Goal: Transaction & Acquisition: Book appointment/travel/reservation

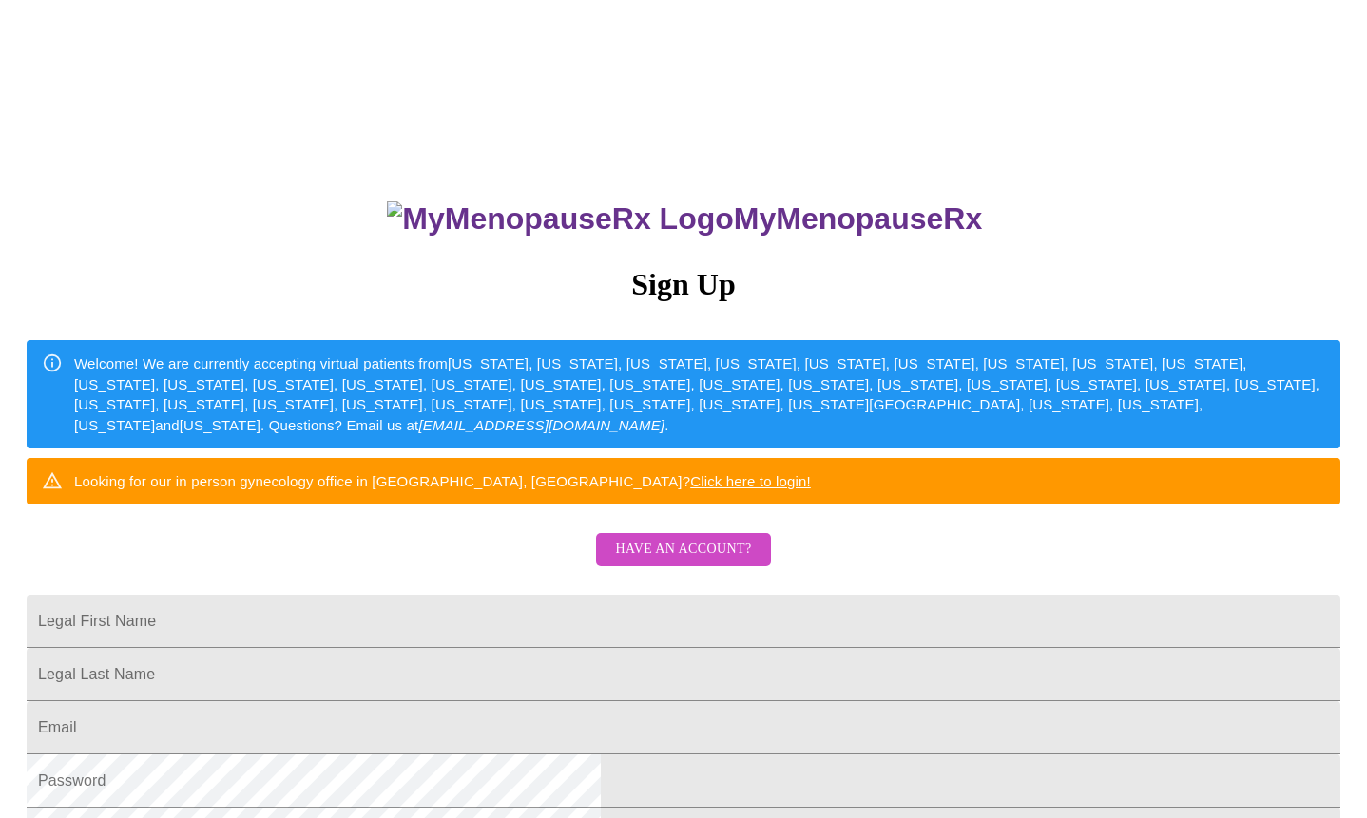
click at [811, 489] on link "Click here to login!" at bounding box center [750, 481] width 121 height 16
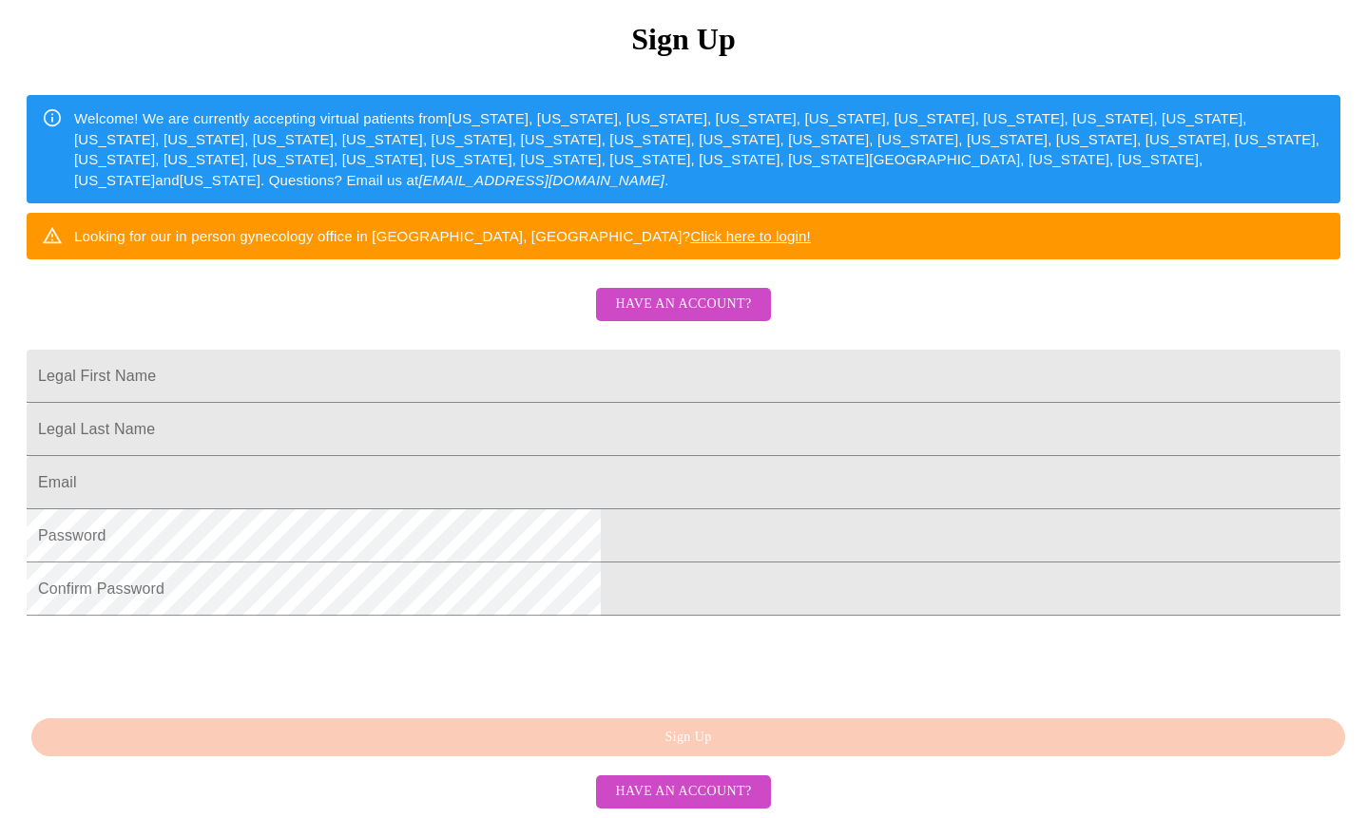
scroll to position [387, 0]
click at [547, 350] on input "Legal First Name" at bounding box center [684, 376] width 1314 height 53
type input "[PERSON_NAME]"
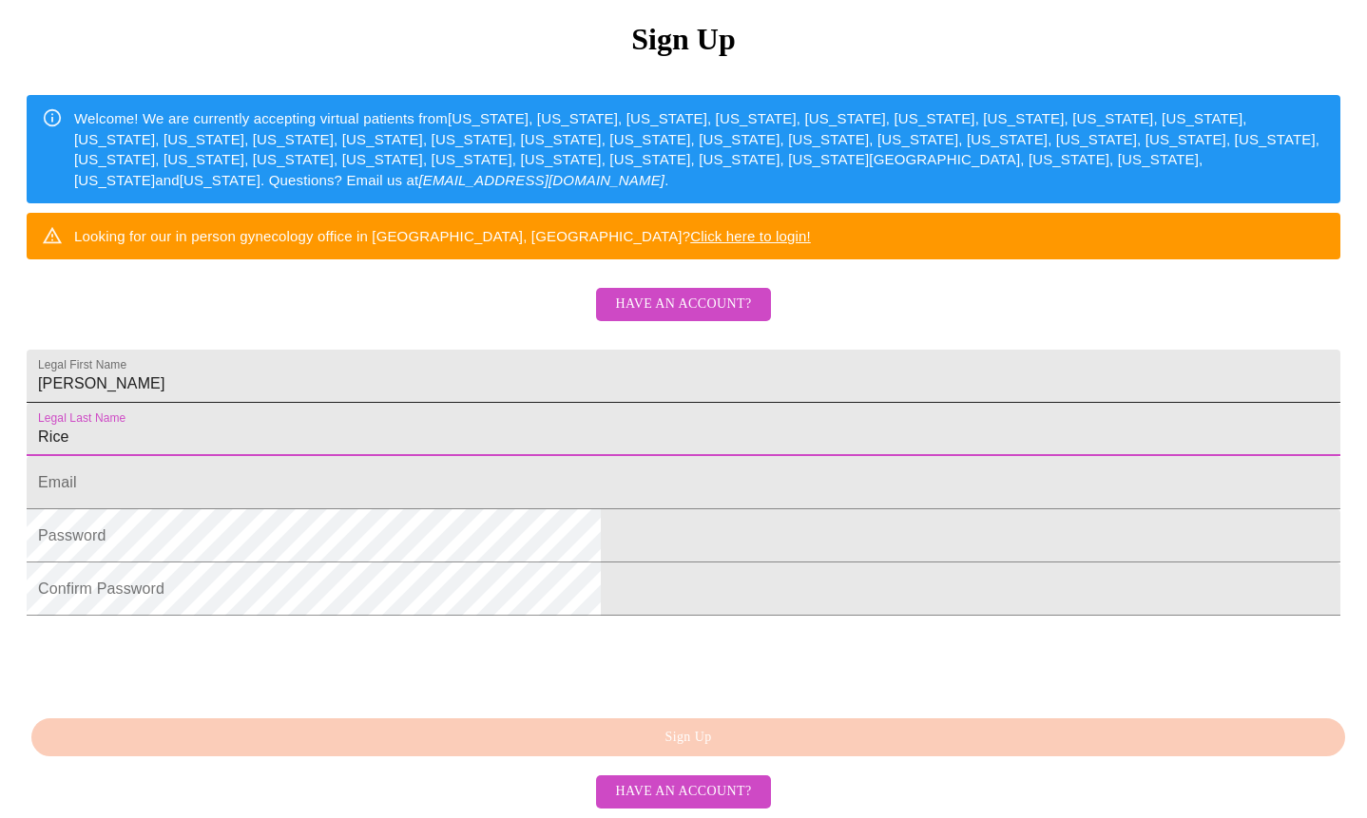
type input "Rice"
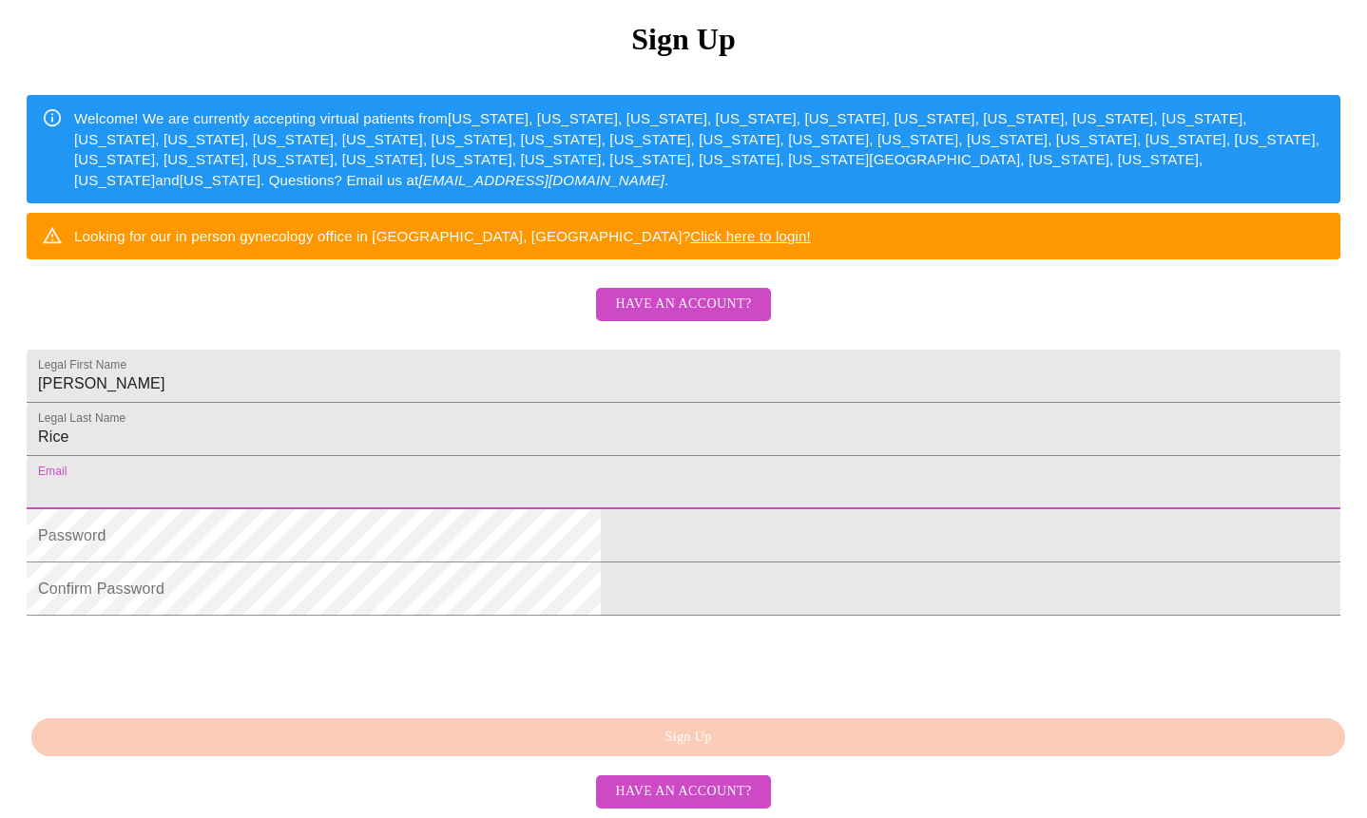
type input "[EMAIL_ADDRESS][DOMAIN_NAME]"
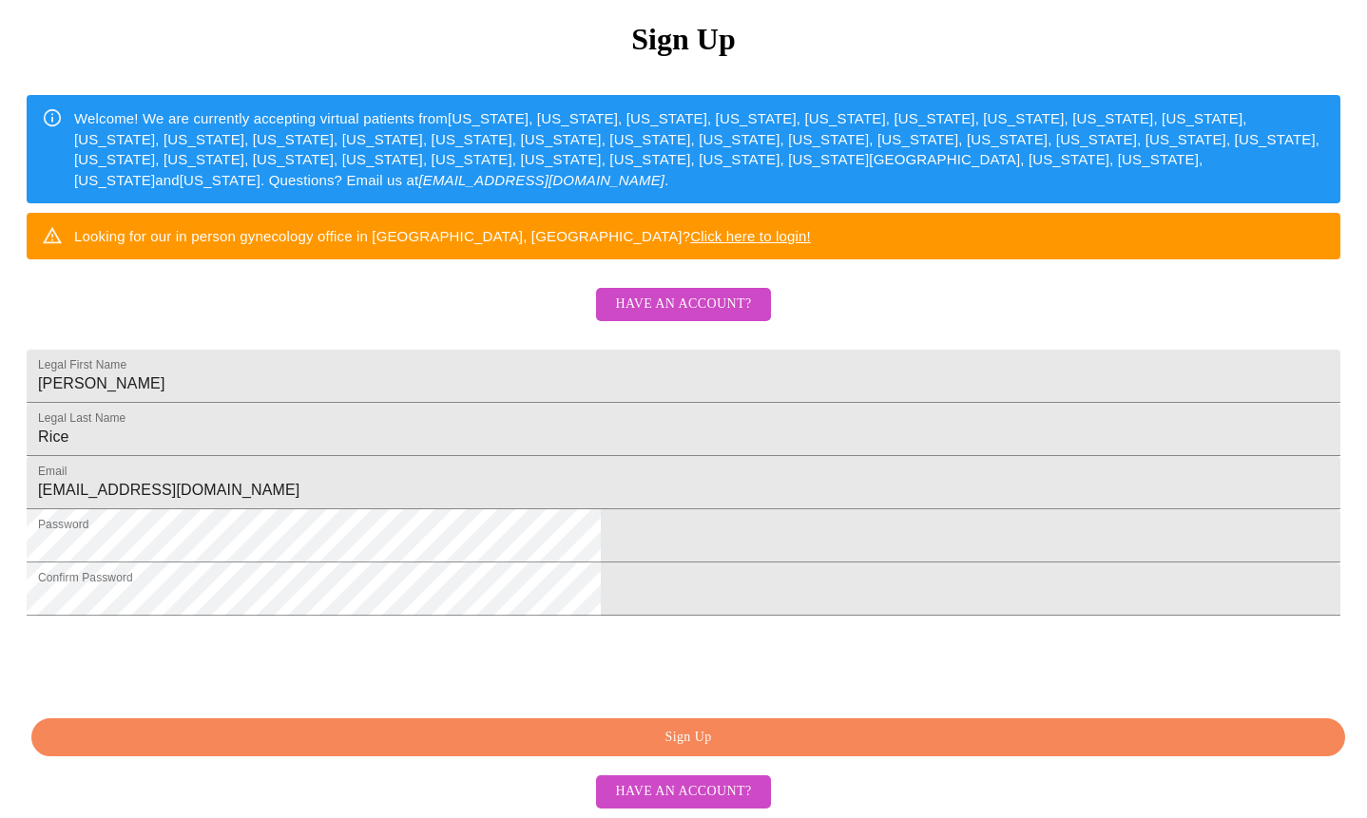
click at [704, 739] on span "Sign Up" at bounding box center [688, 738] width 1270 height 24
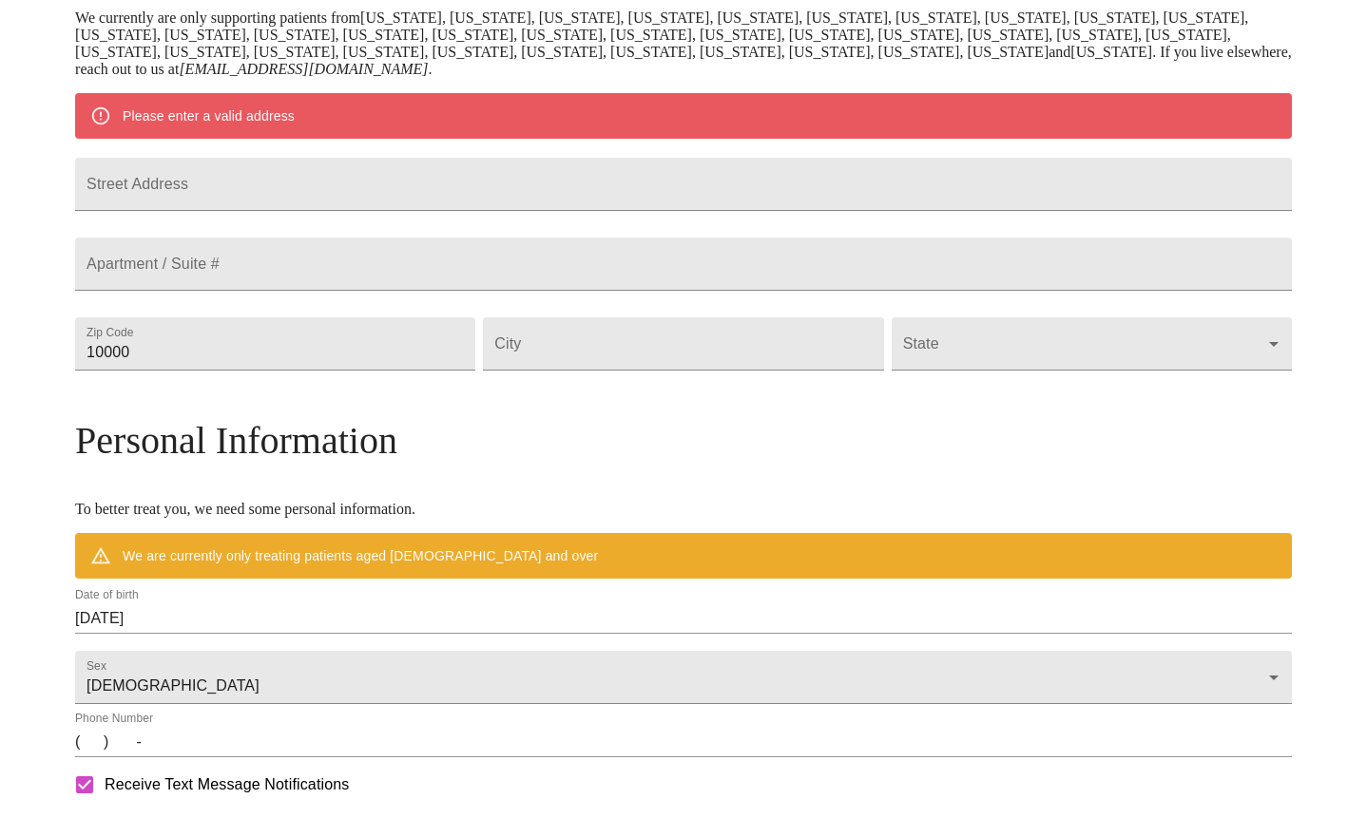
scroll to position [313, 0]
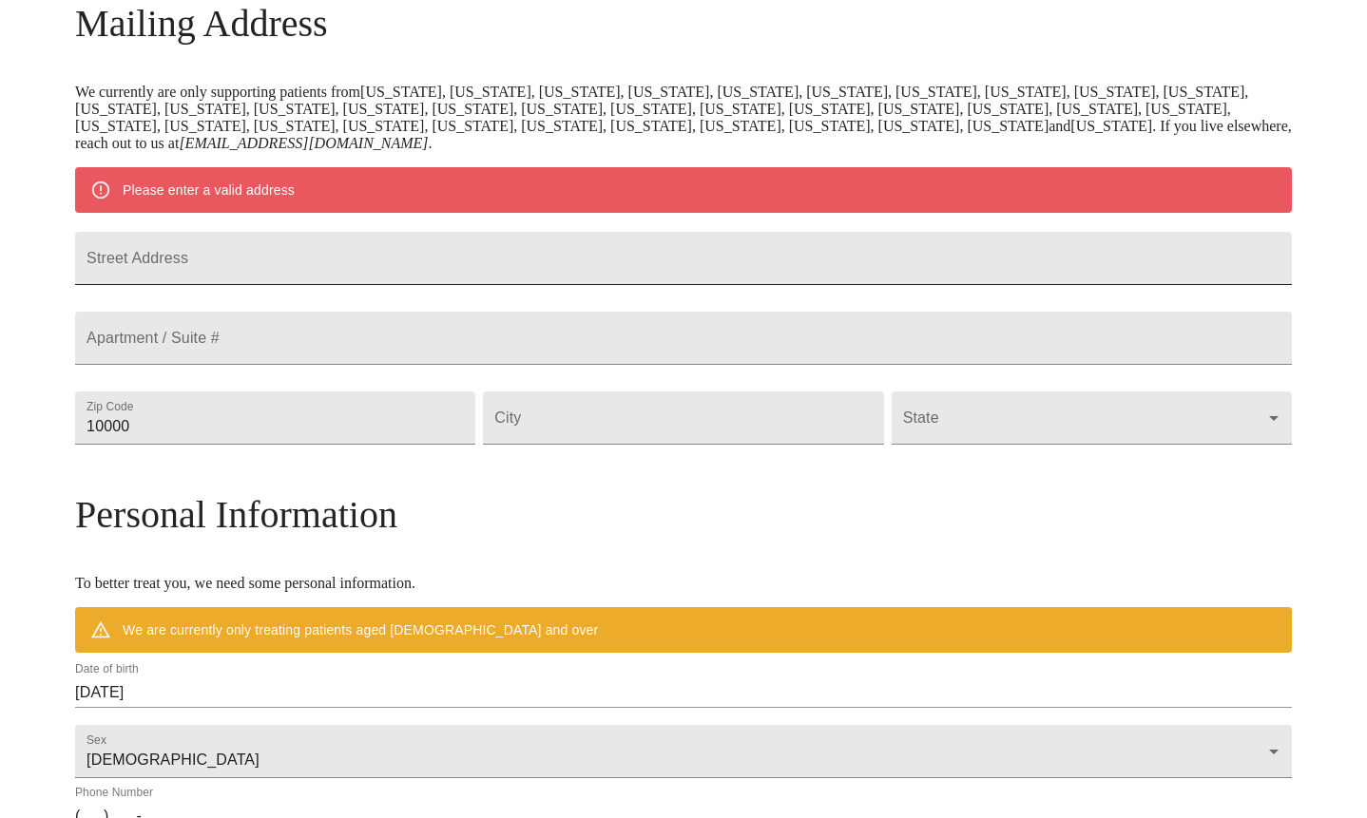
click at [534, 259] on input "Street Address" at bounding box center [683, 258] width 1217 height 53
type input "2798 Wedge"
type input "[STREET_ADDRESS]"
click at [396, 445] on input "10000" at bounding box center [275, 418] width 400 height 53
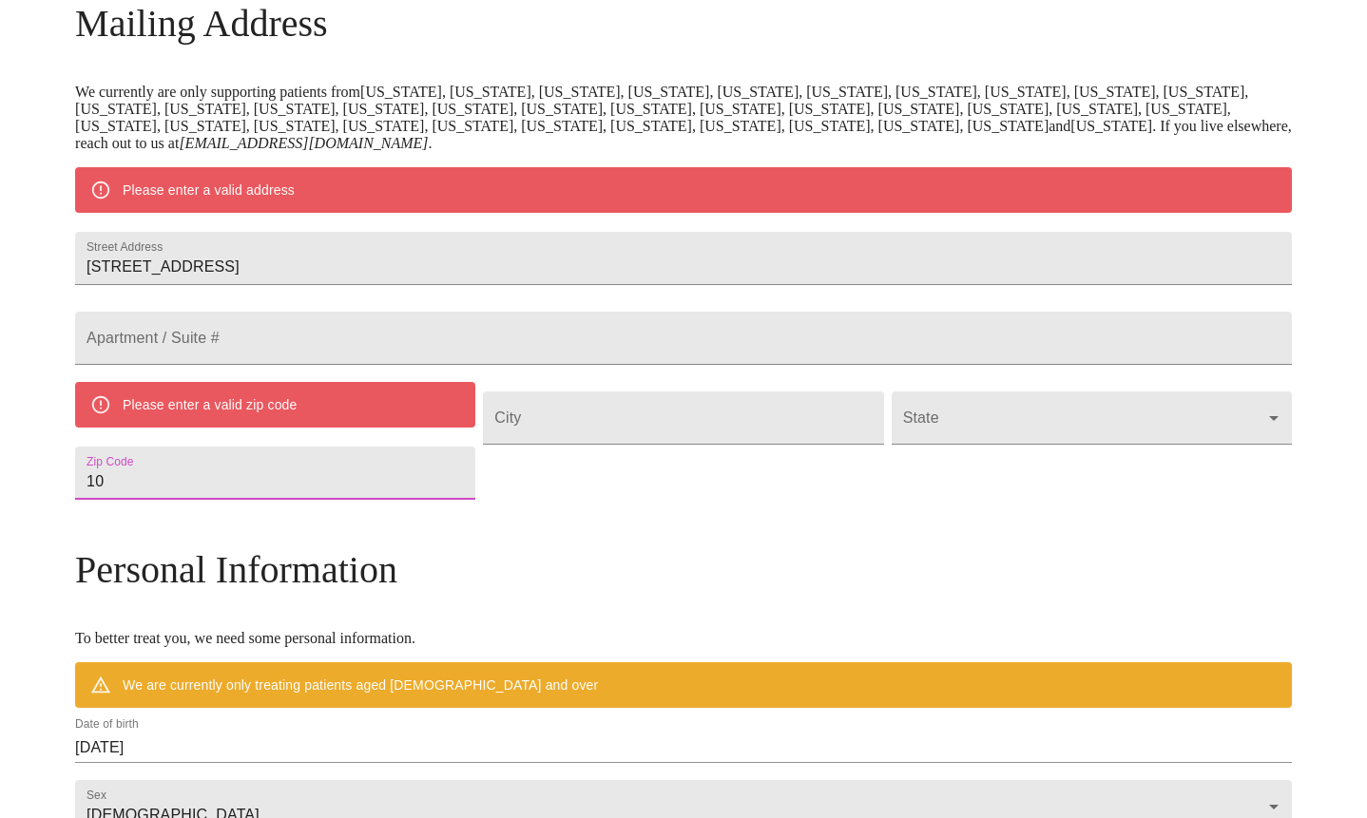
type input "1"
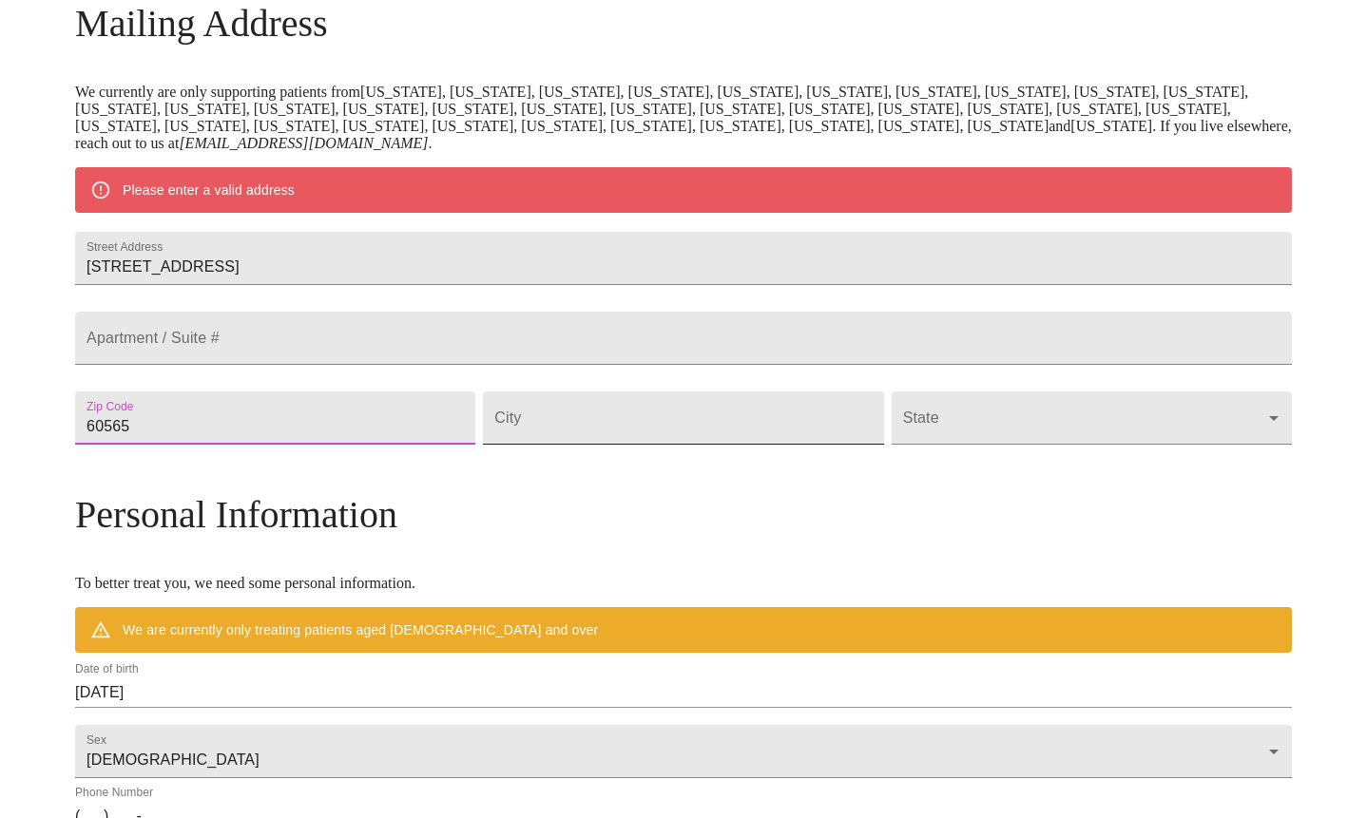
type input "60565"
click at [579, 445] on input "Street Address" at bounding box center [683, 418] width 400 height 53
type input "Naperville"
click at [940, 484] on body "MyMenopauseRx Welcome to MyMenopauseRx Since it's your first time here, you'll …" at bounding box center [684, 444] width 1352 height 1499
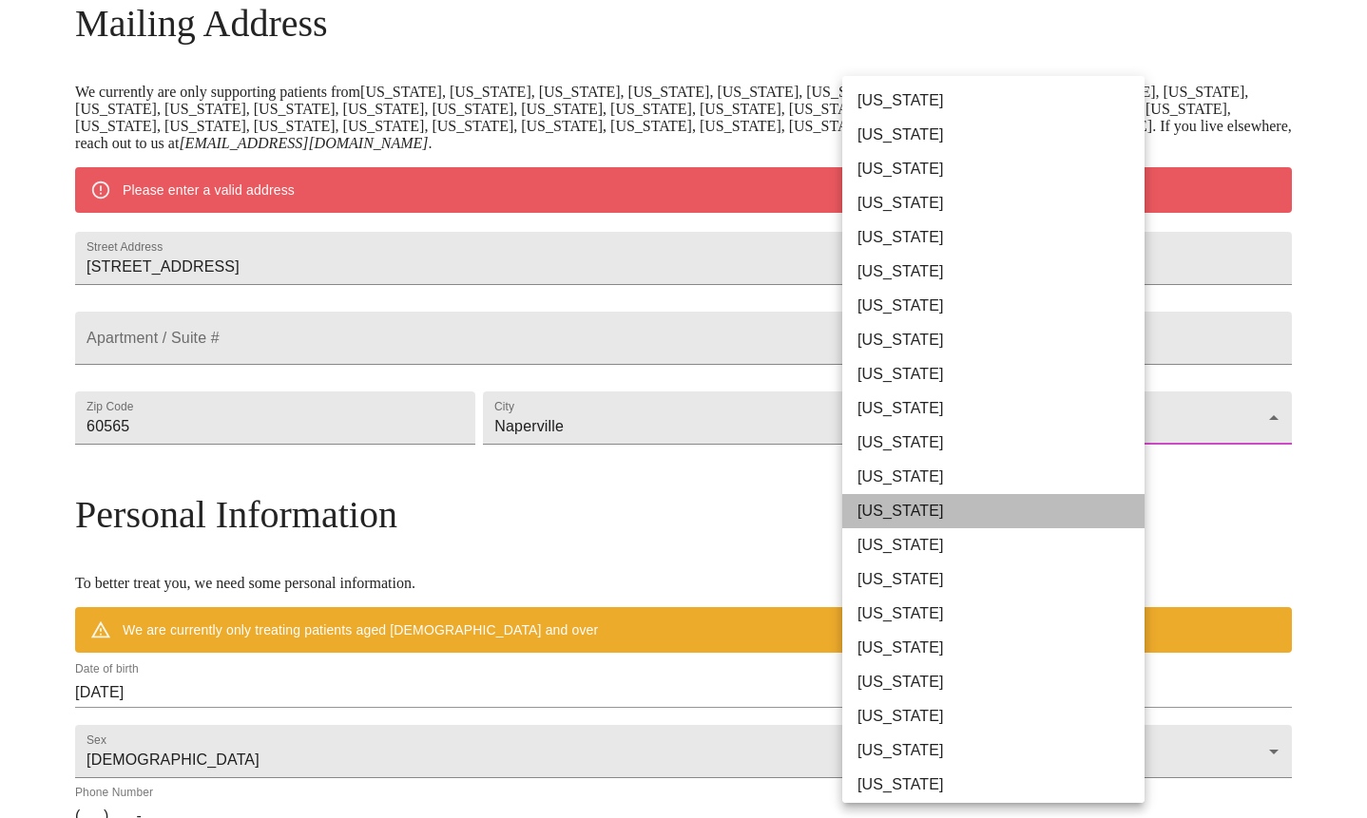
click at [910, 507] on li "[US_STATE]" at bounding box center [993, 511] width 302 height 34
type input "[US_STATE]"
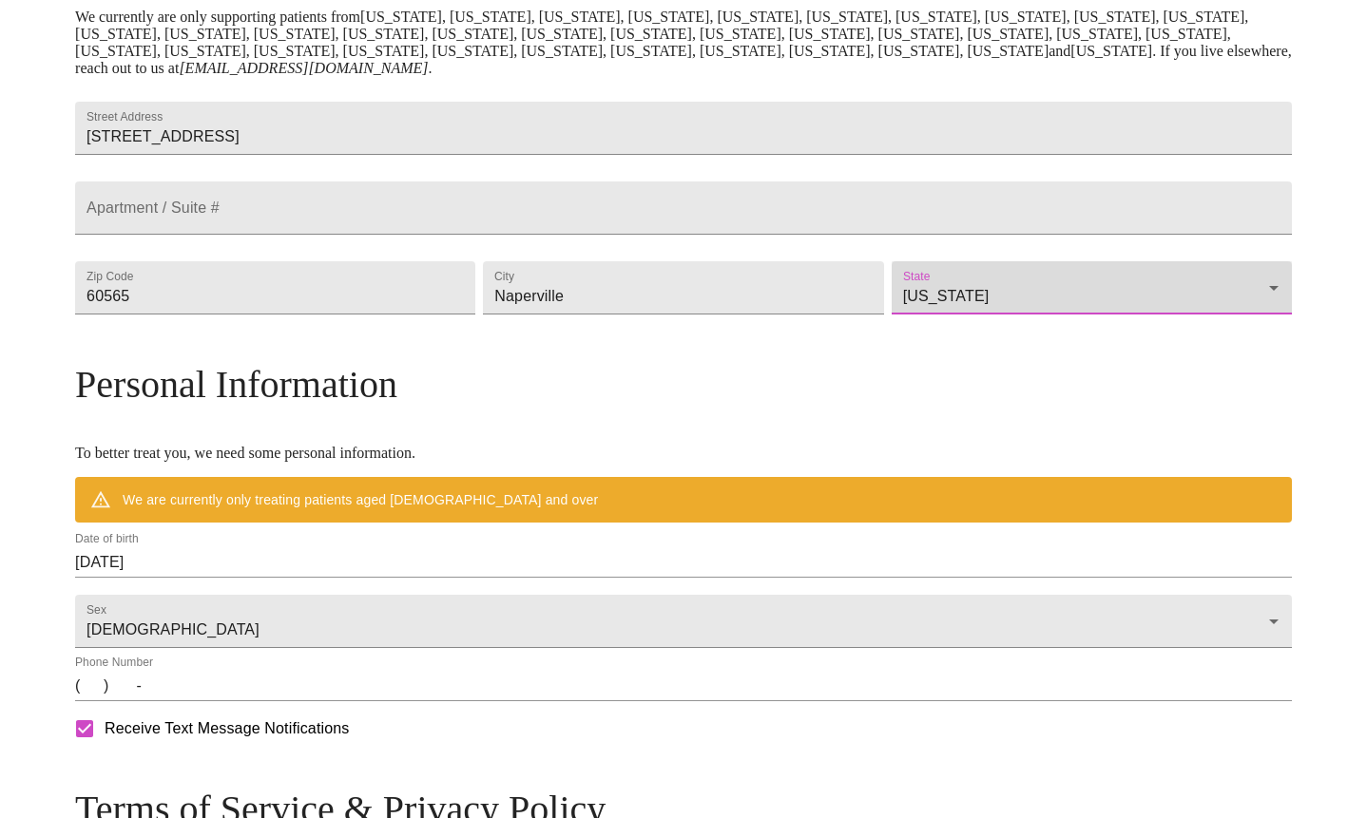
scroll to position [421, 0]
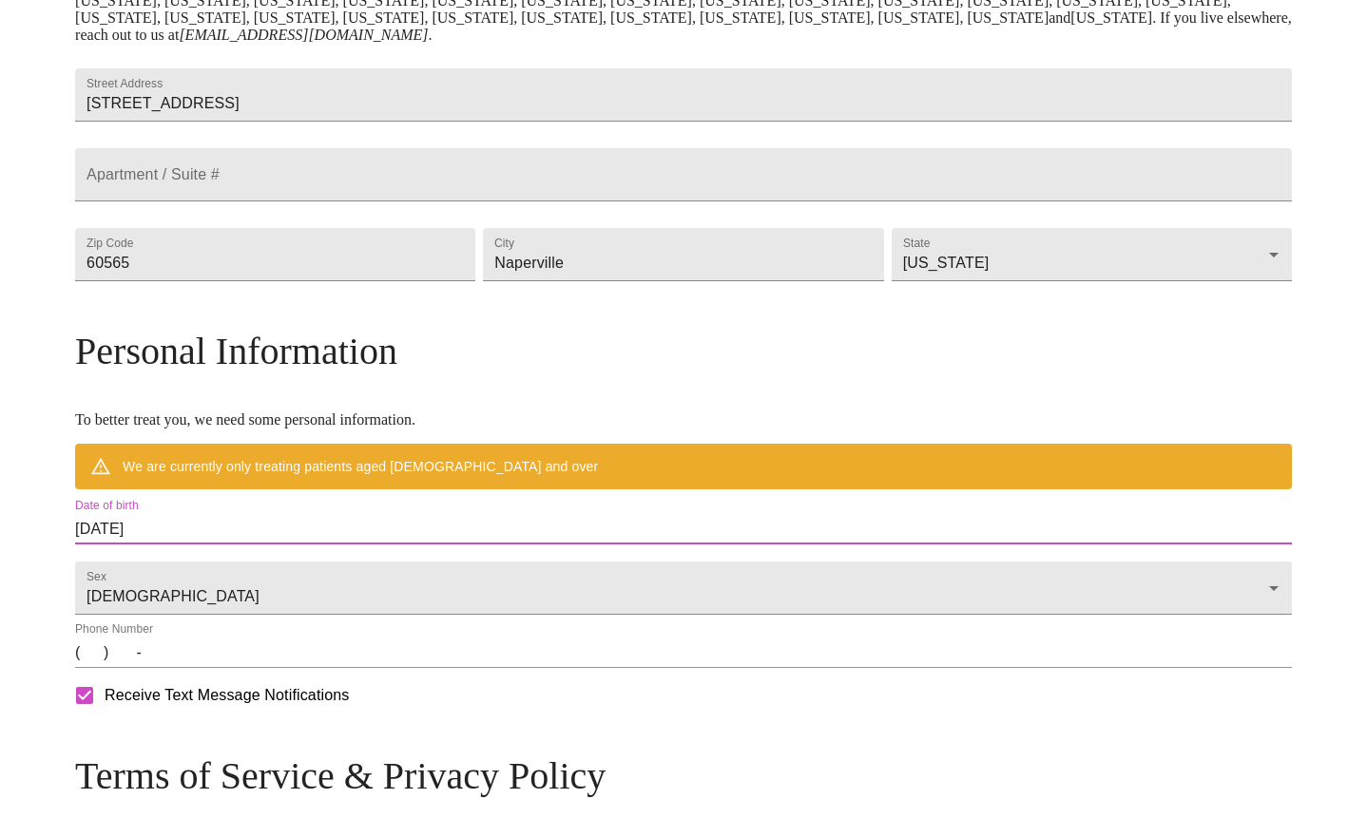
click at [369, 545] on input "[DATE]" at bounding box center [683, 529] width 1217 height 30
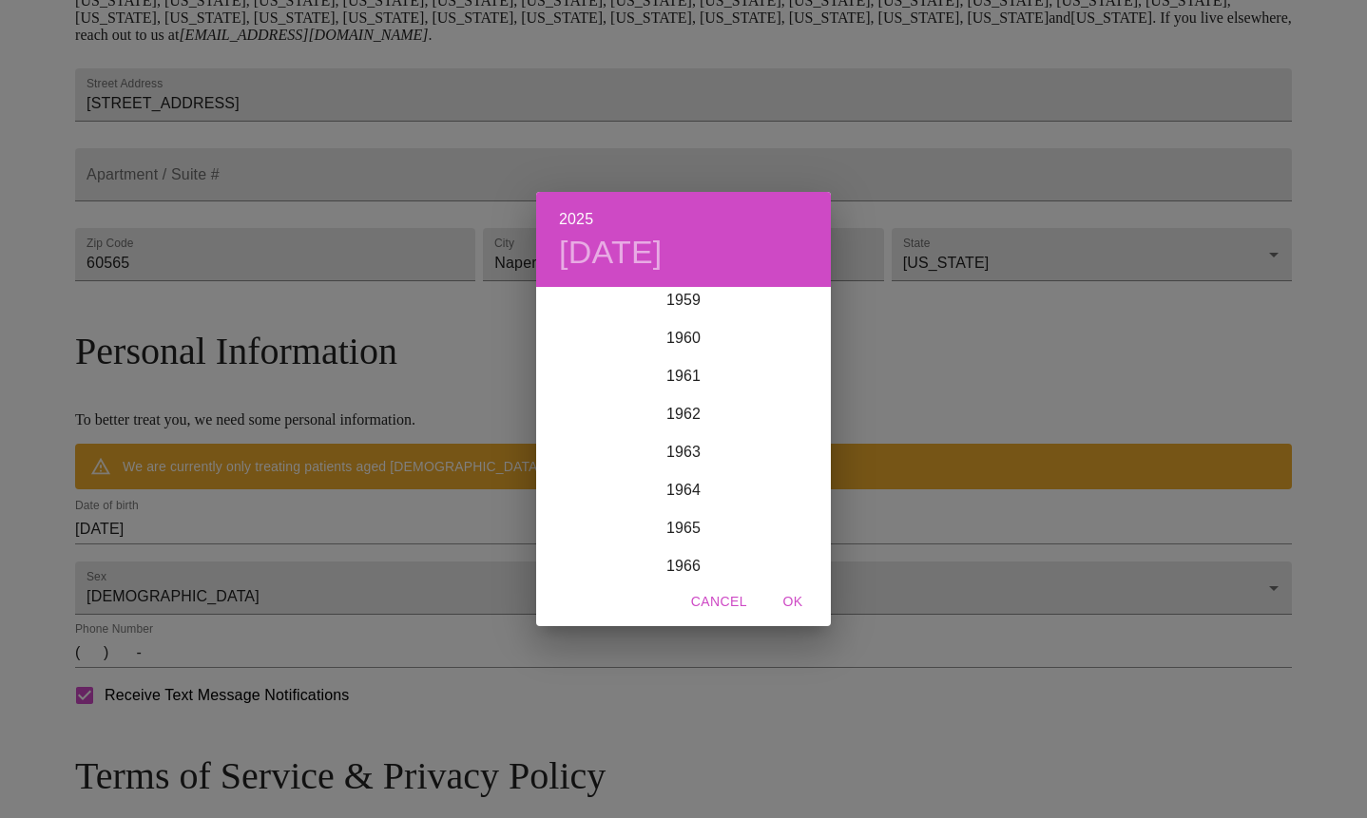
scroll to position [2327, 0]
click at [681, 414] on div "1963" at bounding box center [683, 414] width 295 height 38
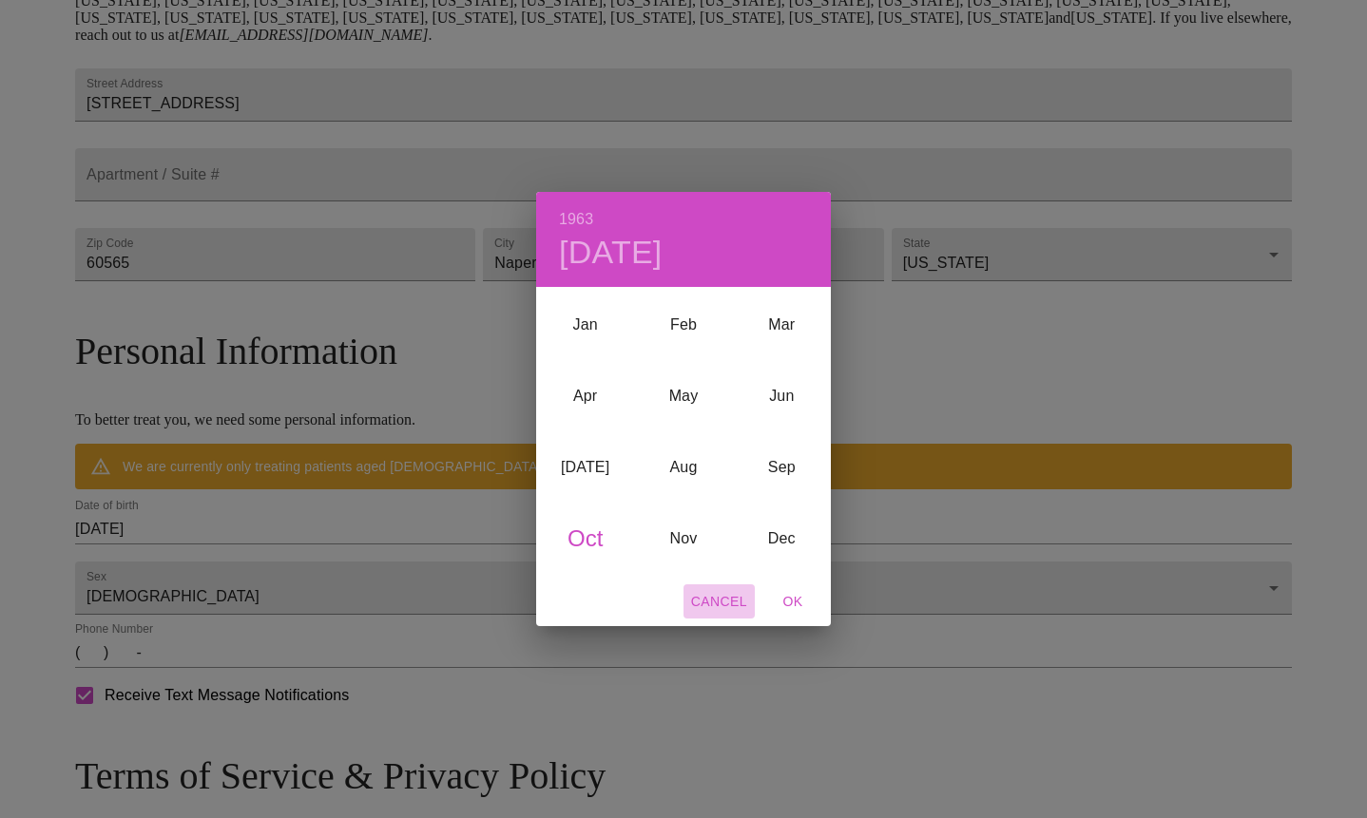
click at [730, 597] on span "Cancel" at bounding box center [719, 602] width 56 height 24
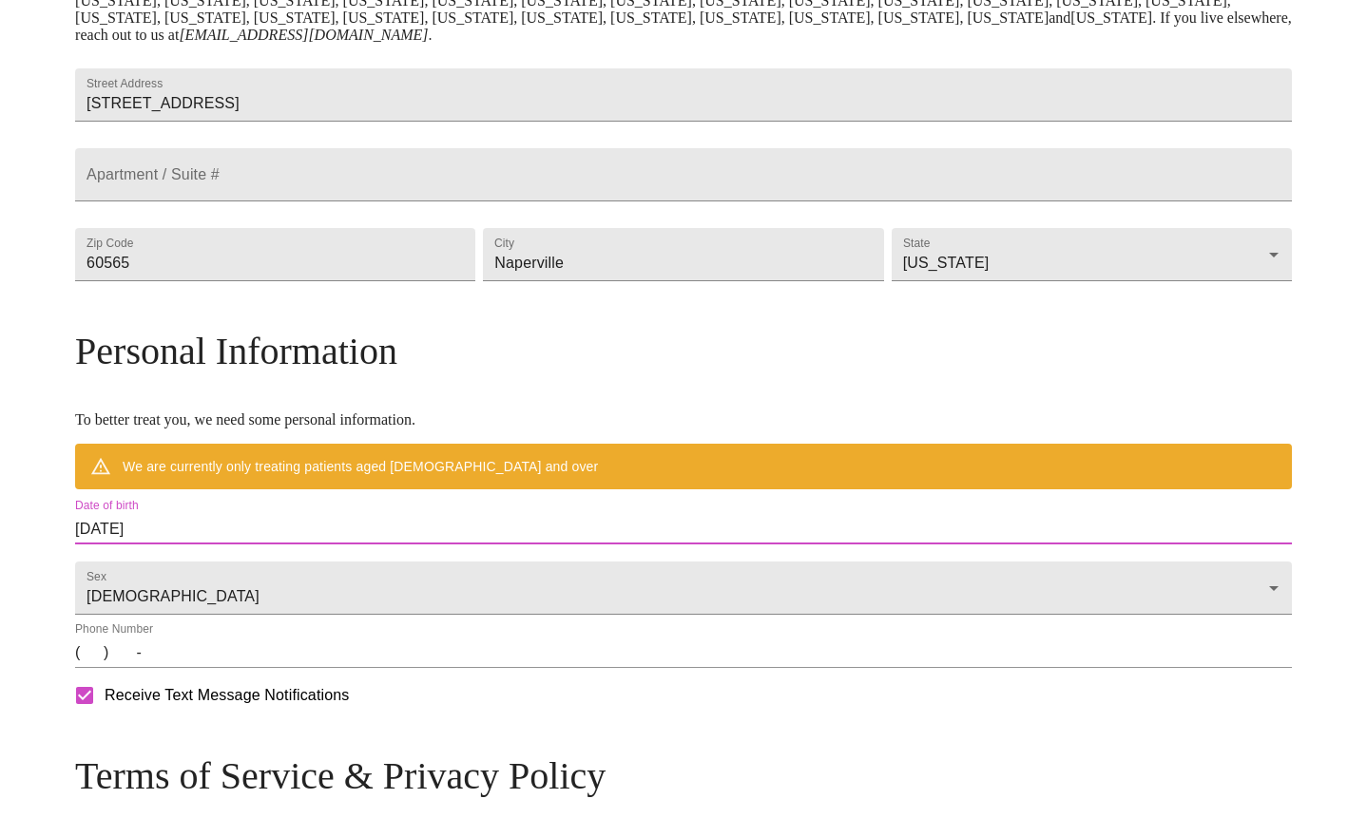
click at [371, 545] on input "[DATE]" at bounding box center [683, 529] width 1217 height 30
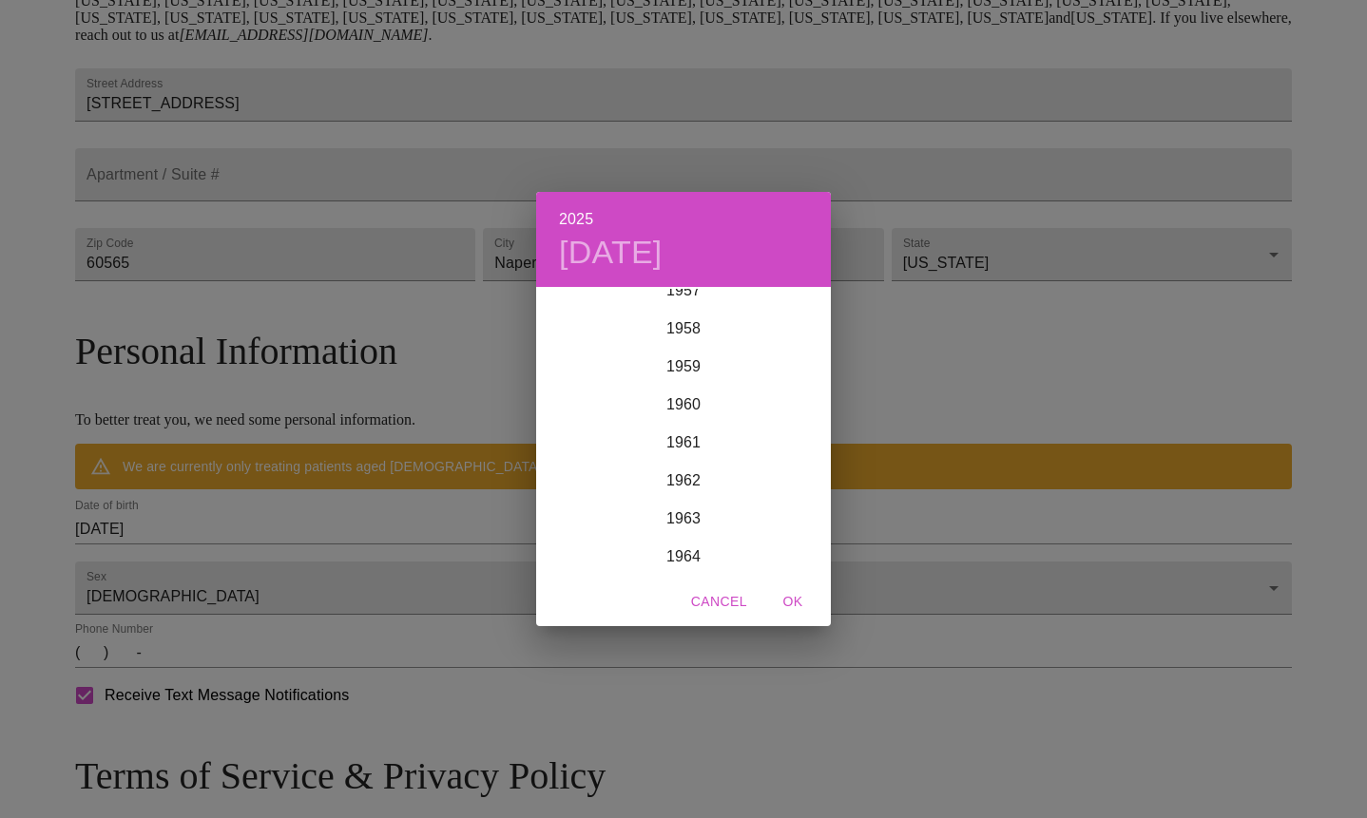
scroll to position [2283, 0]
click at [687, 452] on div "1963" at bounding box center [683, 458] width 295 height 38
click at [781, 393] on div "Jun" at bounding box center [782, 395] width 98 height 71
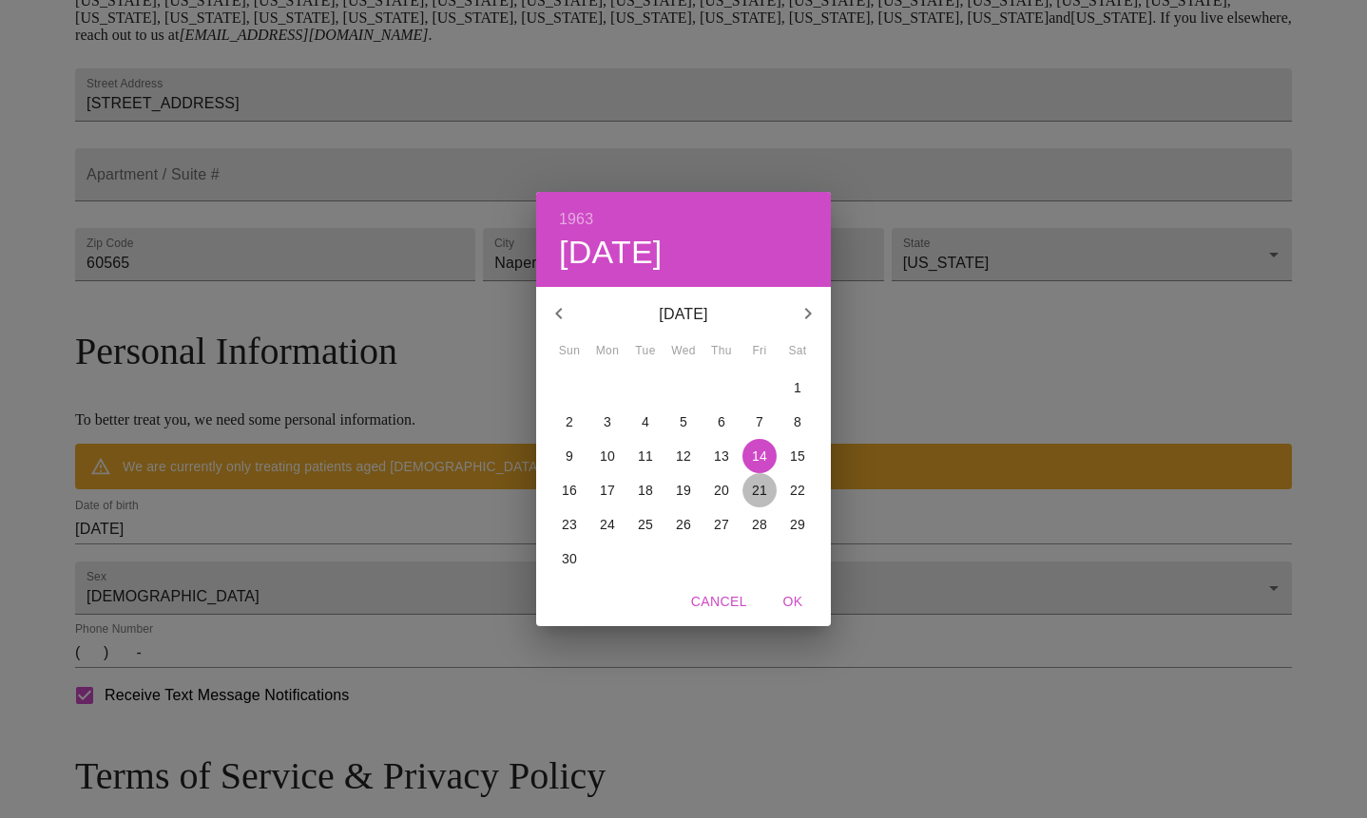
click at [757, 483] on p "21" at bounding box center [759, 490] width 15 height 19
click at [790, 594] on span "OK" at bounding box center [793, 602] width 46 height 24
type input "[DATE]"
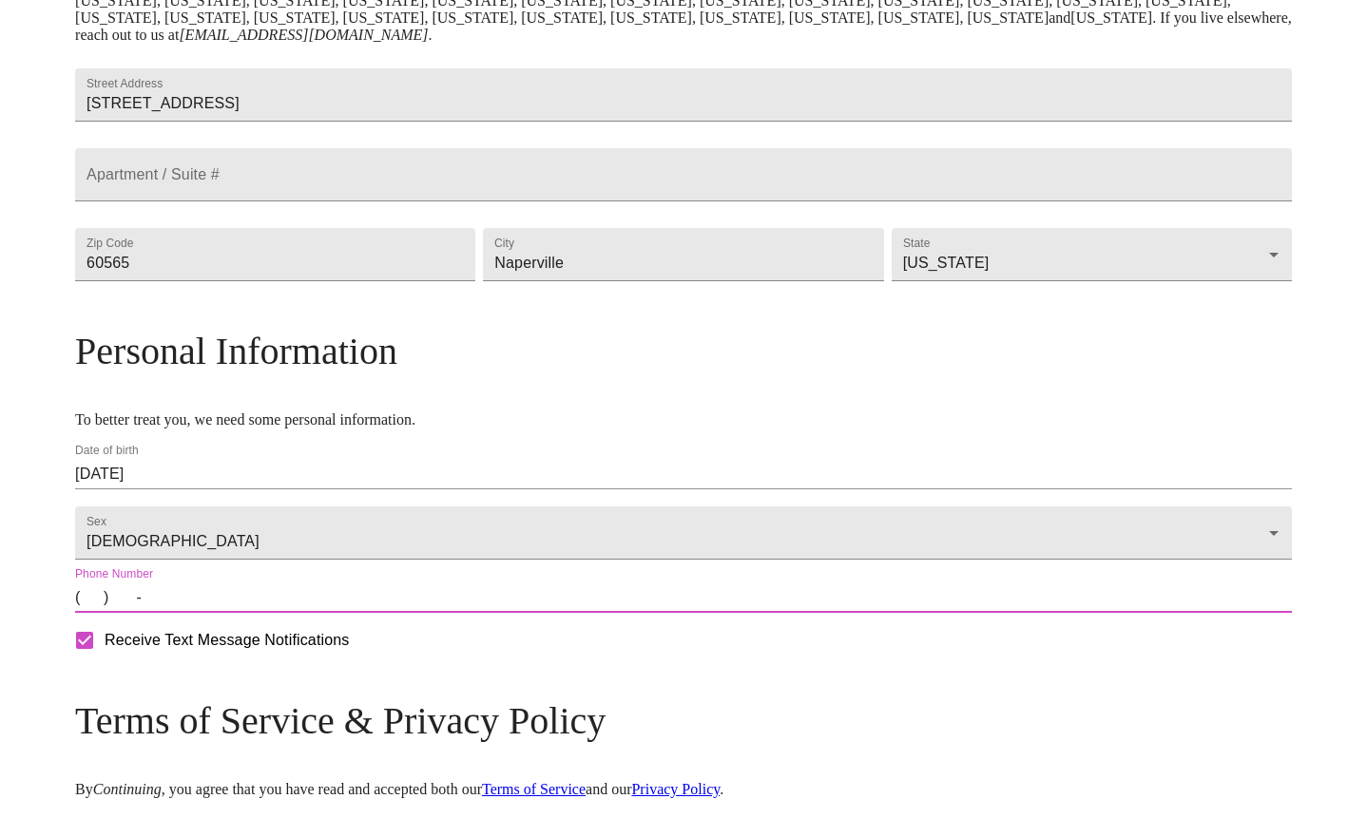
click at [351, 613] on input "(   )    -" at bounding box center [683, 598] width 1217 height 30
click at [239, 613] on input "(   )    -" at bounding box center [683, 598] width 1217 height 30
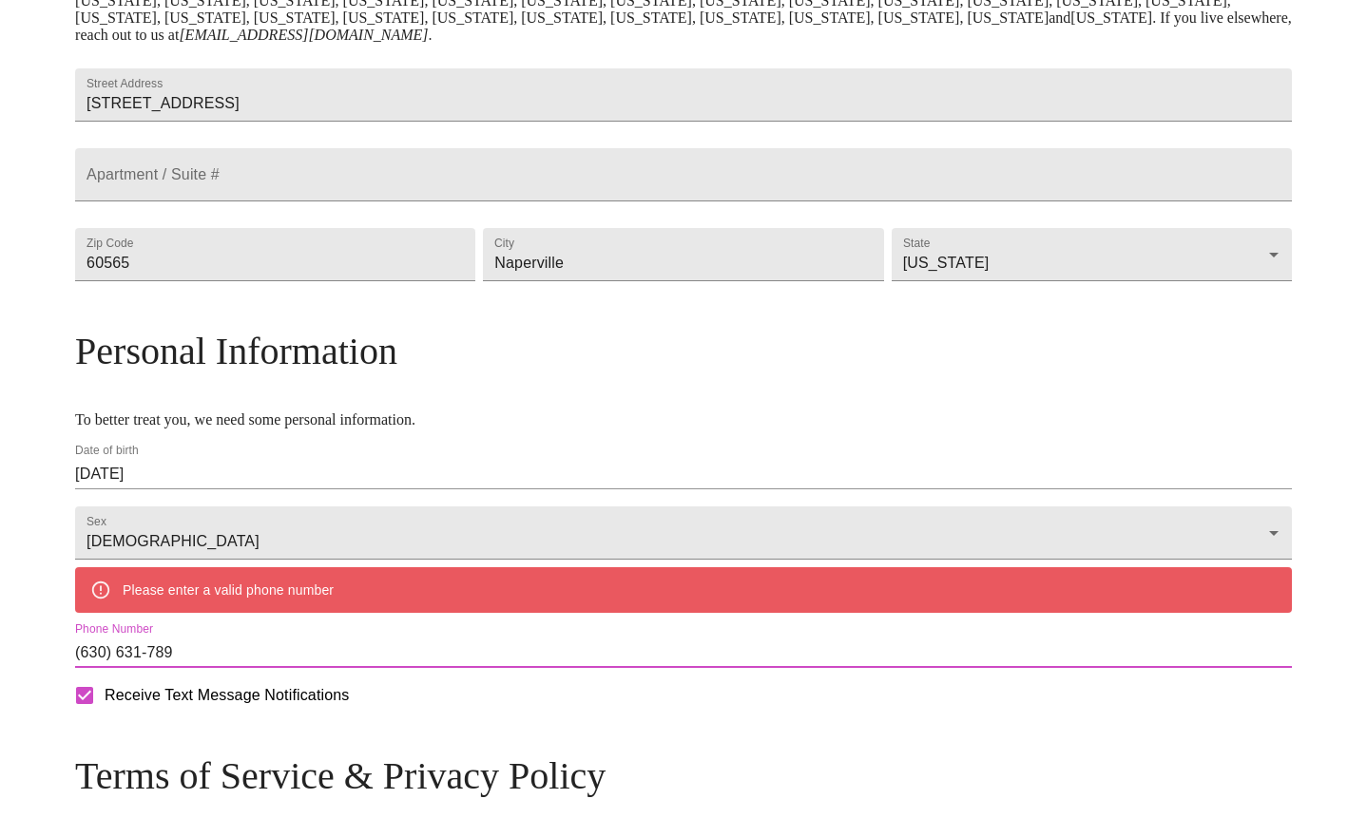
type input "[PHONE_NUMBER]"
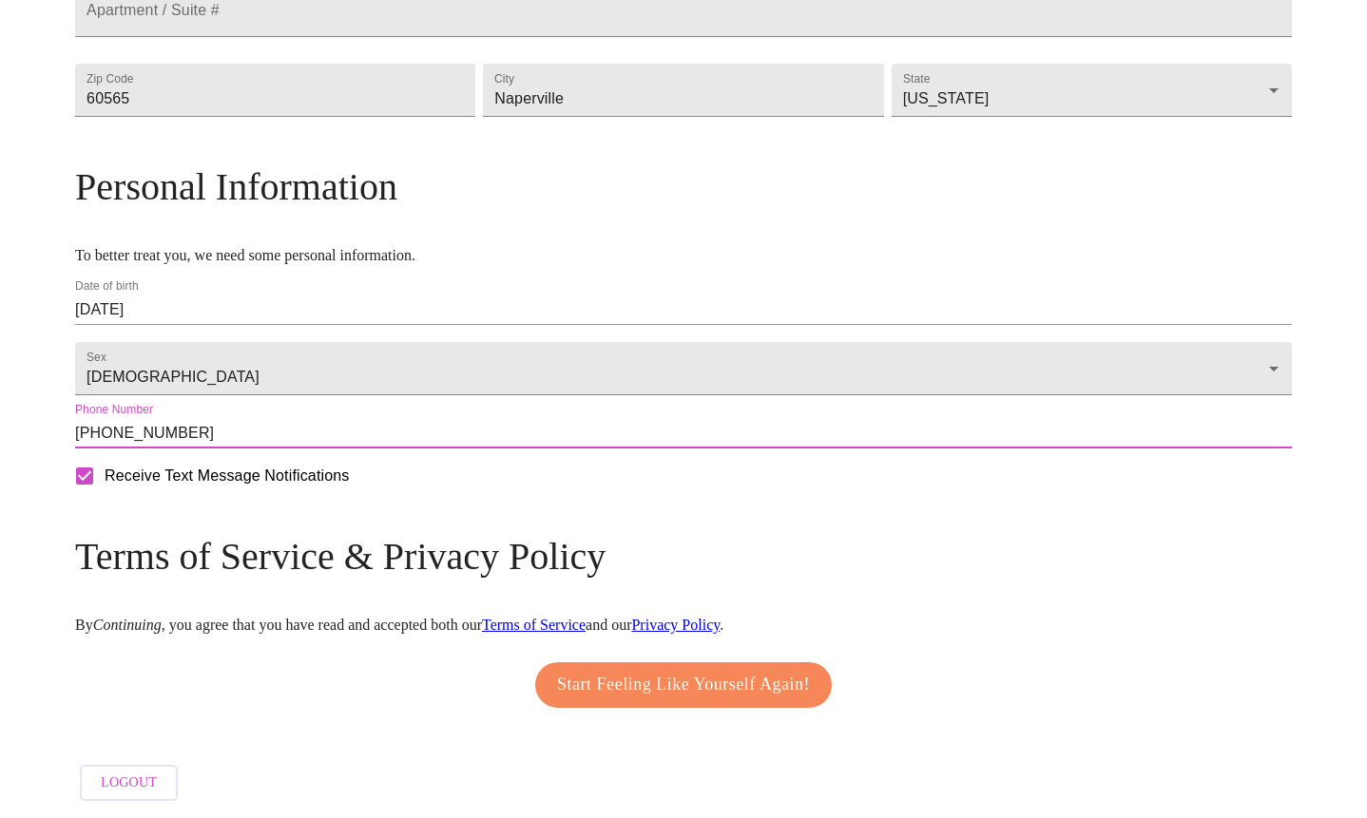
scroll to position [644, 0]
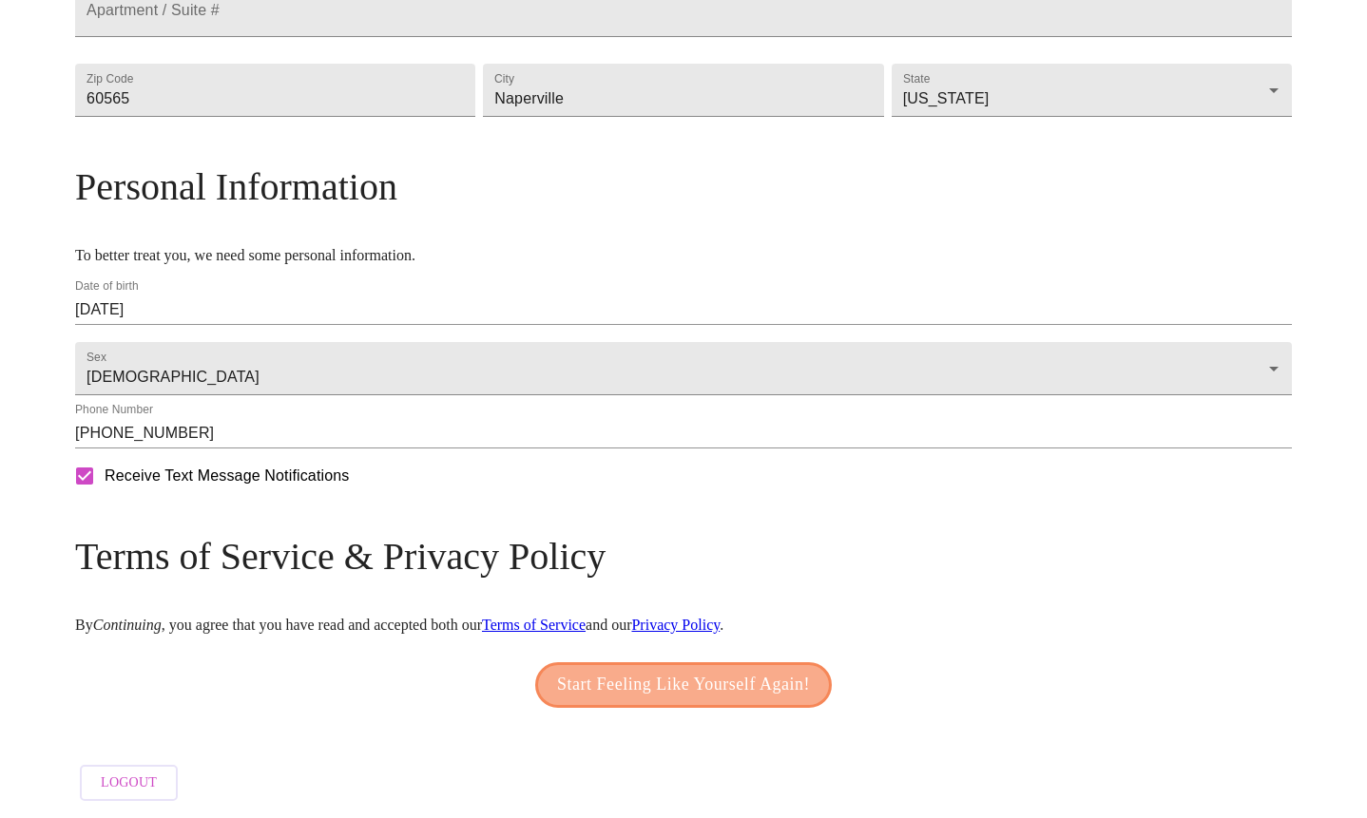
click at [615, 672] on span "Start Feeling Like Yourself Again!" at bounding box center [683, 685] width 253 height 30
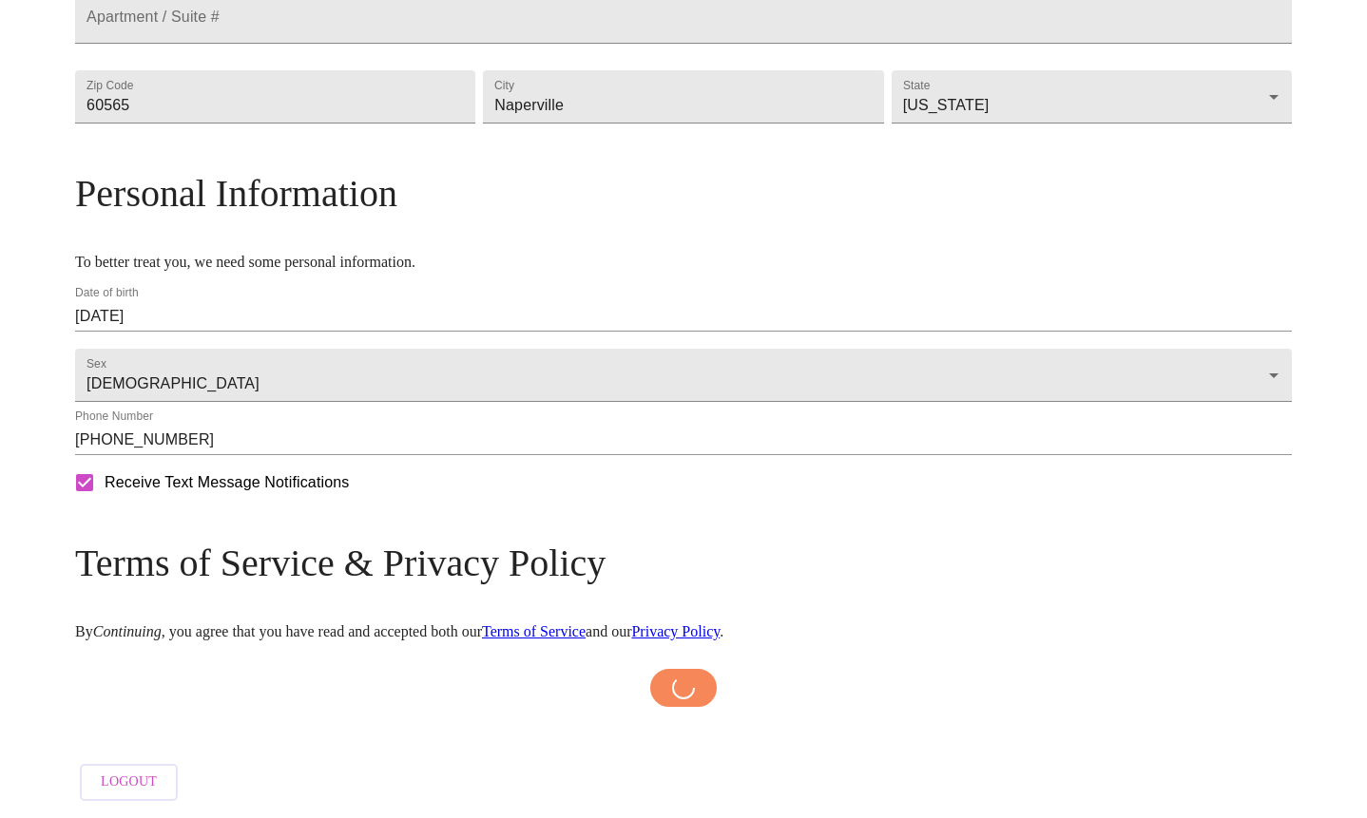
scroll to position [638, 0]
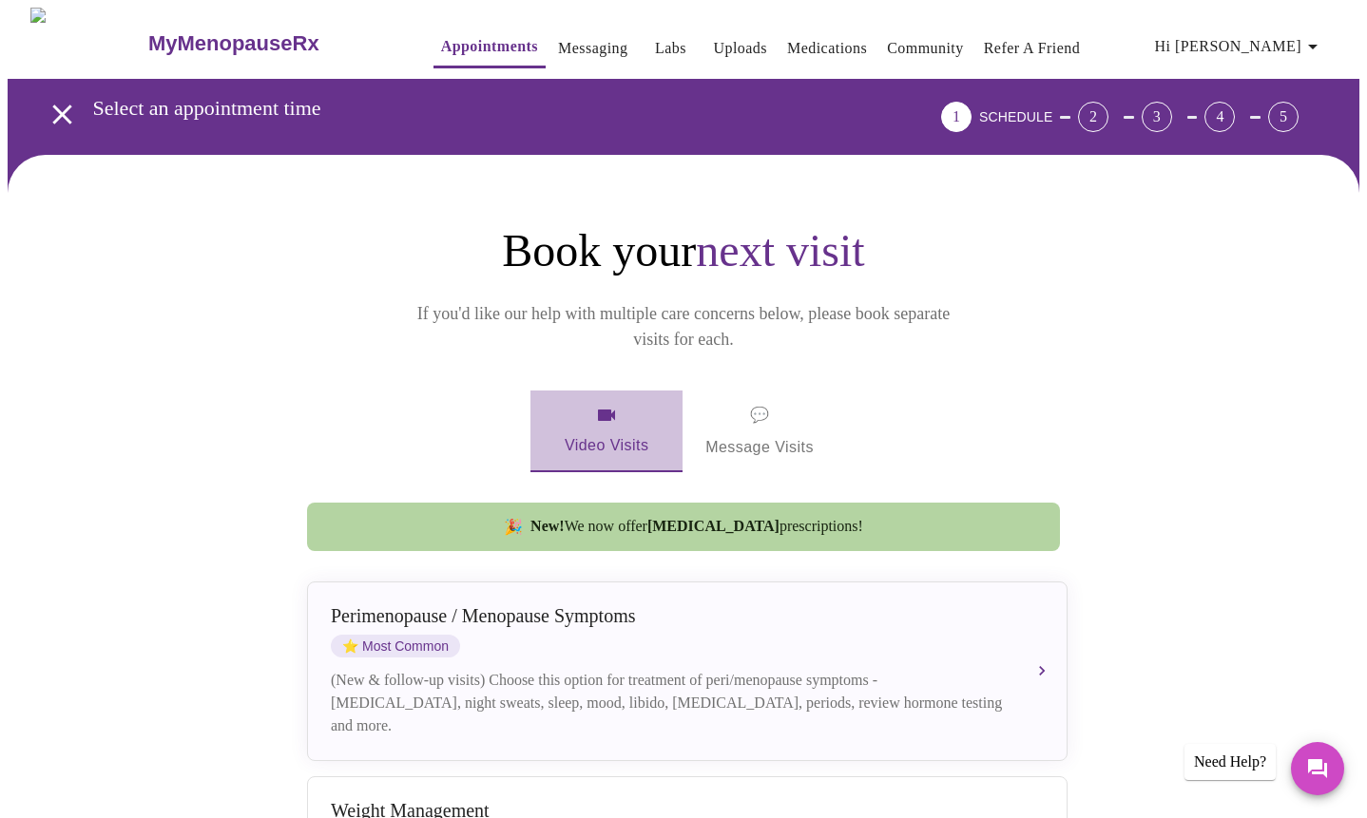
click at [604, 404] on span "Video Visits" at bounding box center [606, 431] width 106 height 55
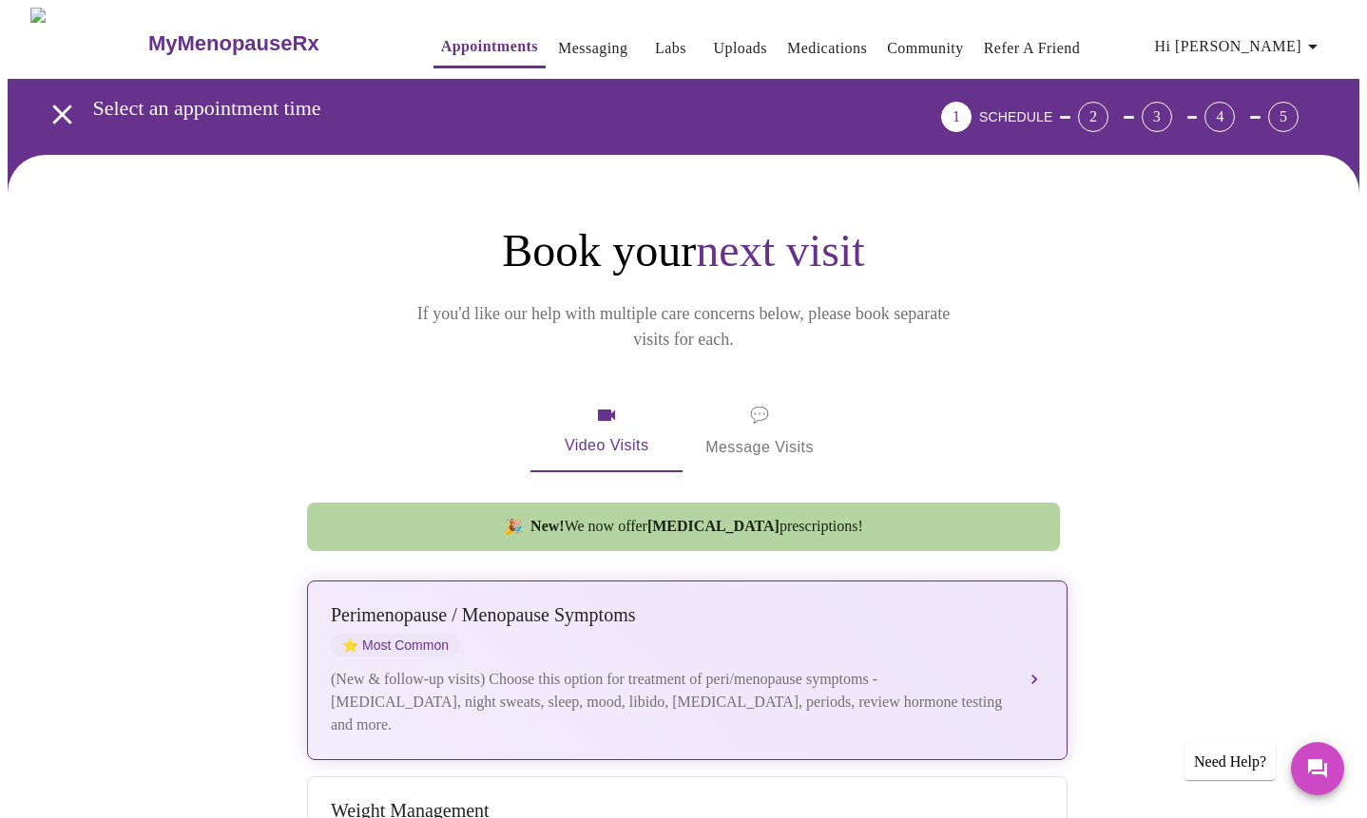
click at [456, 668] on div "(New & follow-up visits) Choose this option for treatment of peri/menopause sym…" at bounding box center [668, 702] width 675 height 68
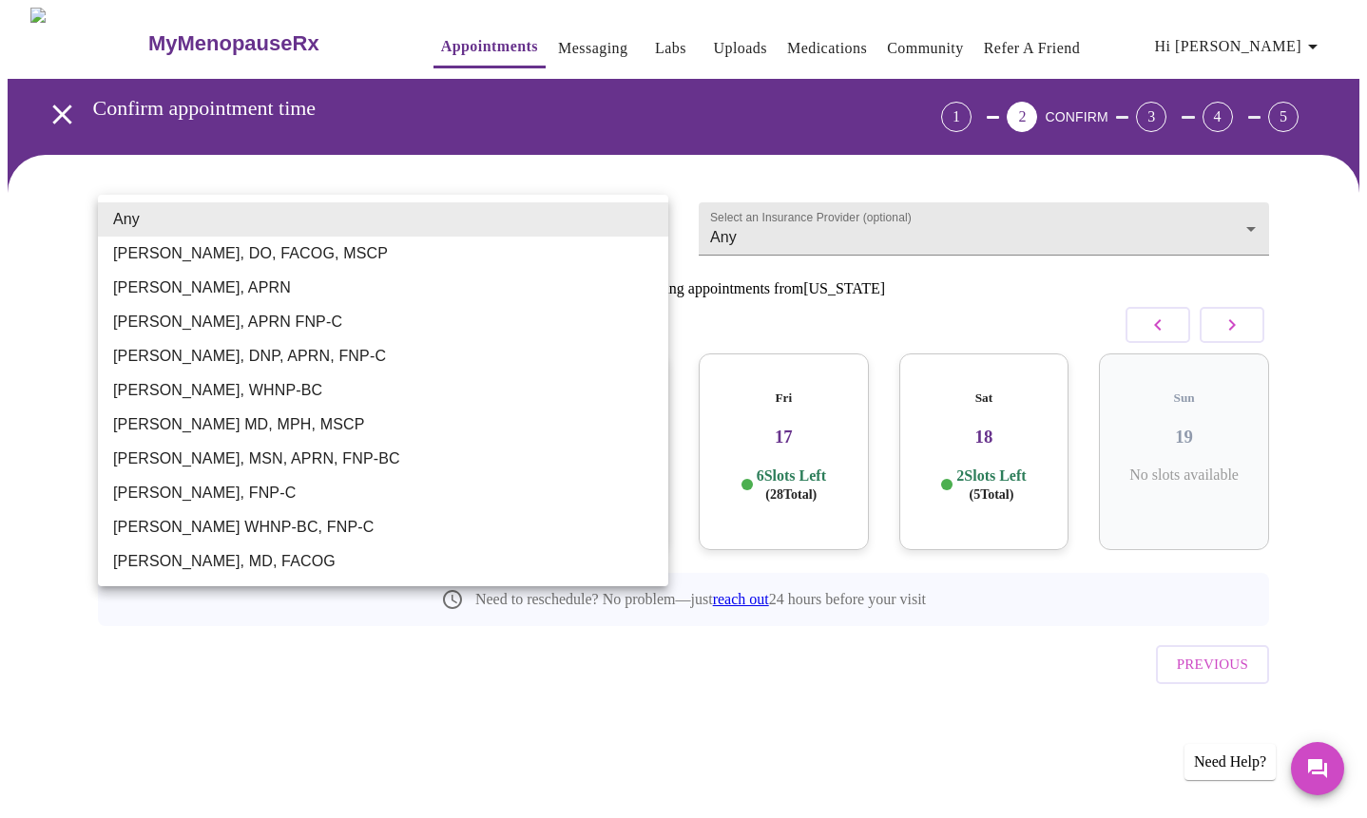
click at [267, 215] on body "MyMenopauseRx Appointments Messaging Labs Uploads Medications Community Refer a…" at bounding box center [684, 394] width 1352 height 772
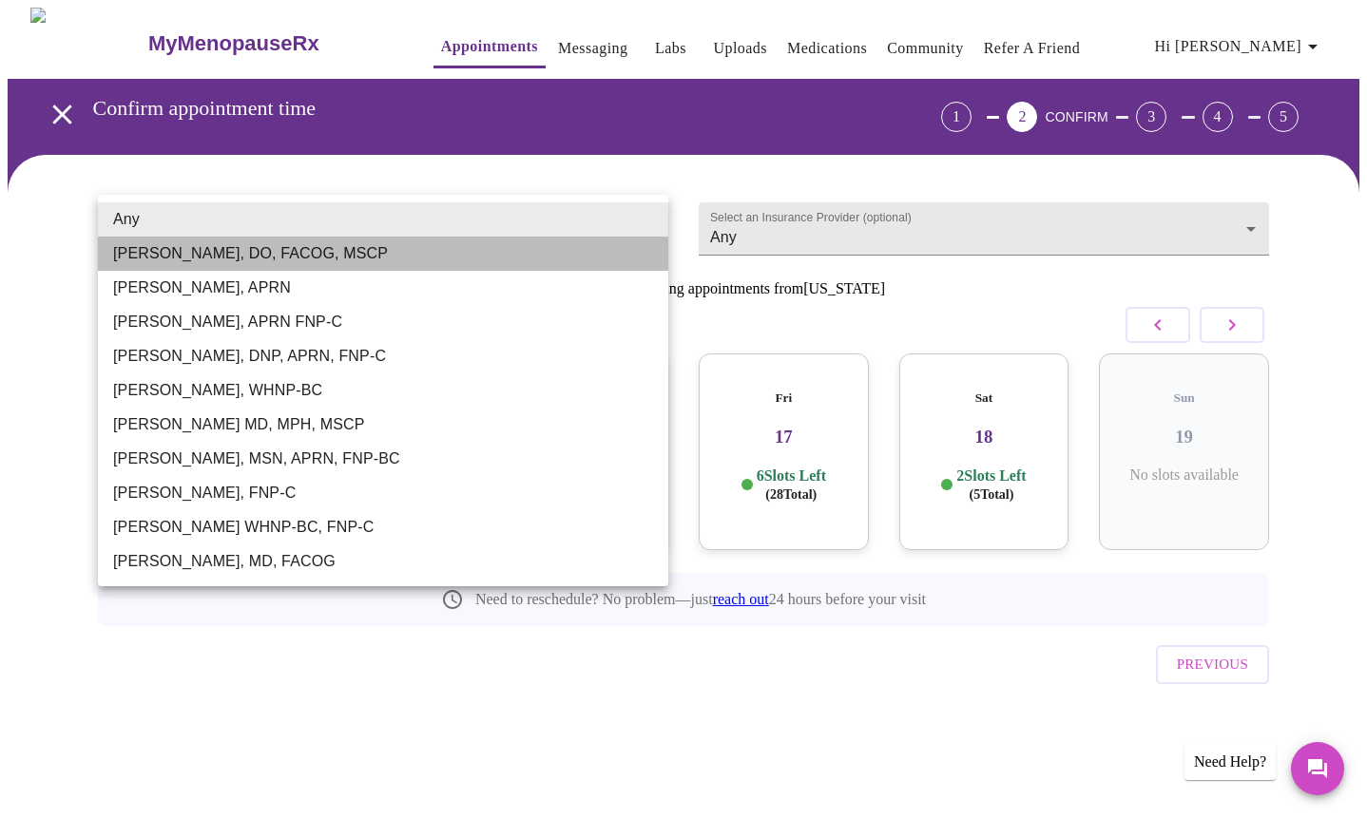
click at [261, 249] on li "[PERSON_NAME], DO, FACOG, MSCP" at bounding box center [383, 254] width 570 height 34
type input "[PERSON_NAME], DO, FACOG, MSCP"
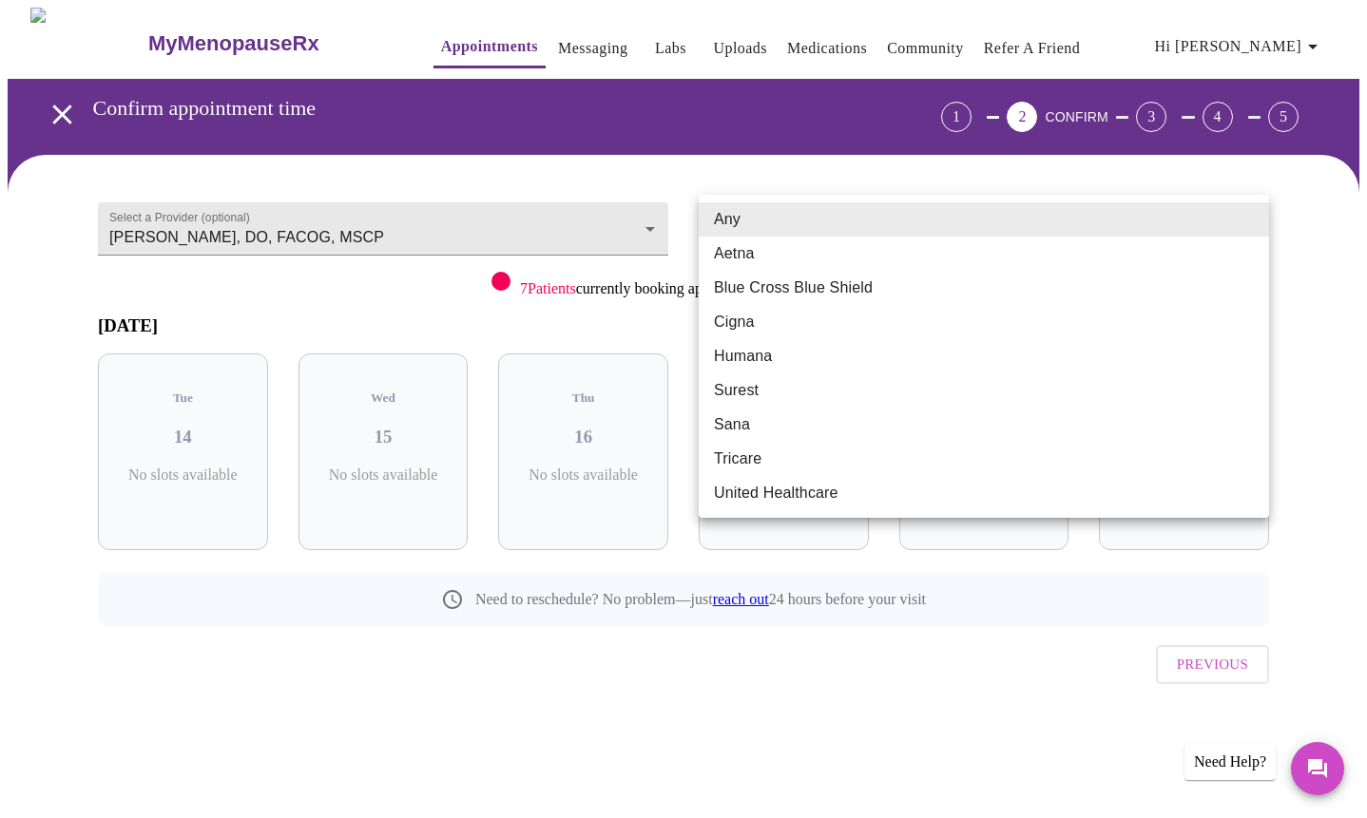
click at [792, 224] on body "MyMenopauseRx Appointments Messaging Labs Uploads Medications Community Refer a…" at bounding box center [684, 394] width 1352 height 772
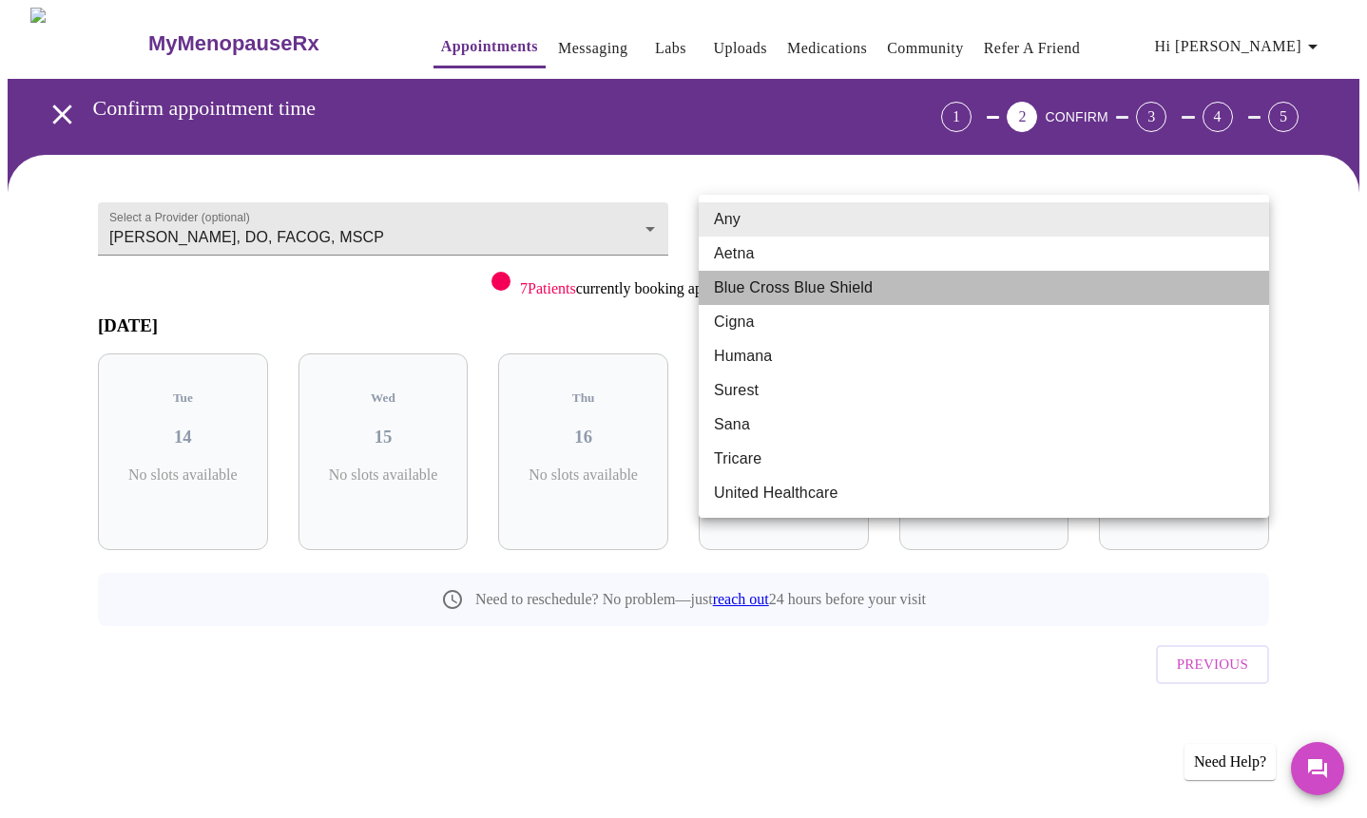
click at [784, 288] on li "Blue Cross Blue Shield" at bounding box center [984, 288] width 570 height 34
type input "Blue Cross Blue Shield"
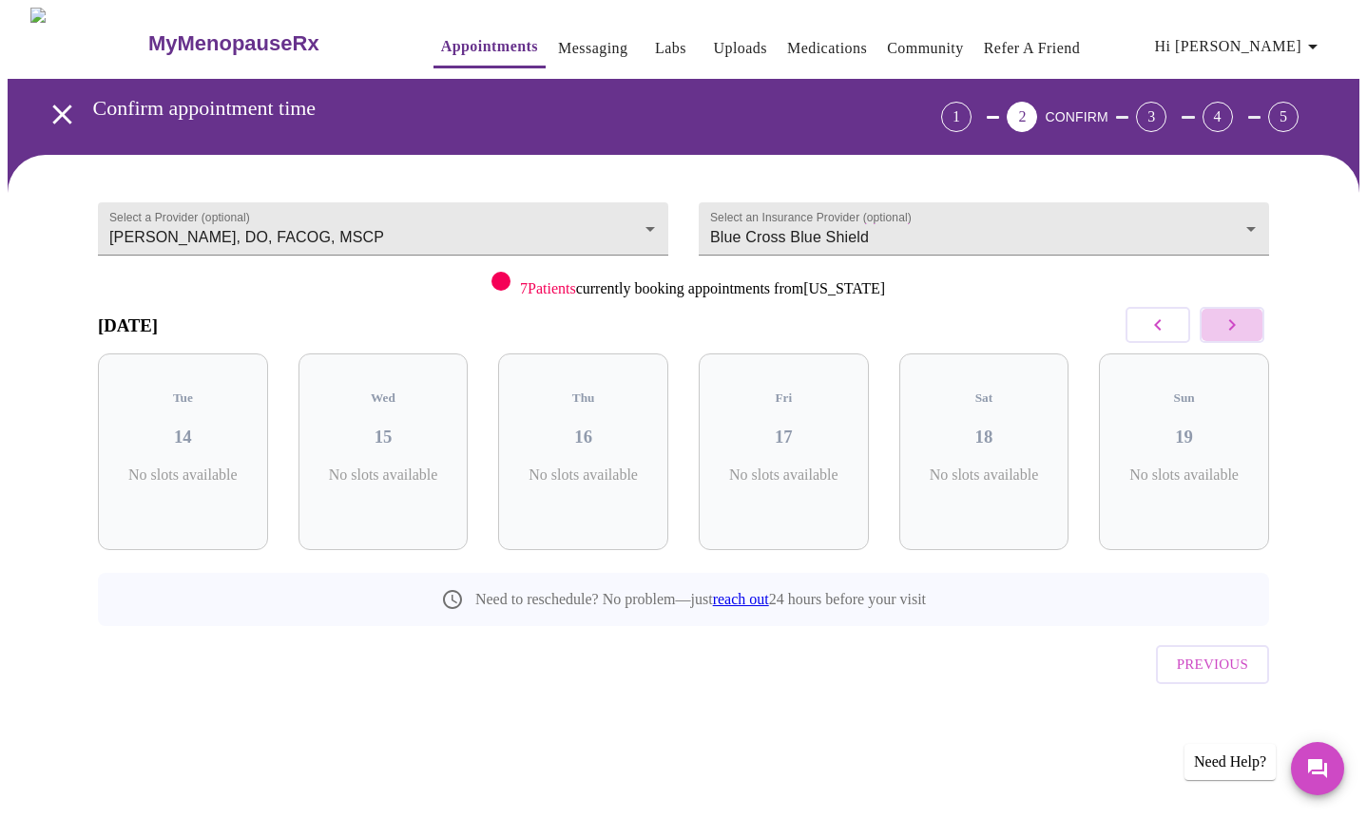
click at [1232, 331] on icon "button" at bounding box center [1231, 325] width 23 height 23
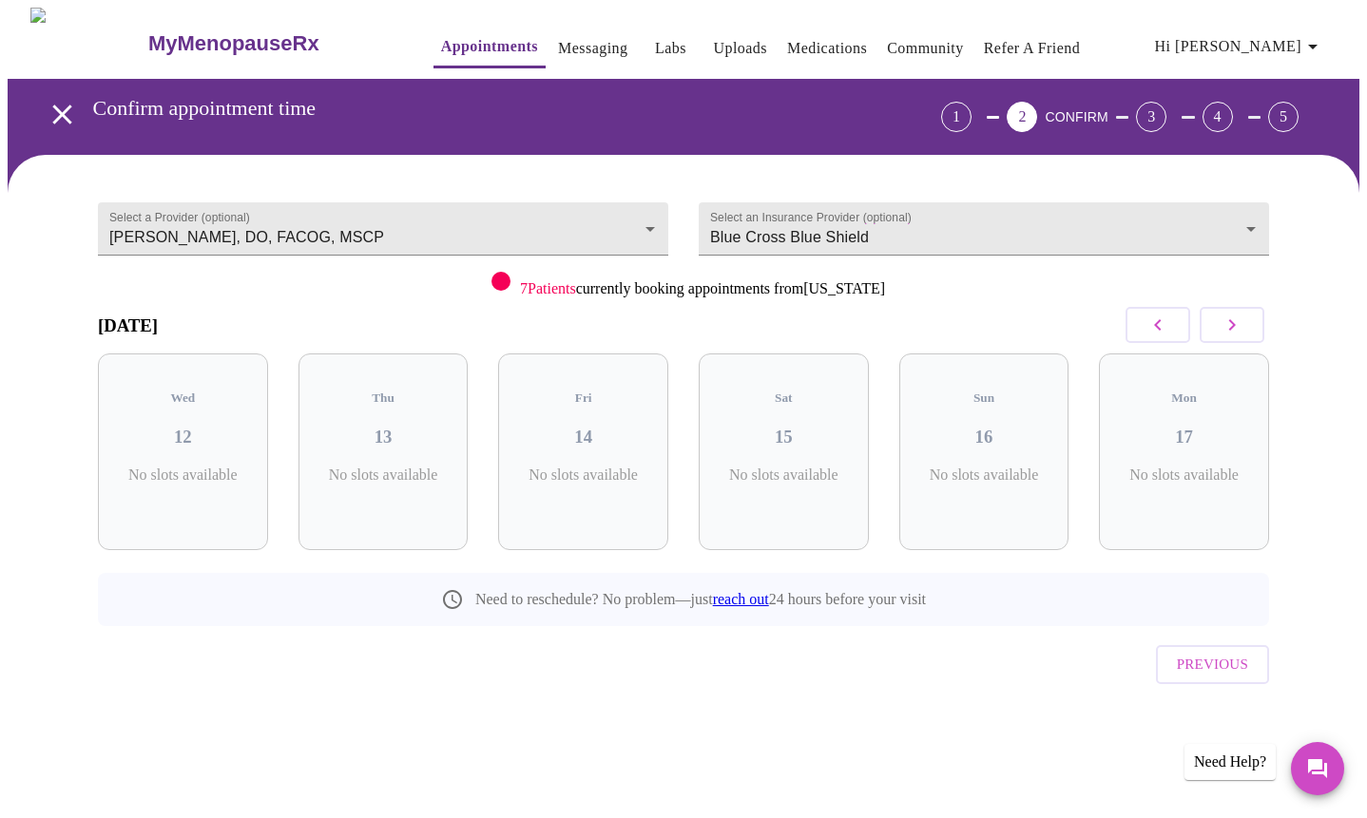
click at [1232, 331] on icon "button" at bounding box center [1231, 325] width 23 height 23
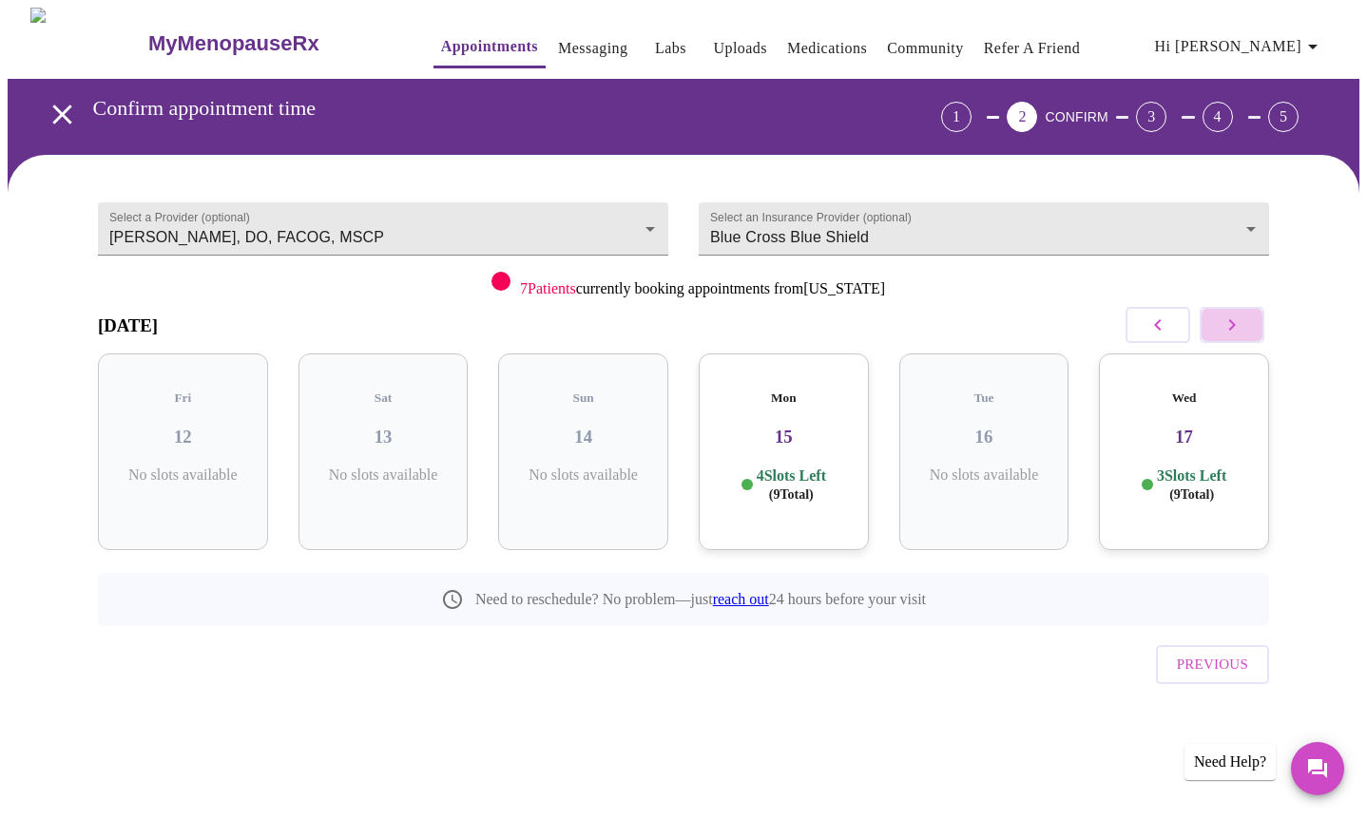
click at [1232, 331] on icon "button" at bounding box center [1231, 325] width 23 height 23
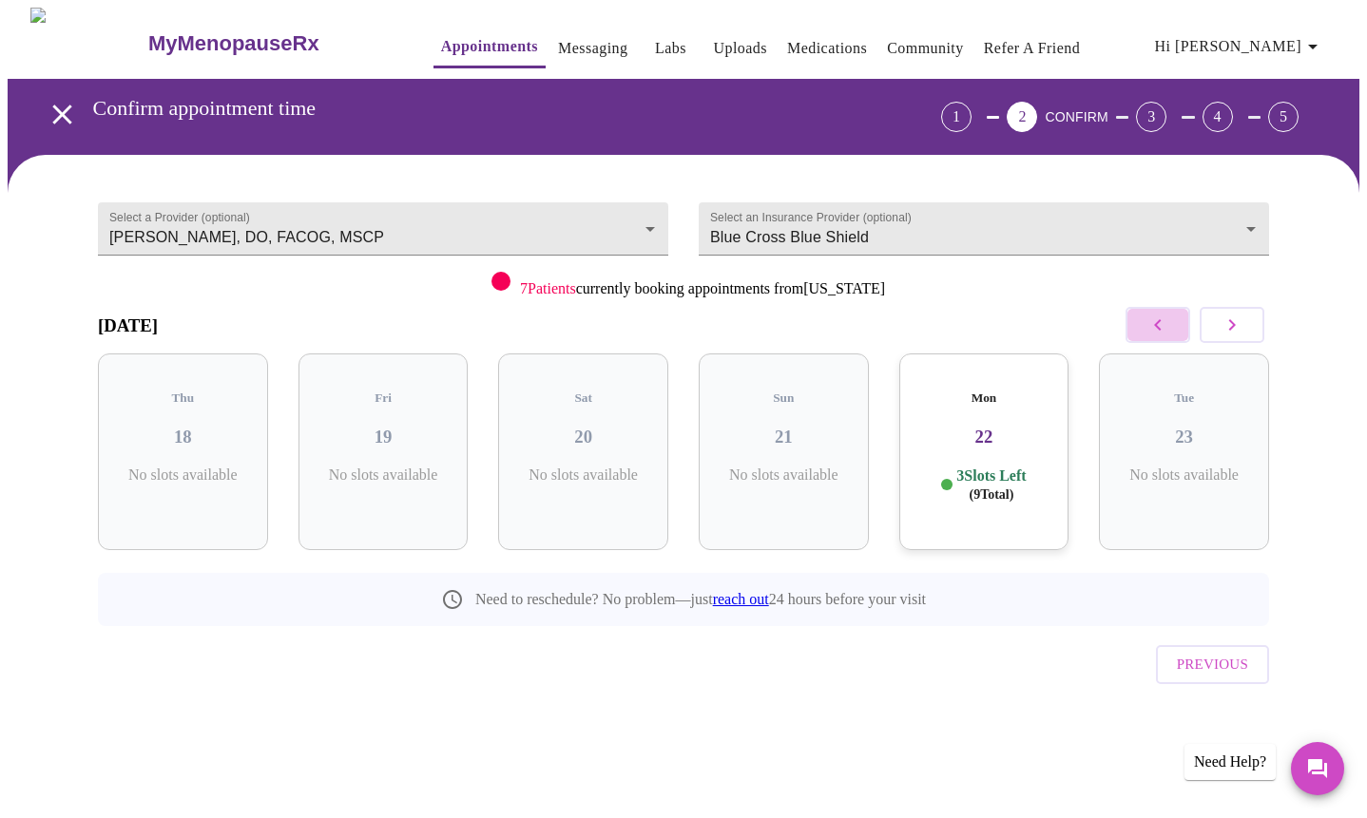
click at [1158, 332] on icon "button" at bounding box center [1157, 325] width 23 height 23
click at [580, 427] on h3 "08" at bounding box center [583, 437] width 140 height 21
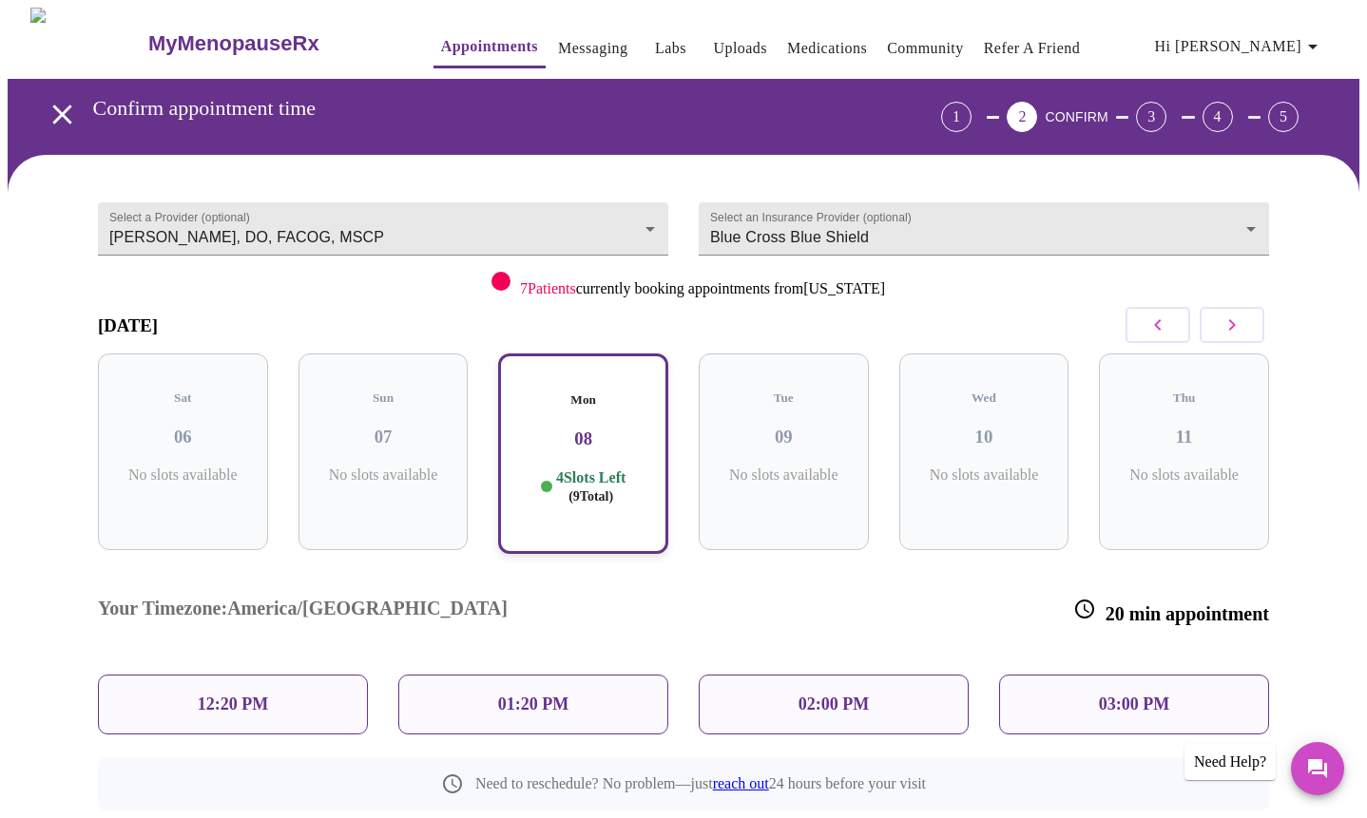
click at [878, 675] on div "02:00 PM" at bounding box center [834, 705] width 270 height 60
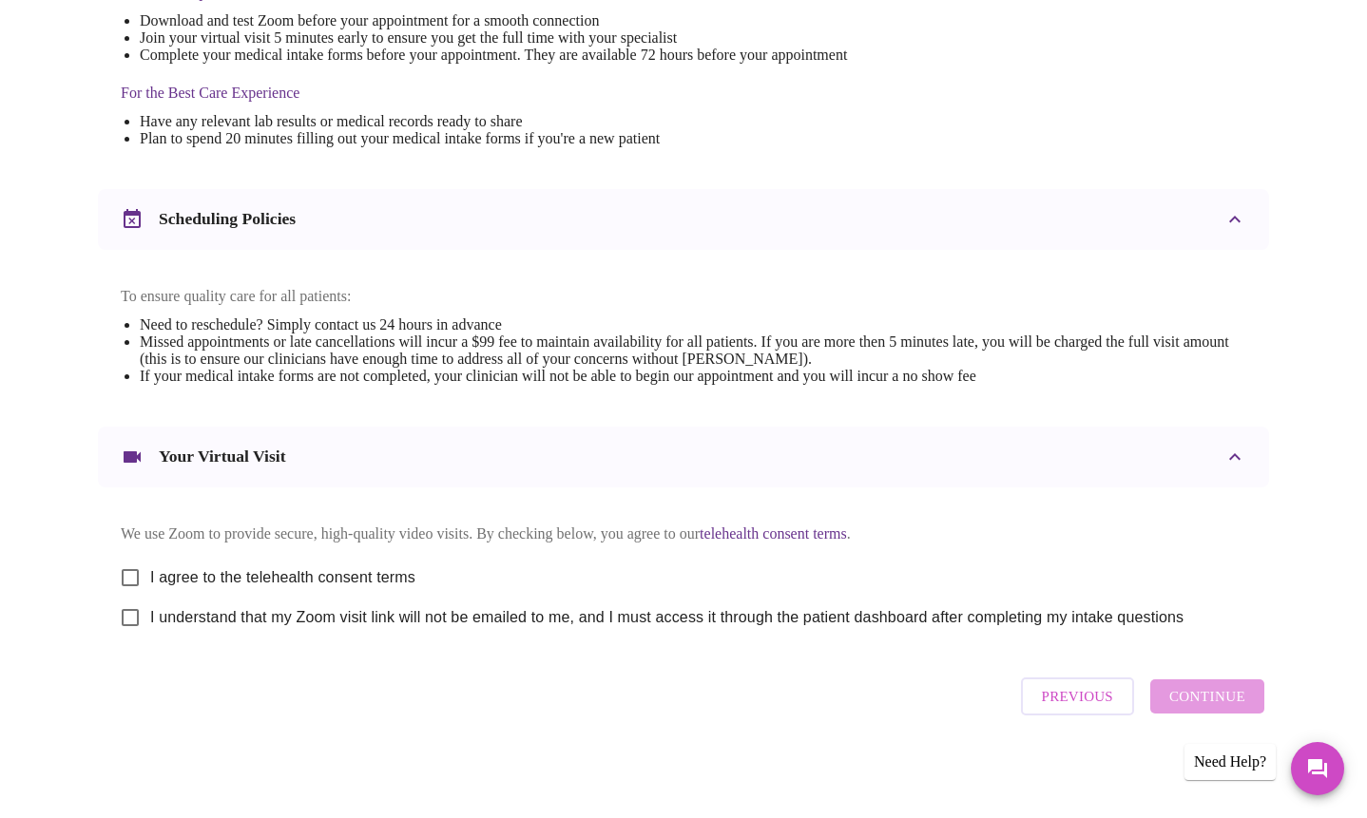
scroll to position [559, 0]
click at [133, 572] on input "I agree to the telehealth consent terms" at bounding box center [130, 578] width 40 height 40
checkbox input "true"
click at [132, 618] on input "I understand that my Zoom visit link will not be emailed to me, and I must acce…" at bounding box center [130, 618] width 40 height 40
checkbox input "true"
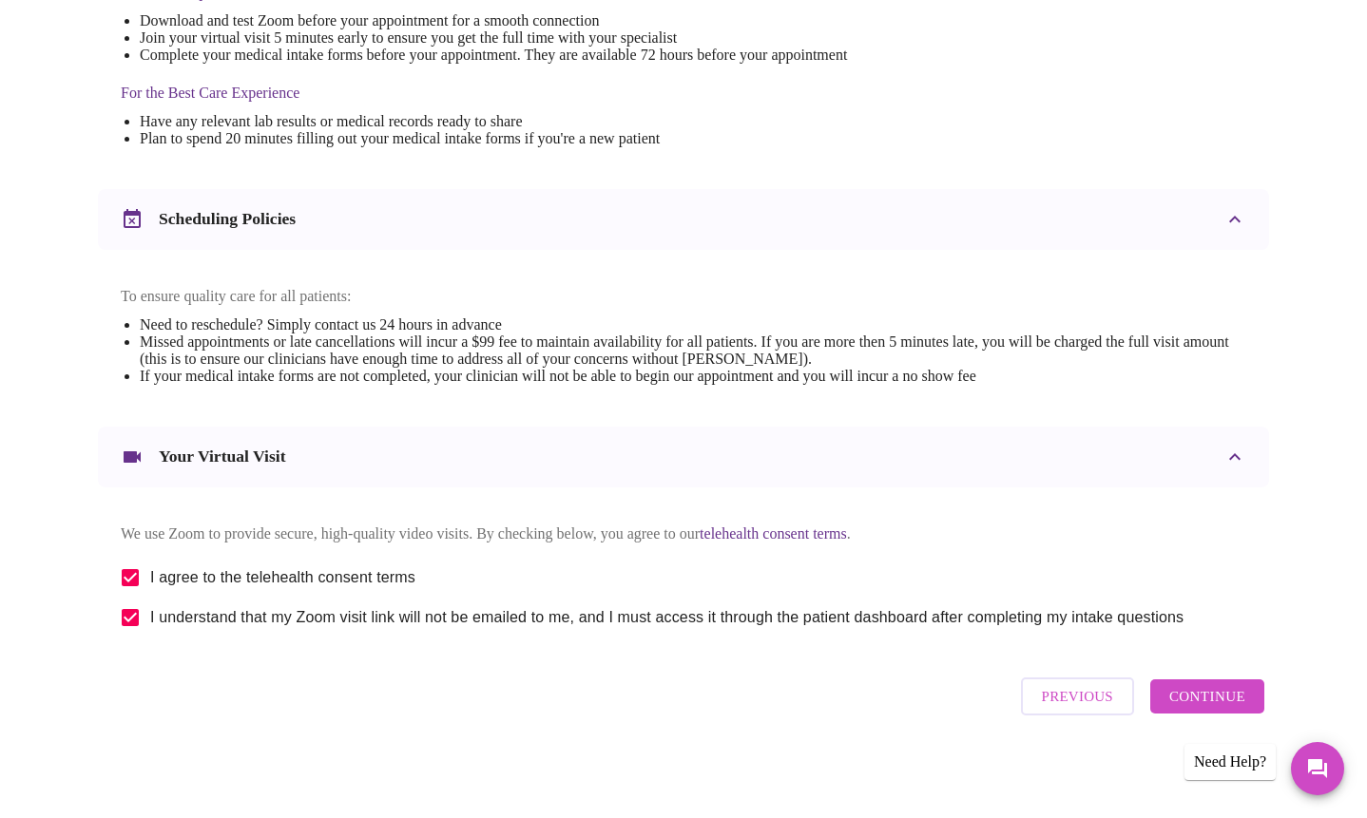
click at [1188, 695] on span "Continue" at bounding box center [1207, 696] width 76 height 25
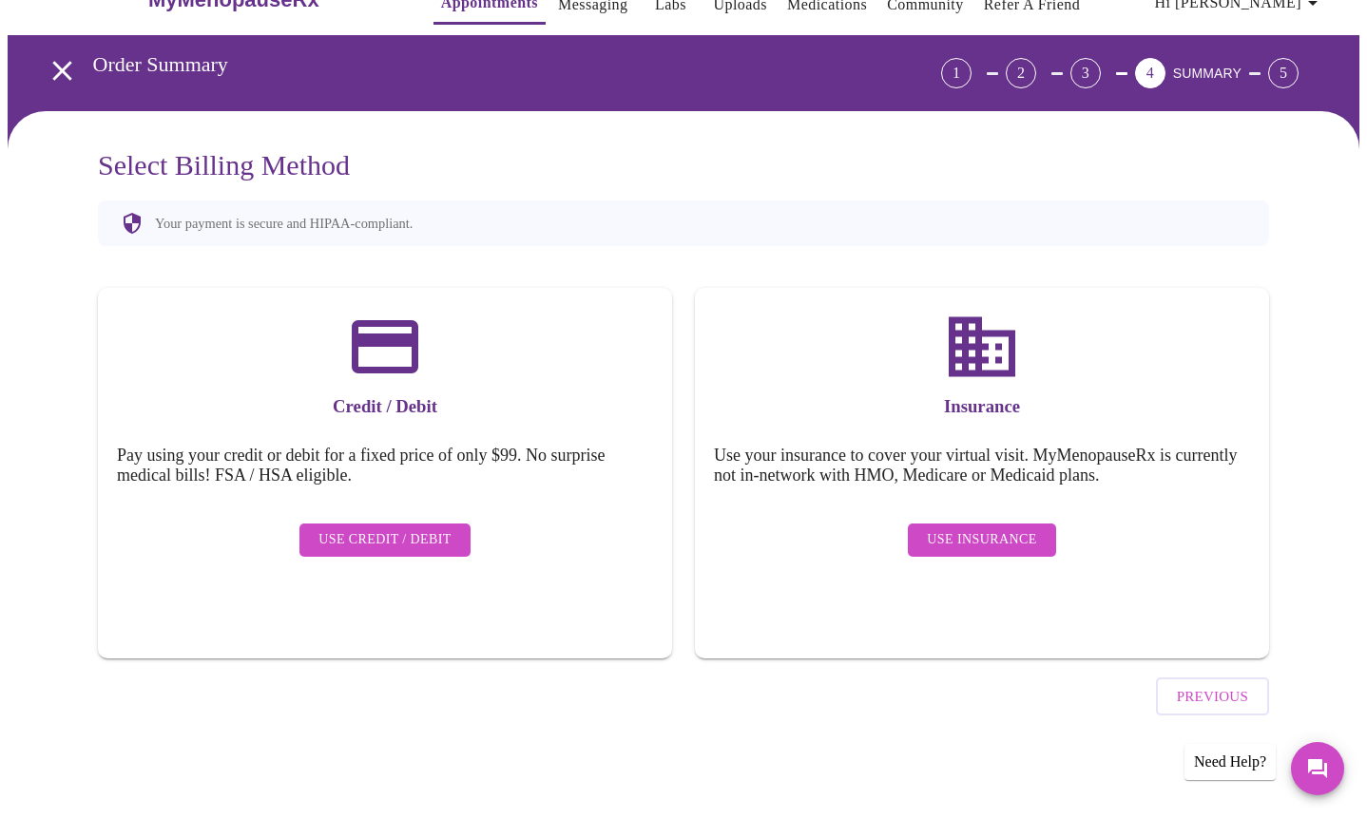
scroll to position [0, 0]
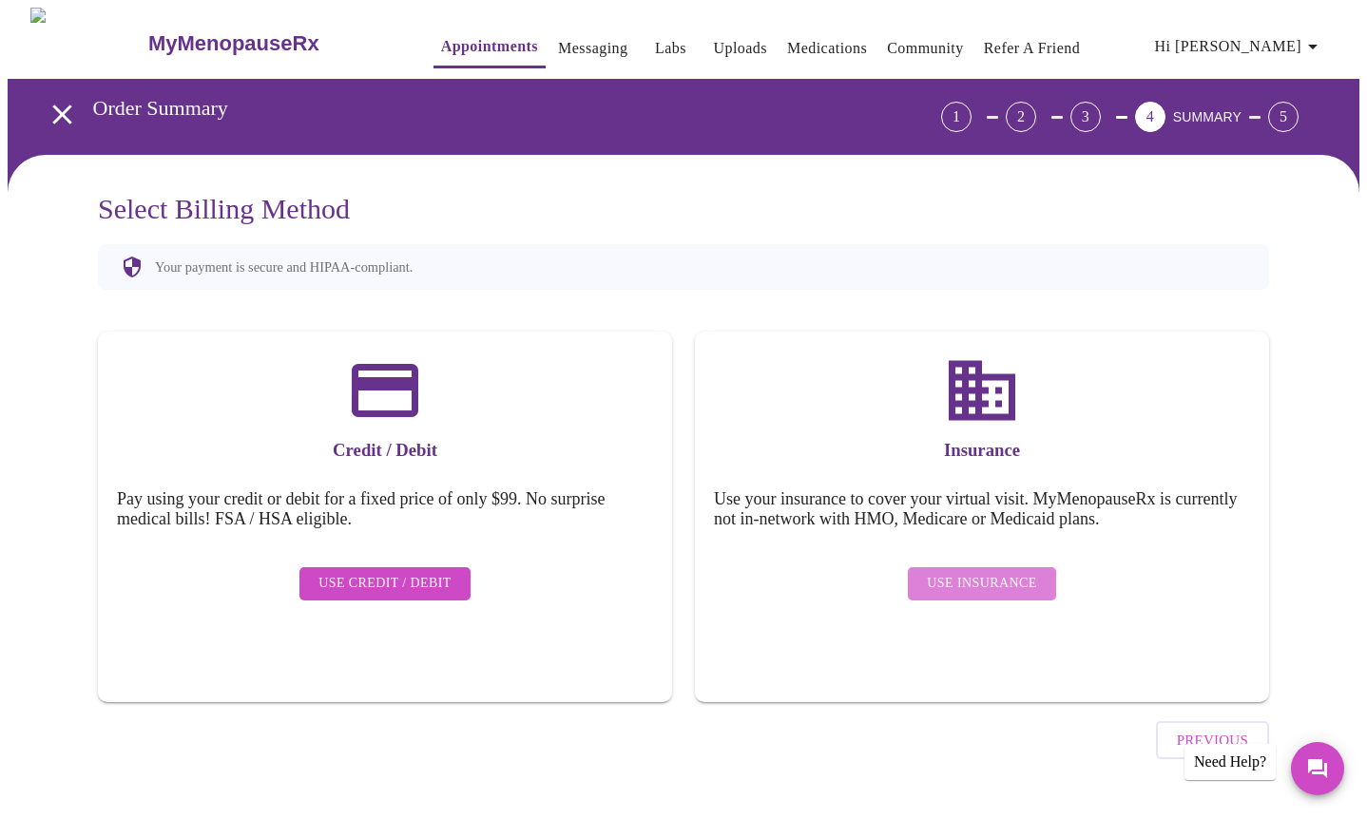
click at [1016, 572] on span "Use Insurance" at bounding box center [981, 584] width 109 height 24
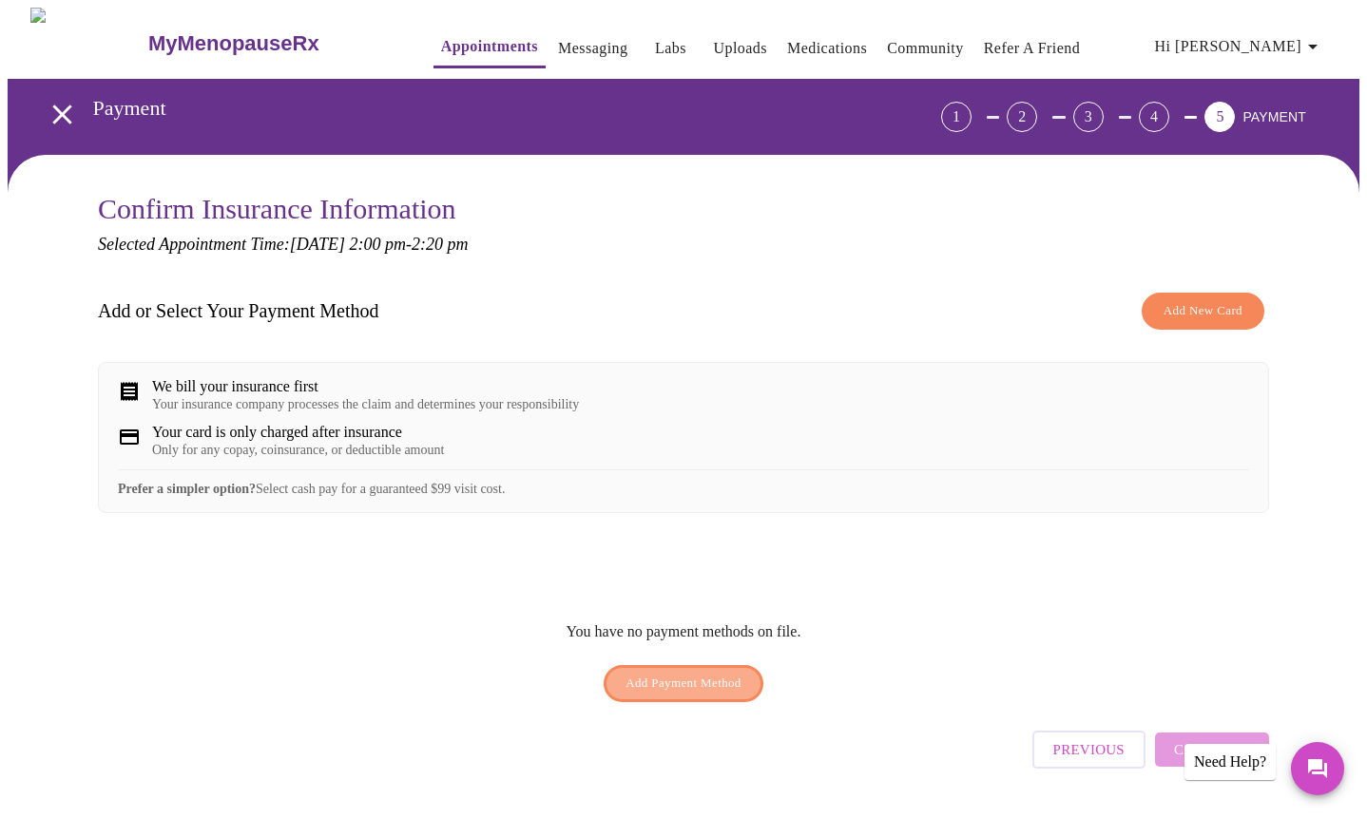
click at [715, 695] on span "Add Payment Method" at bounding box center [683, 684] width 116 height 22
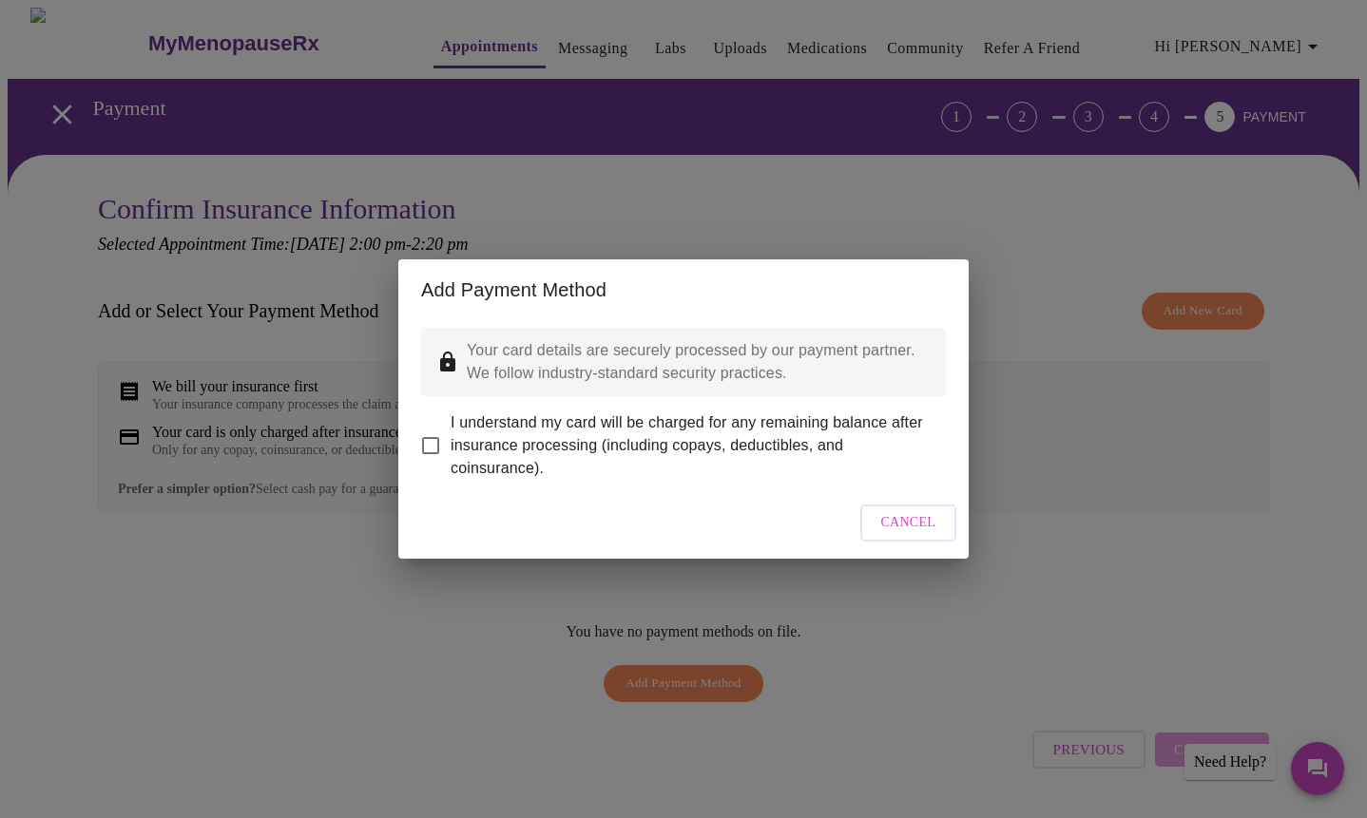
click at [437, 429] on input "I understand my card will be charged for any remaining balance after insurance …" at bounding box center [431, 446] width 40 height 40
checkbox input "true"
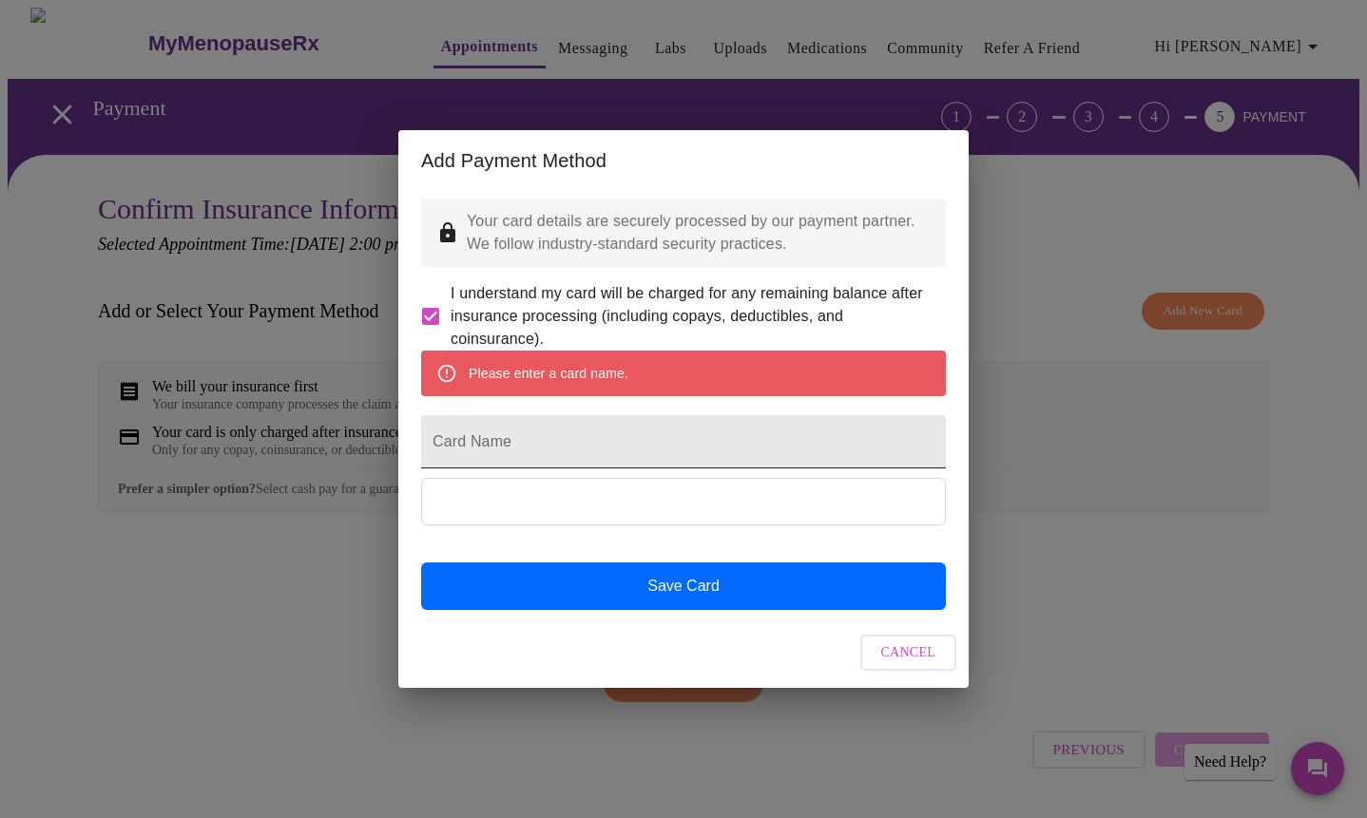
click at [554, 438] on input "Card Name" at bounding box center [683, 441] width 525 height 53
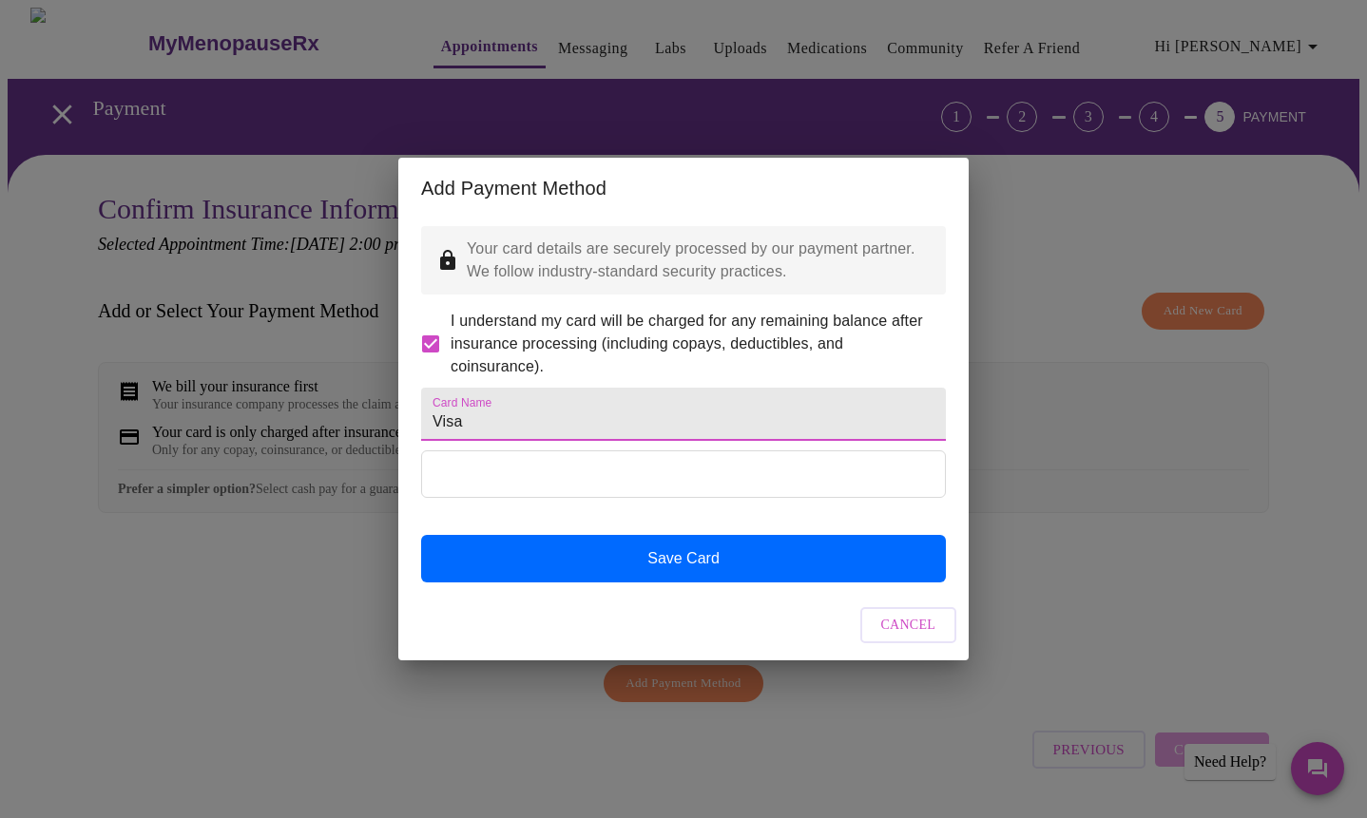
type input "Visa"
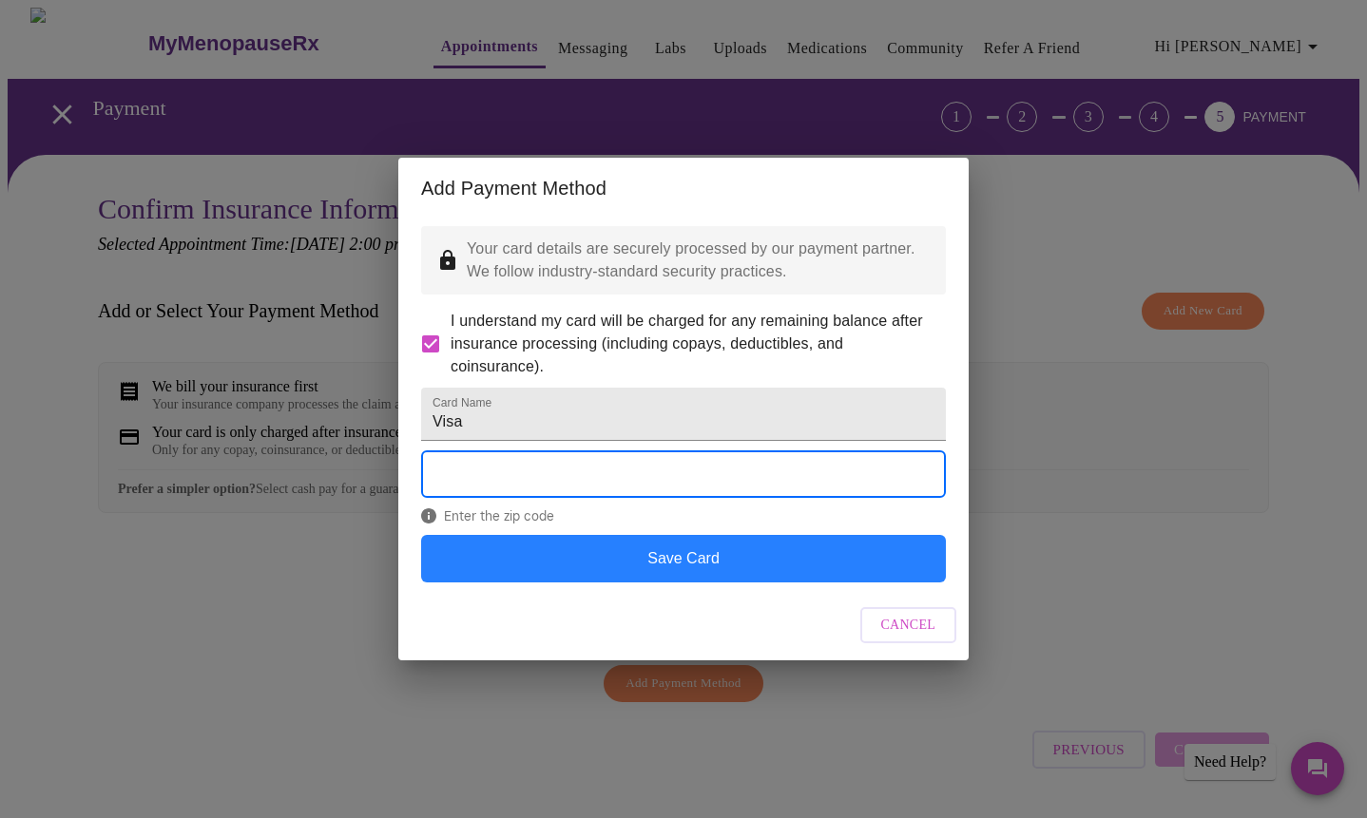
click at [789, 580] on button "Save Card" at bounding box center [683, 559] width 525 height 48
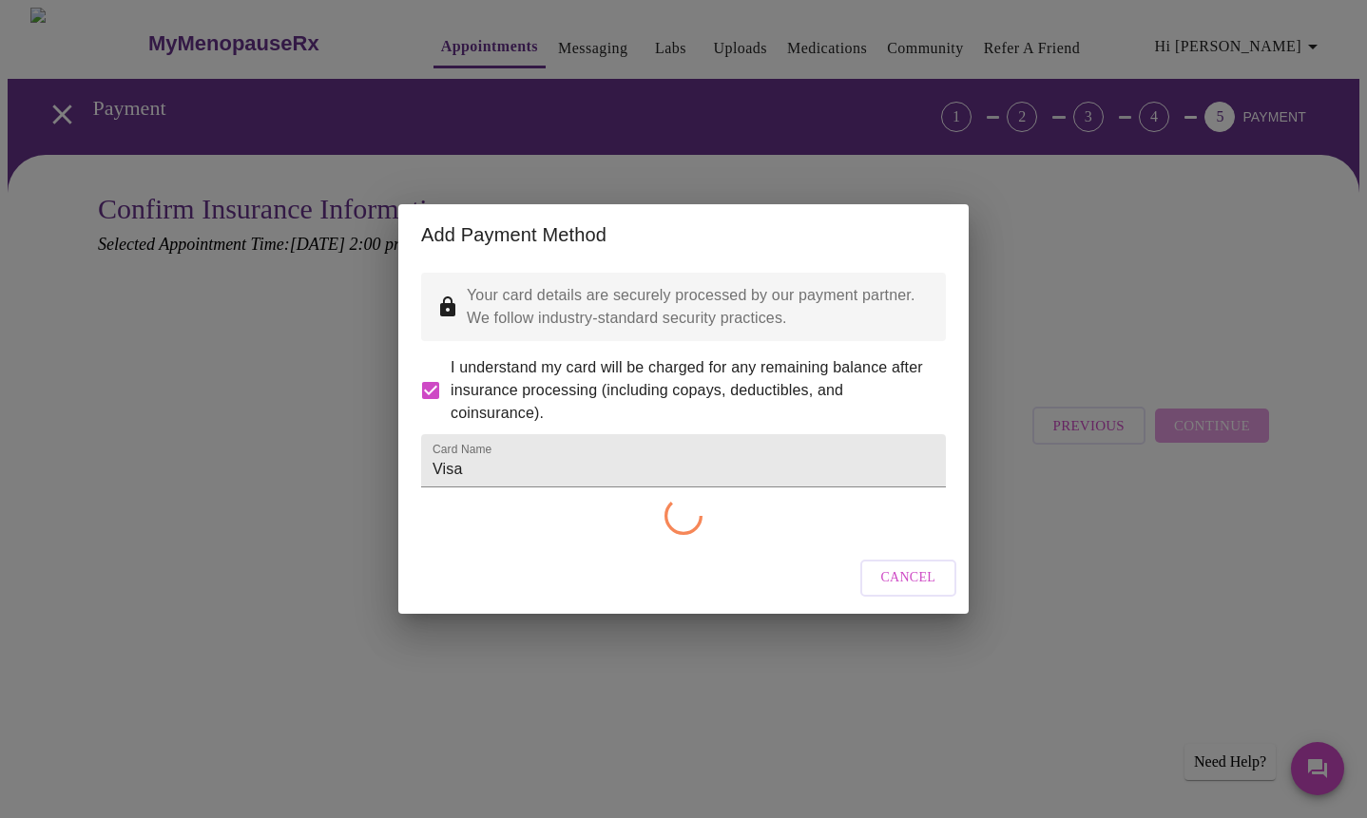
checkbox input "false"
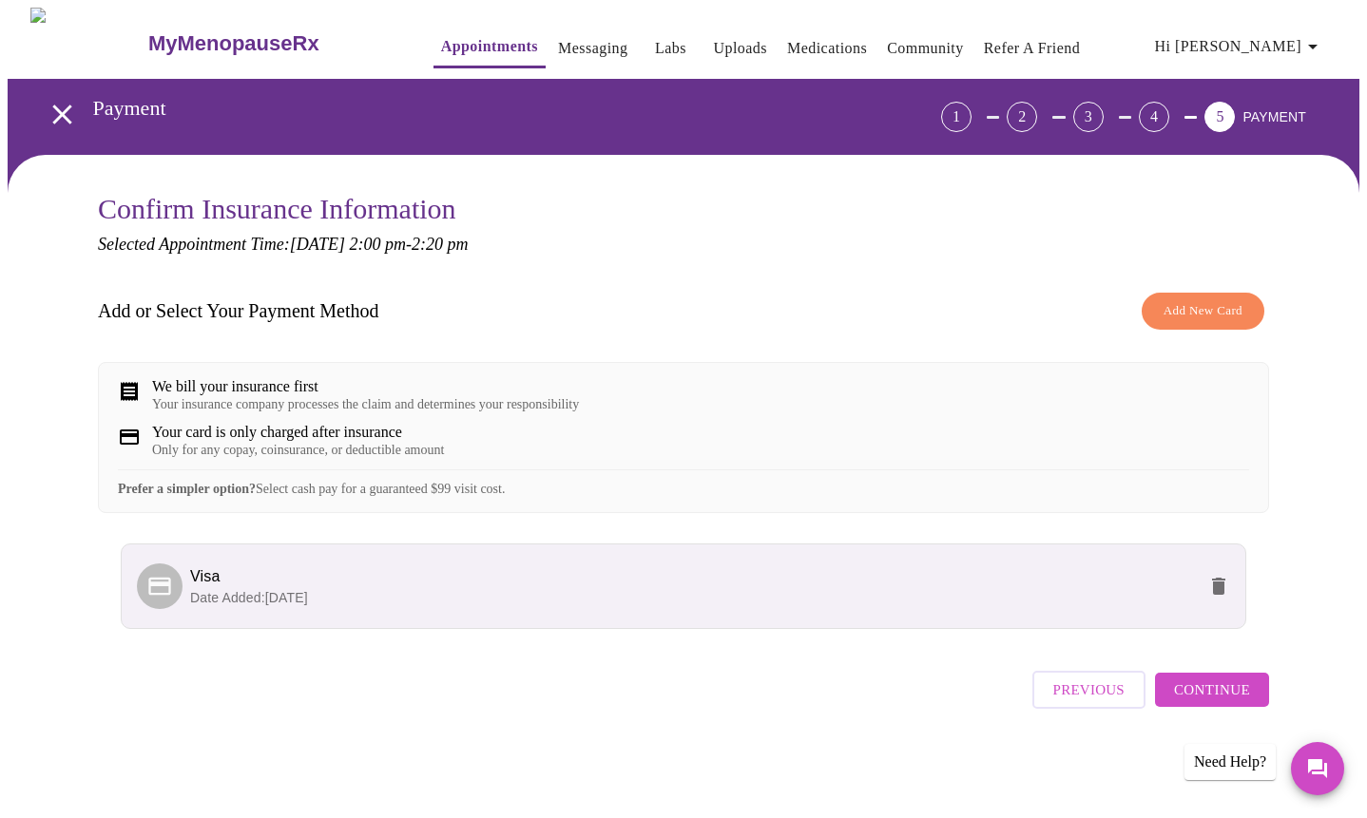
click at [1214, 702] on span "Continue" at bounding box center [1212, 690] width 76 height 25
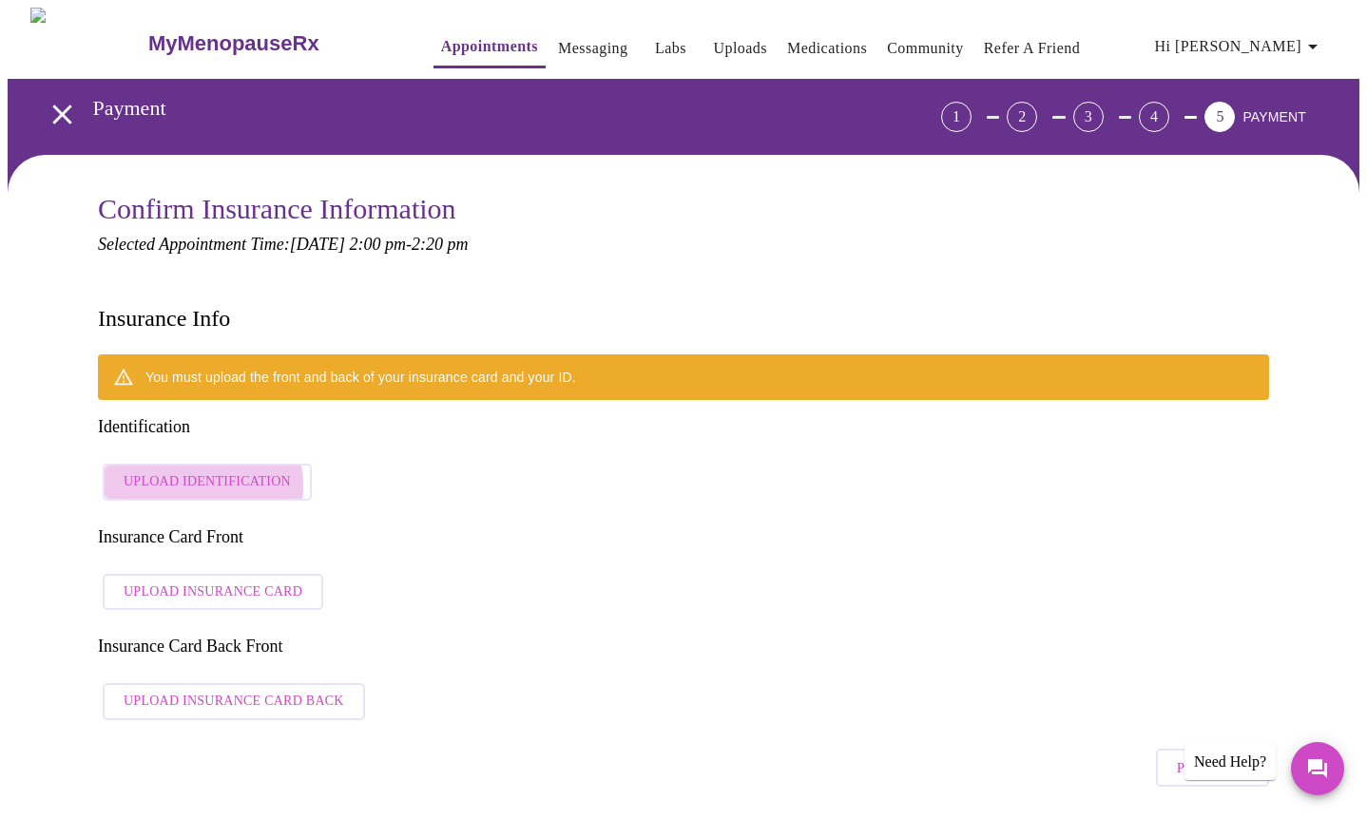
click at [192, 470] on span "Upload Identification" at bounding box center [207, 482] width 167 height 24
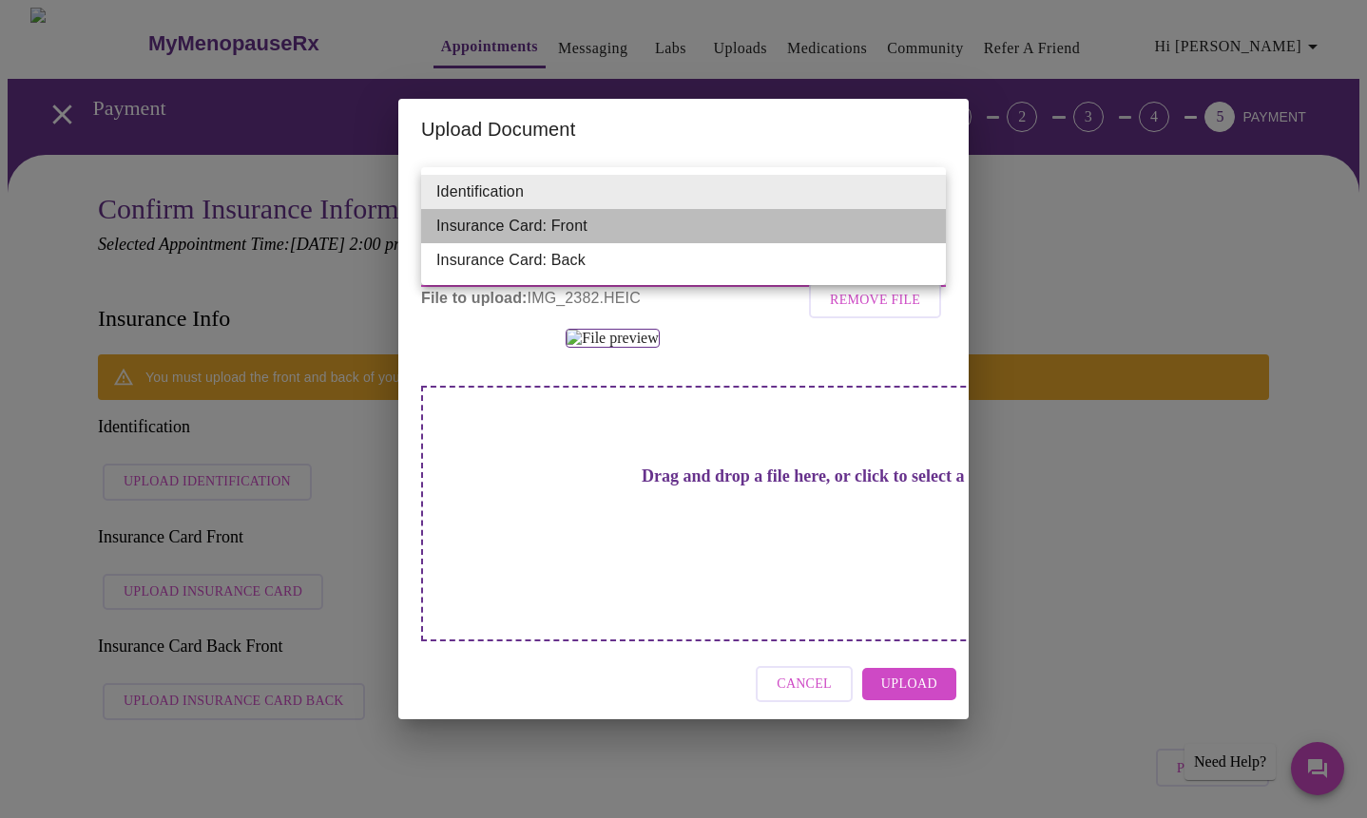
click at [590, 221] on li "Insurance Card: Front" at bounding box center [683, 226] width 525 height 34
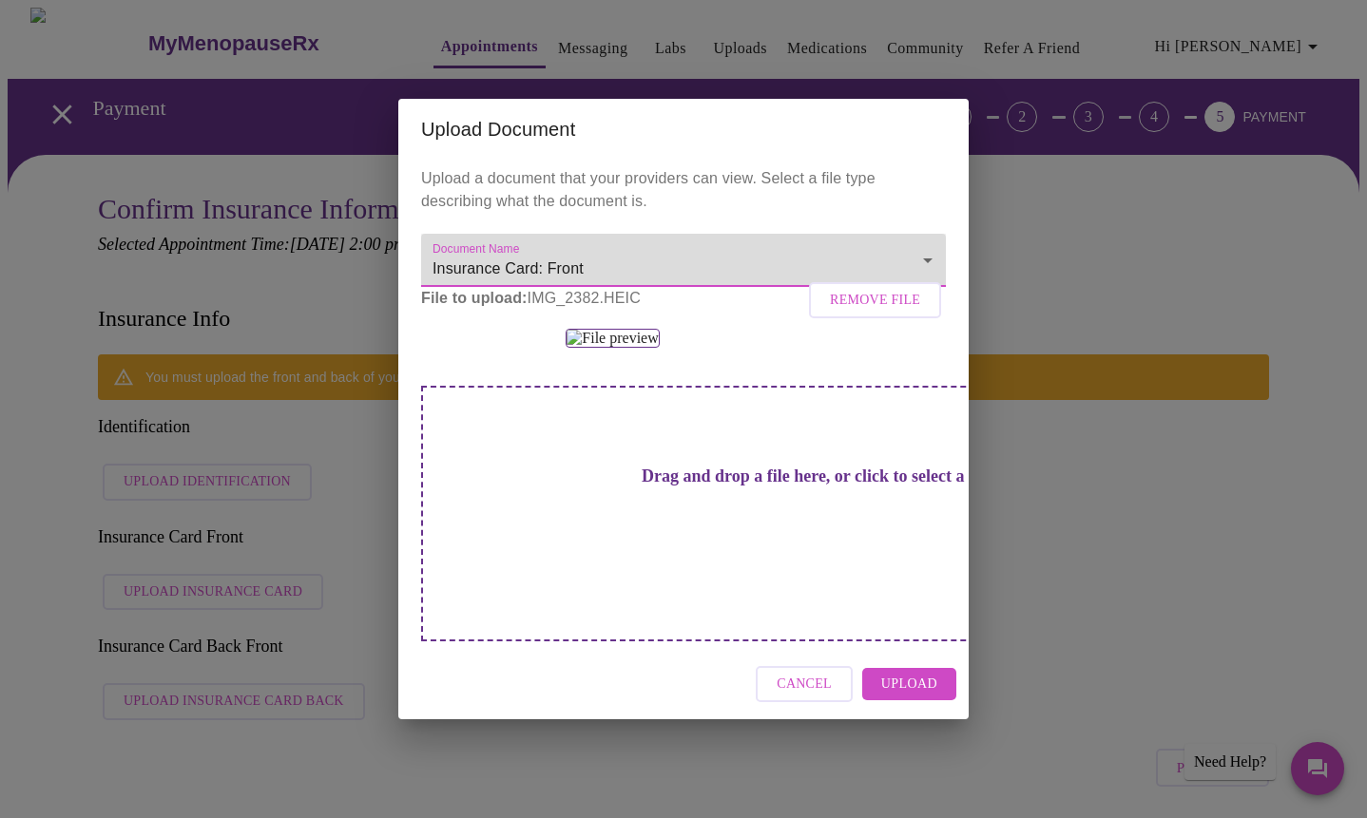
scroll to position [83, 0]
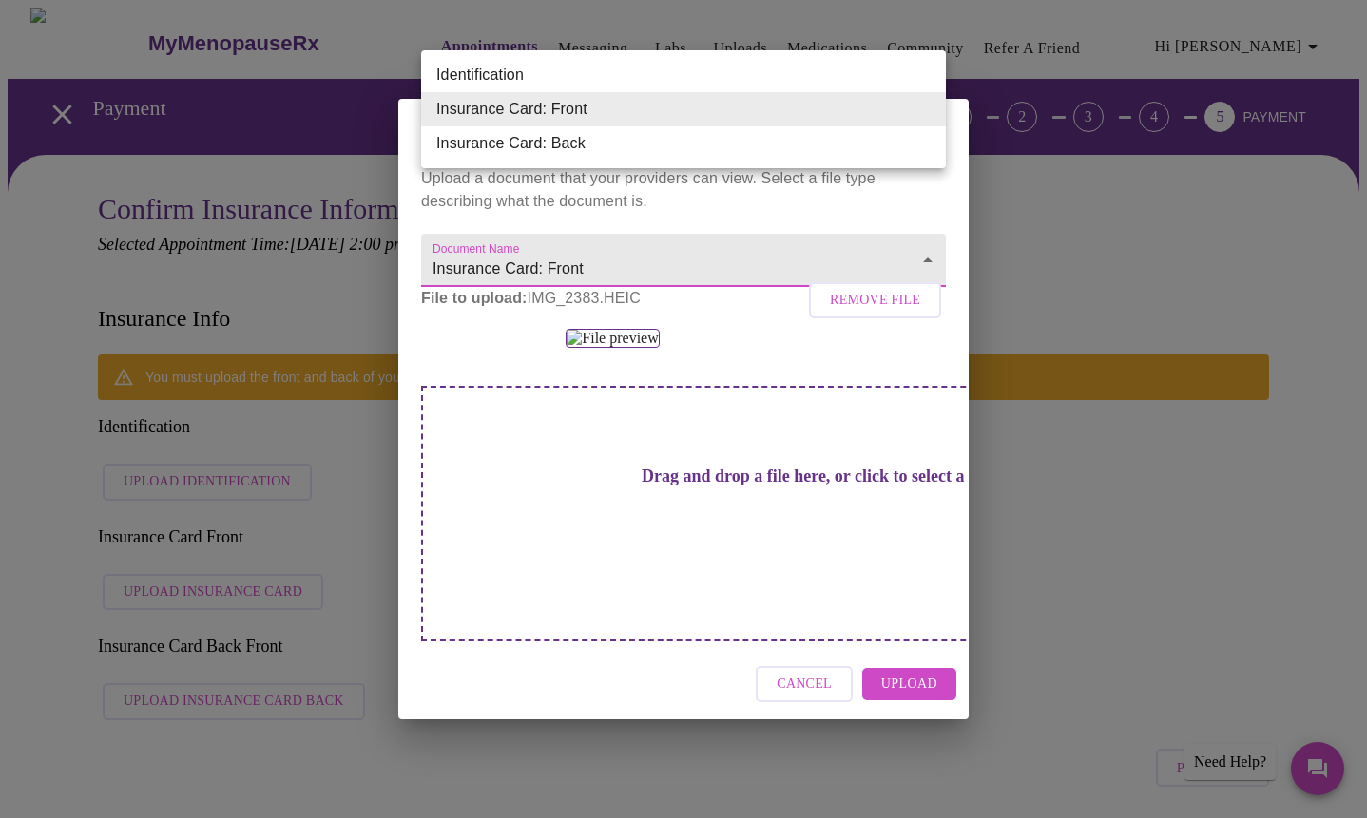
click at [610, 68] on li "Identification" at bounding box center [683, 75] width 525 height 34
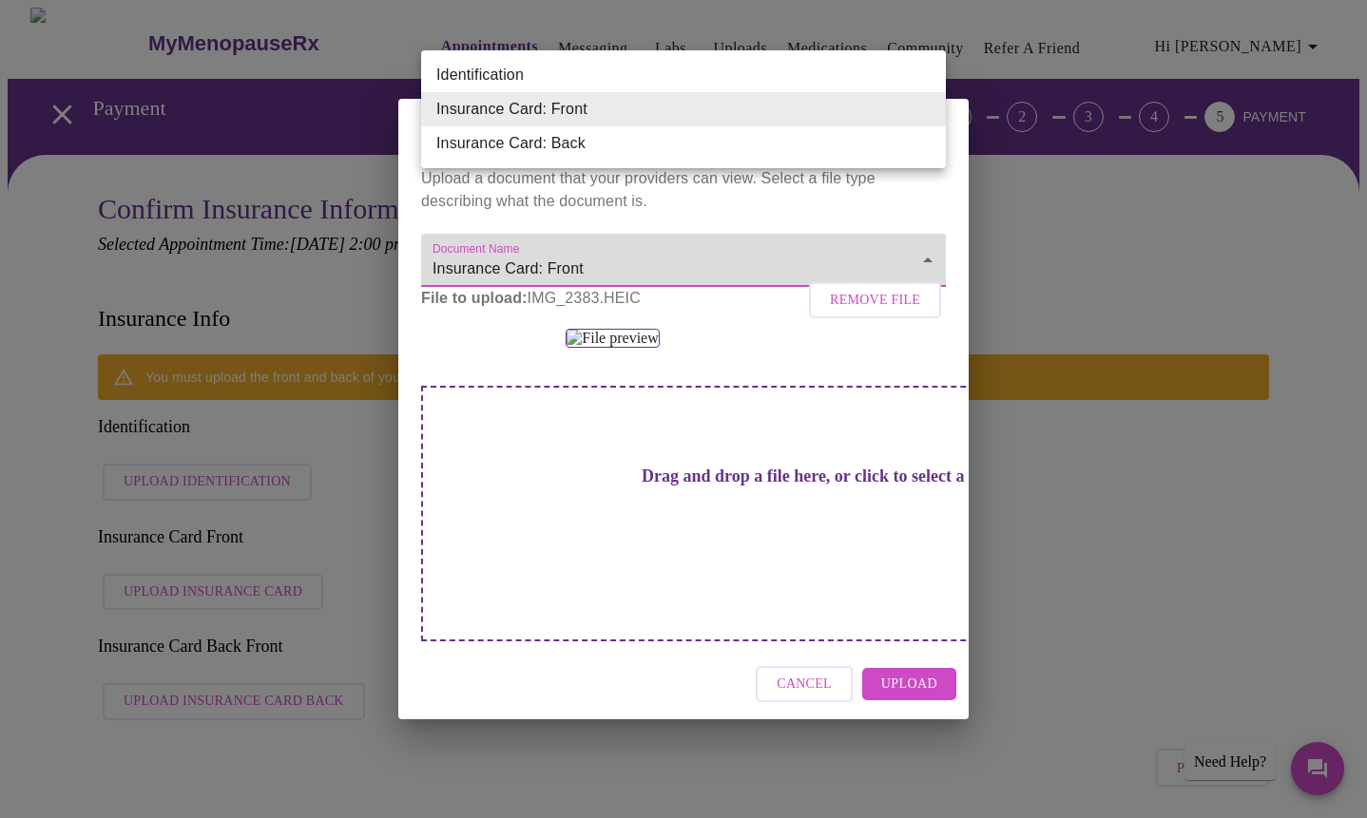
type input "Identification"
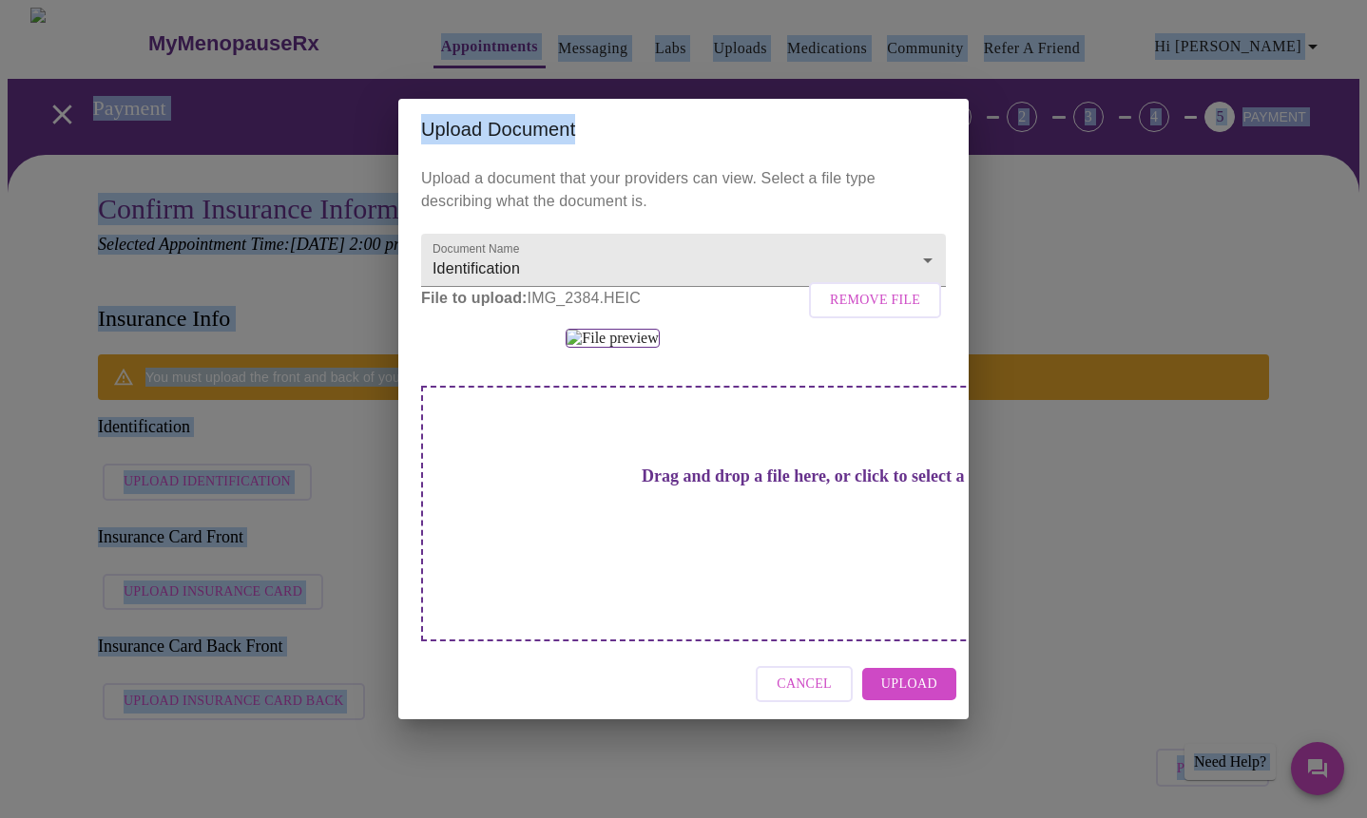
drag, startPoint x: 745, startPoint y: 60, endPoint x: 841, endPoint y: -7, distance: 116.8
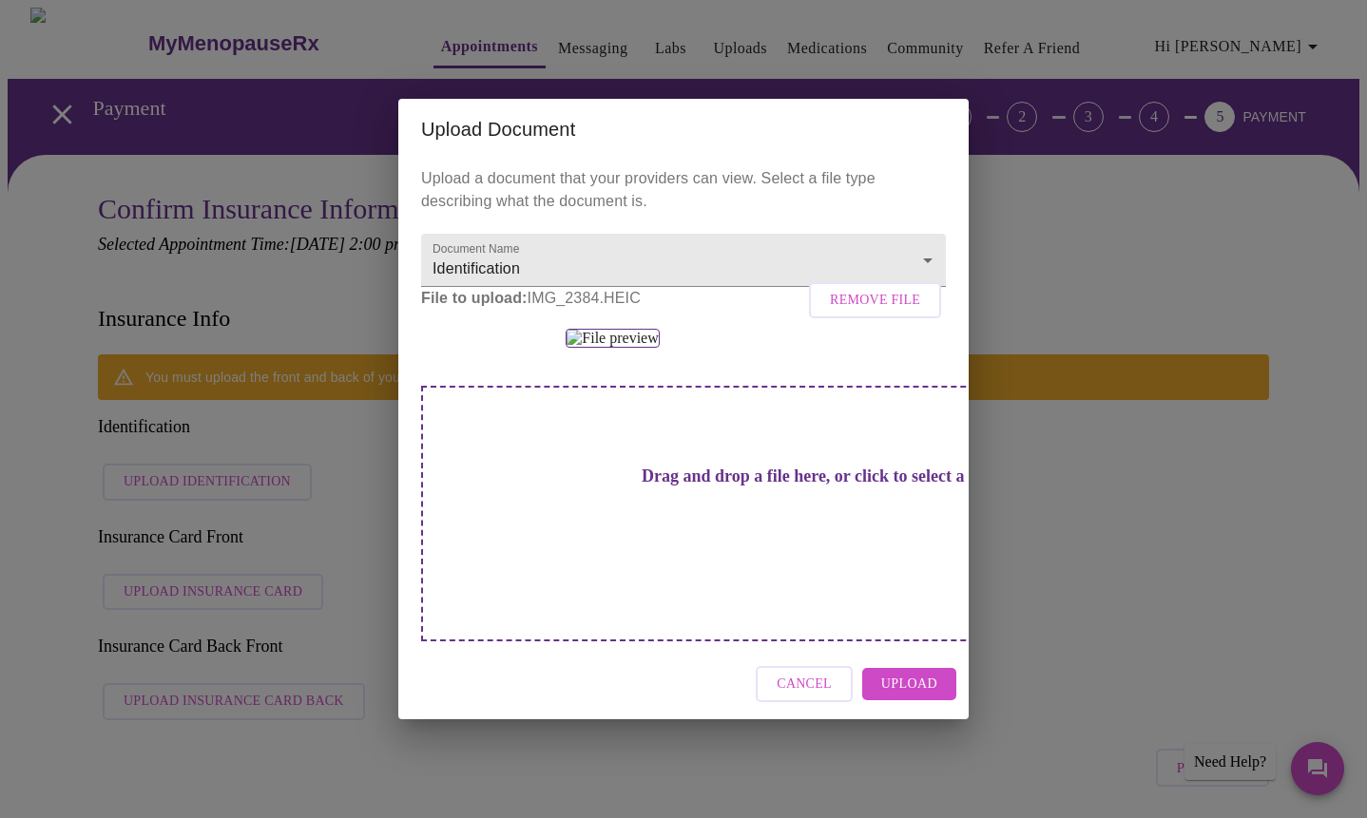
click at [1001, 239] on div "Upload Document Upload a document that your providers can view. Select a file t…" at bounding box center [683, 409] width 1367 height 818
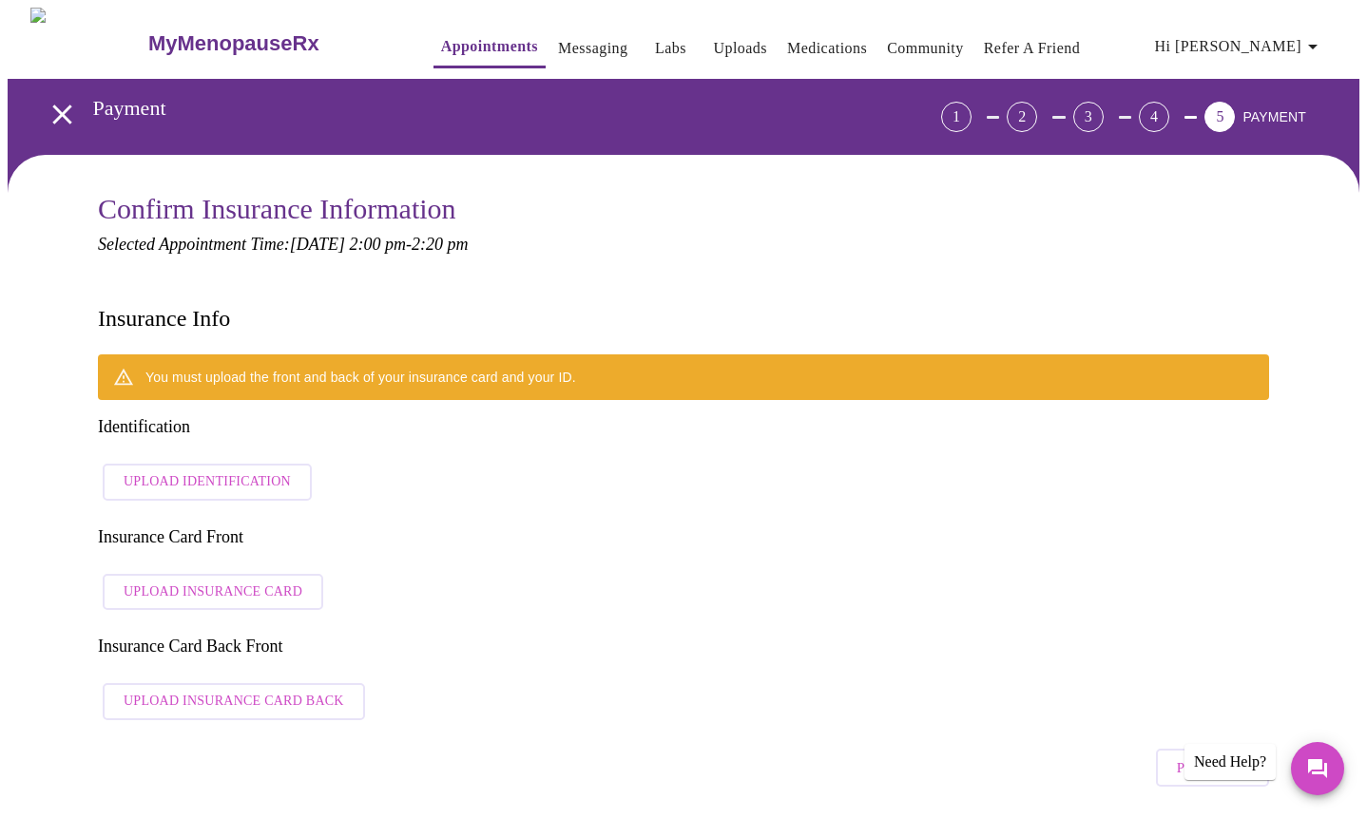
scroll to position [0, 0]
click at [236, 470] on span "Upload Identification" at bounding box center [207, 482] width 167 height 24
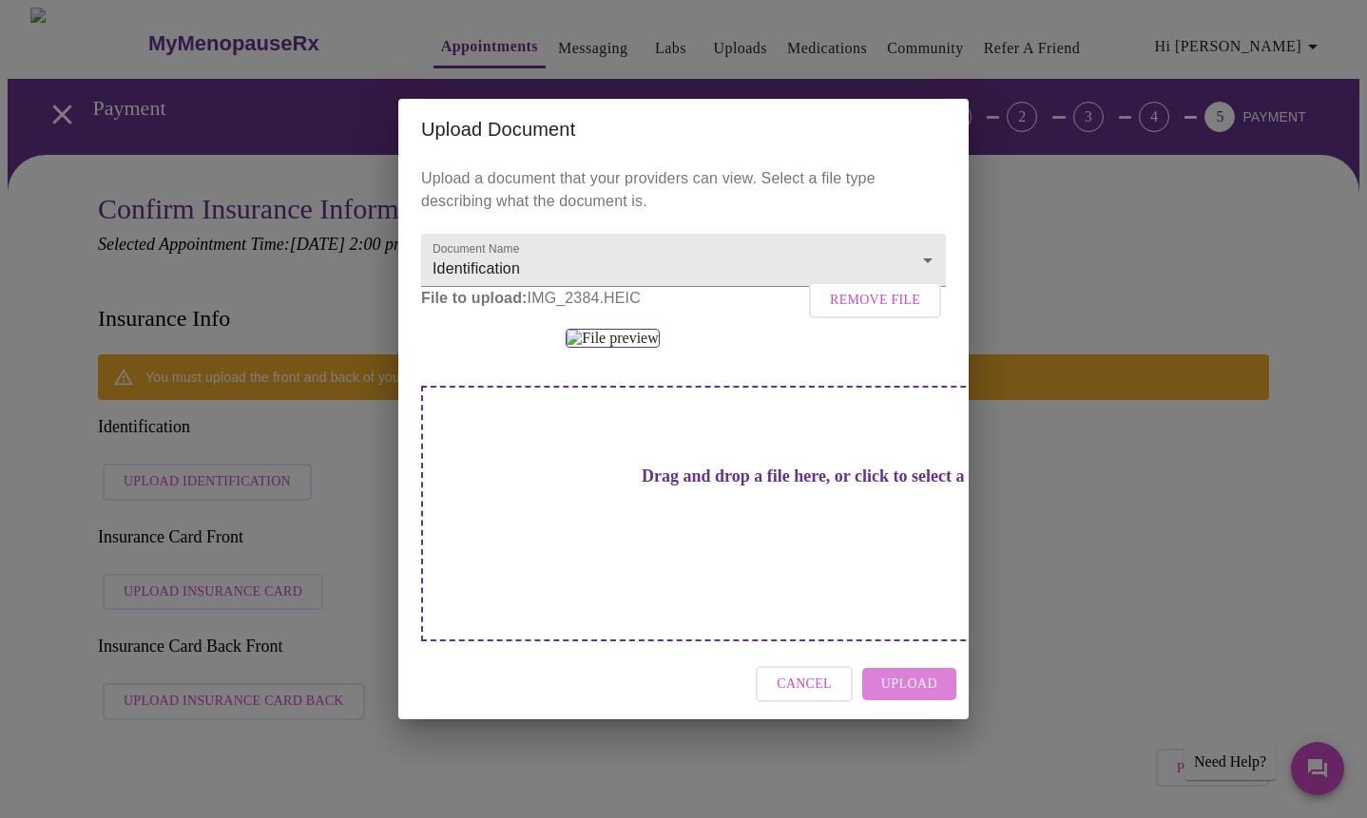
click at [927, 697] on span "Upload" at bounding box center [909, 685] width 56 height 24
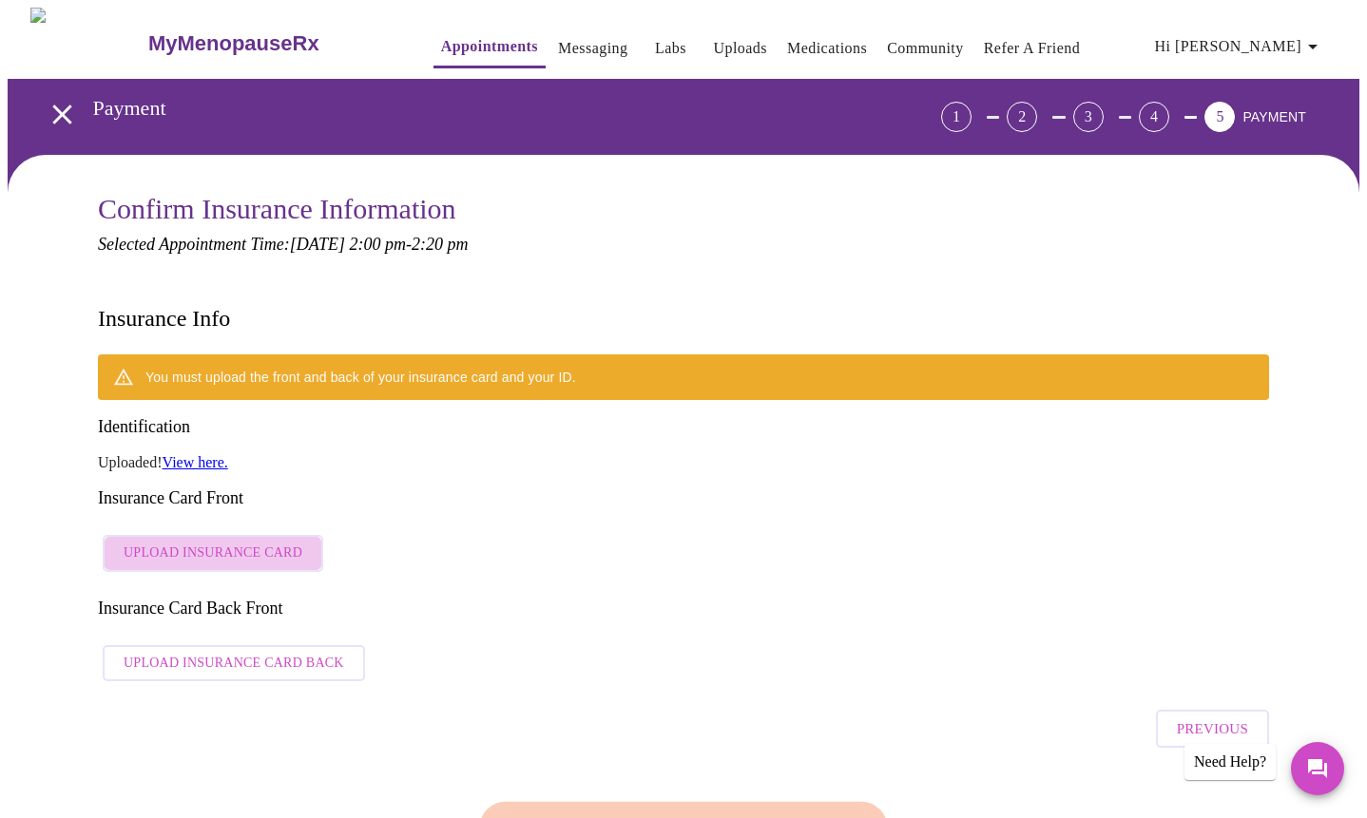
click at [239, 542] on span "Upload Insurance Card" at bounding box center [213, 554] width 179 height 24
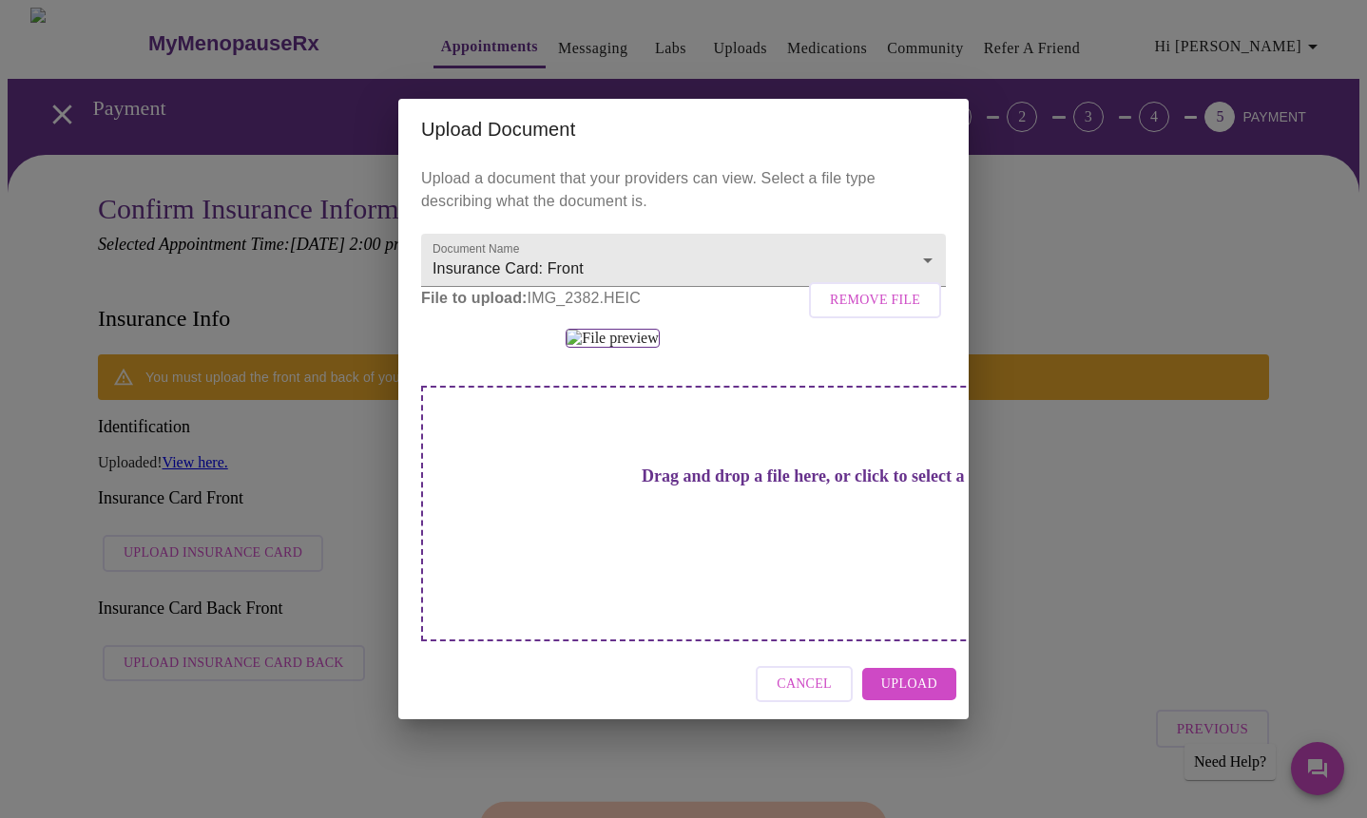
scroll to position [83, 0]
click at [894, 697] on span "Upload" at bounding box center [909, 685] width 56 height 24
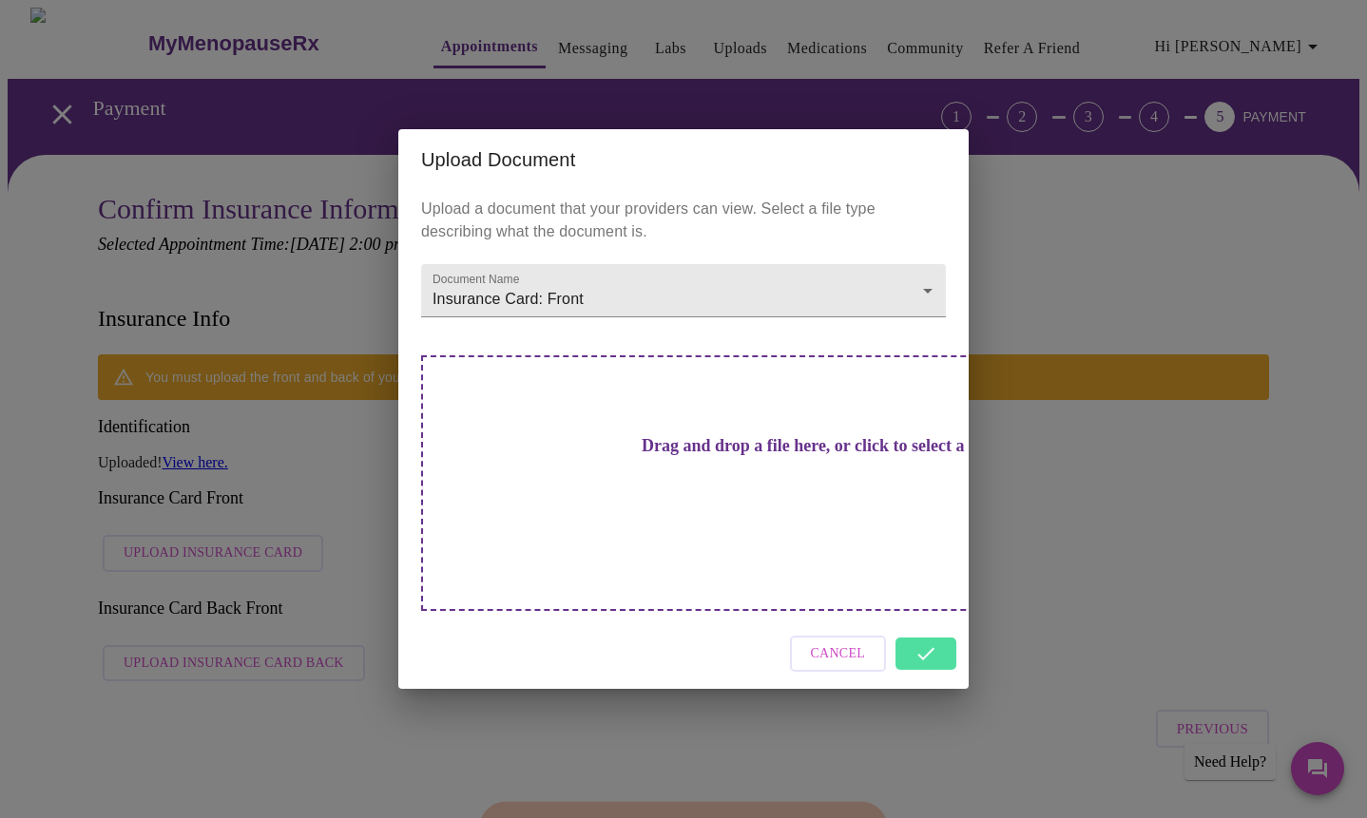
scroll to position [0, 0]
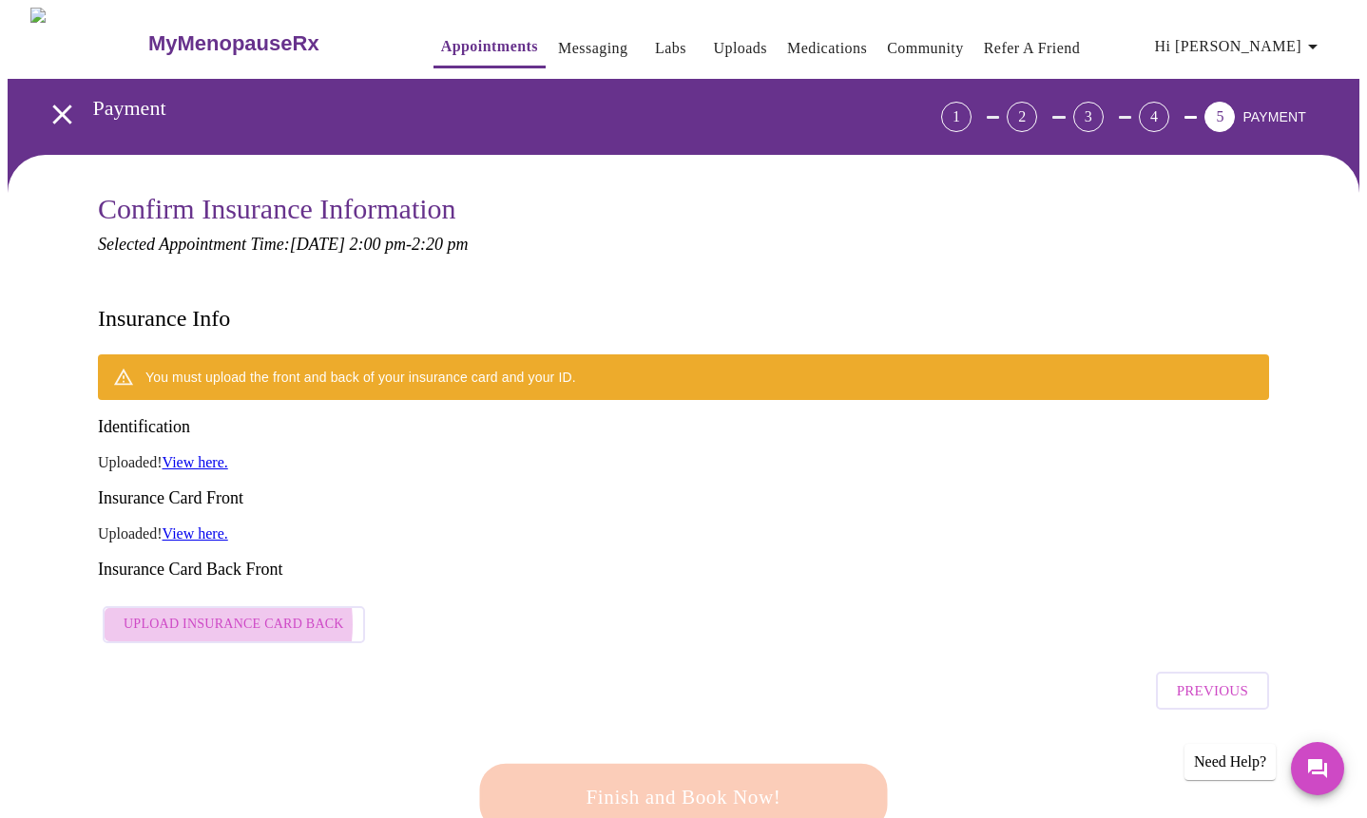
click at [198, 613] on span "Upload Insurance Card Back" at bounding box center [234, 625] width 221 height 24
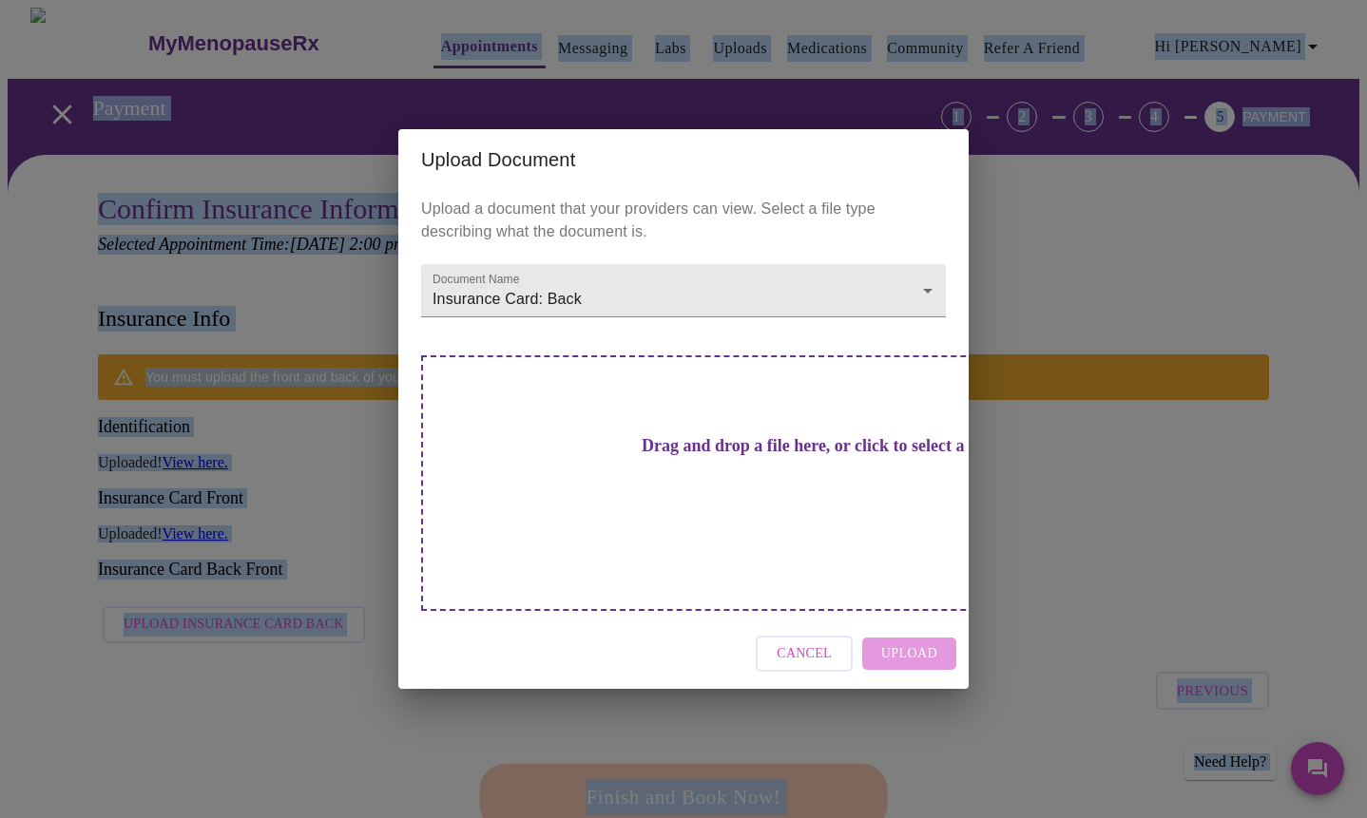
drag, startPoint x: 856, startPoint y: 23, endPoint x: 936, endPoint y: -148, distance: 188.8
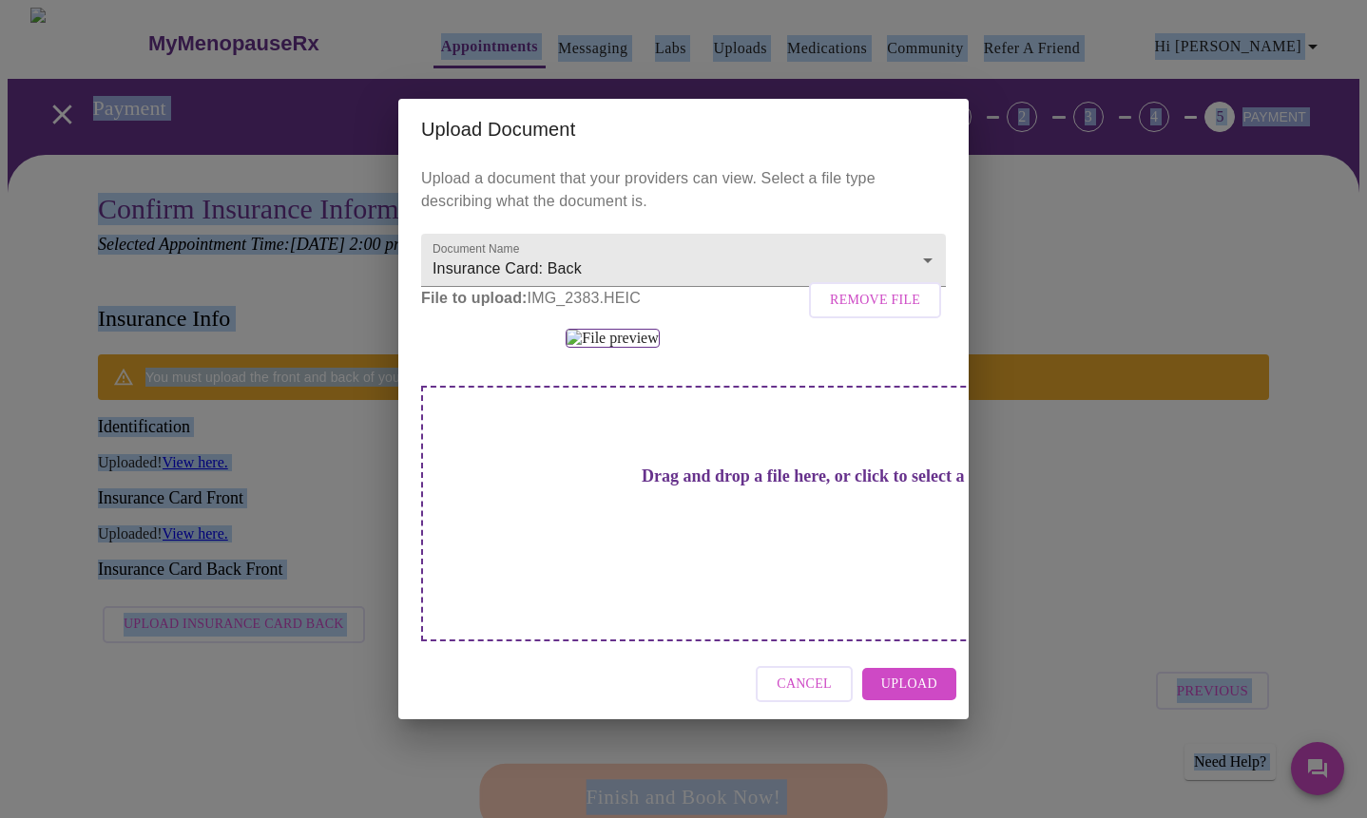
click at [929, 697] on span "Upload" at bounding box center [909, 685] width 56 height 24
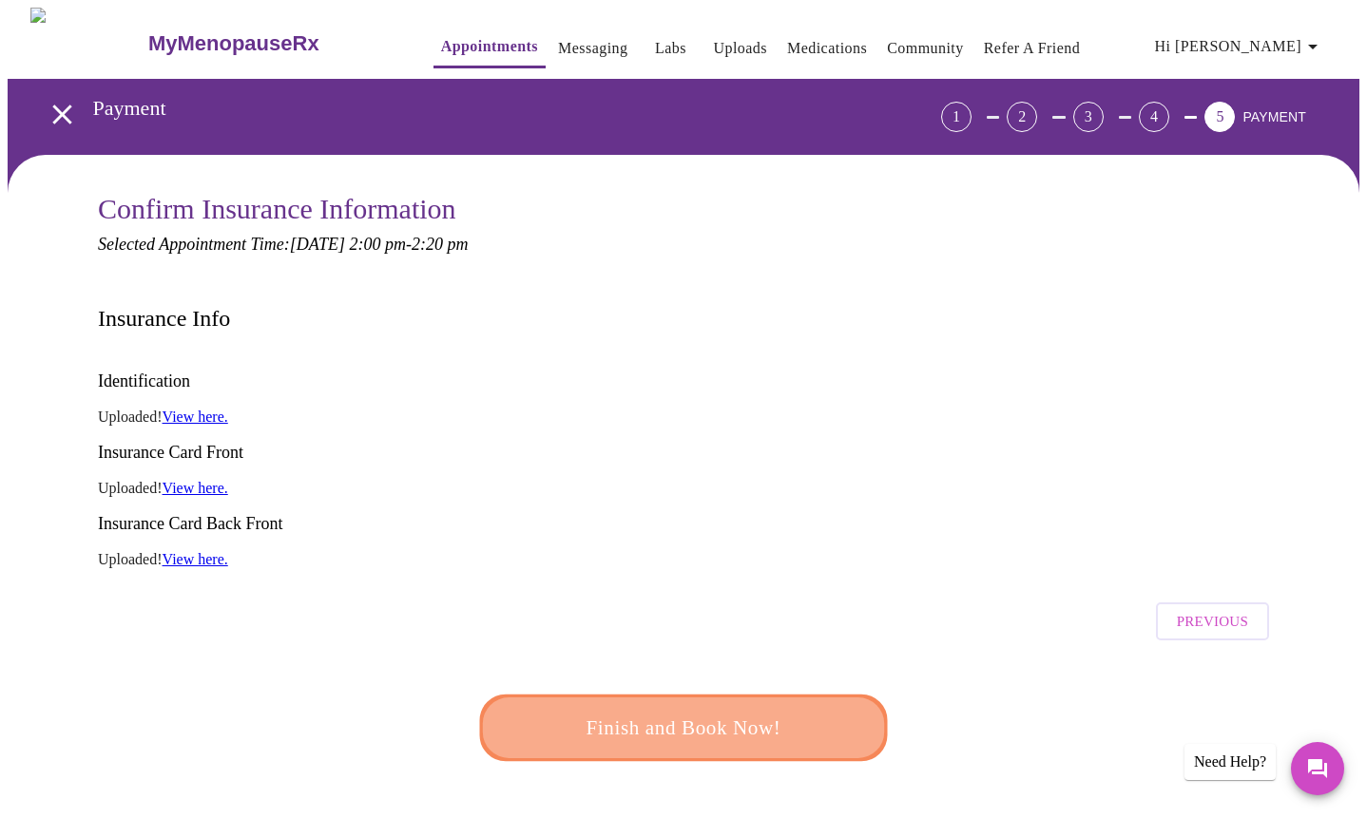
click at [712, 710] on span "Finish and Book Now!" at bounding box center [684, 727] width 354 height 35
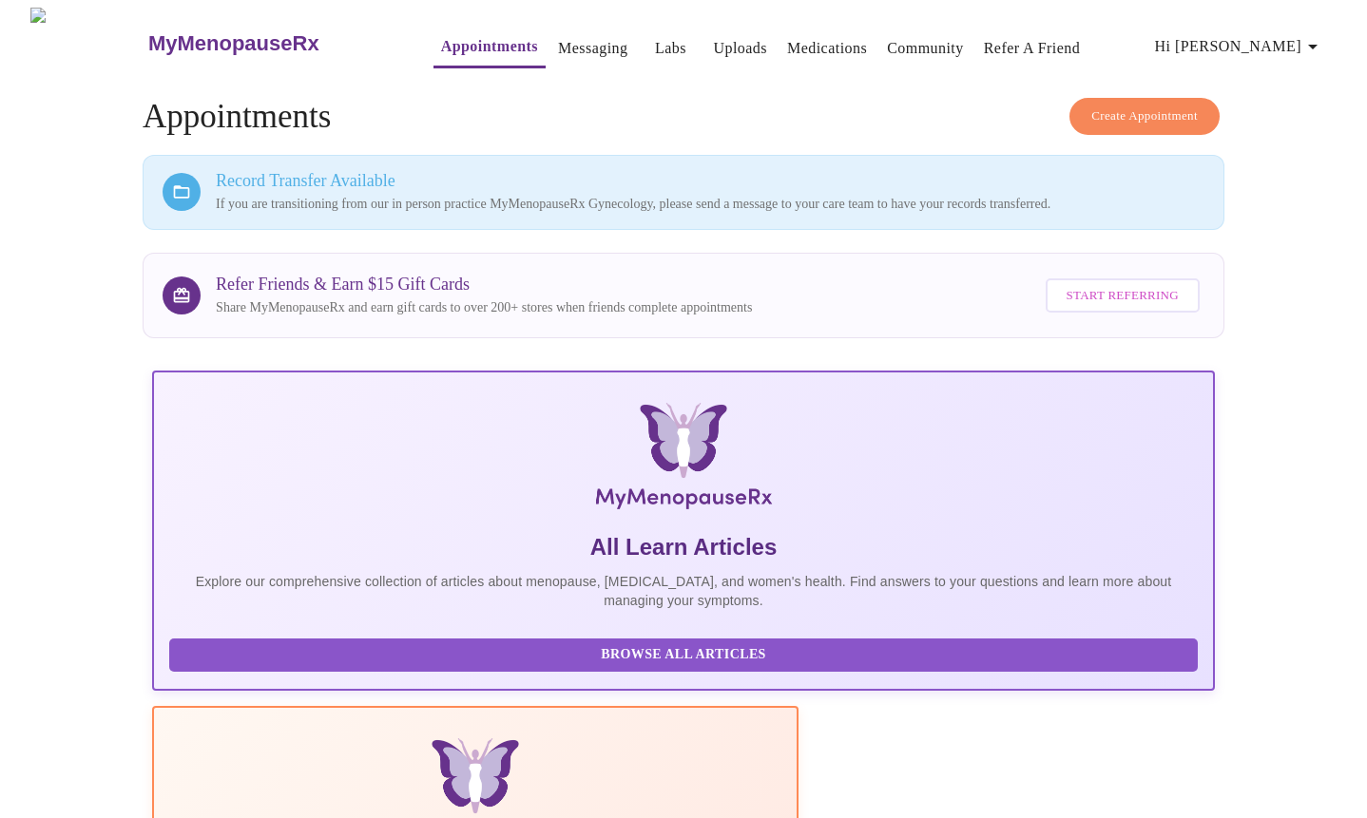
click at [1020, 39] on link "Refer a Friend" at bounding box center [1032, 48] width 97 height 27
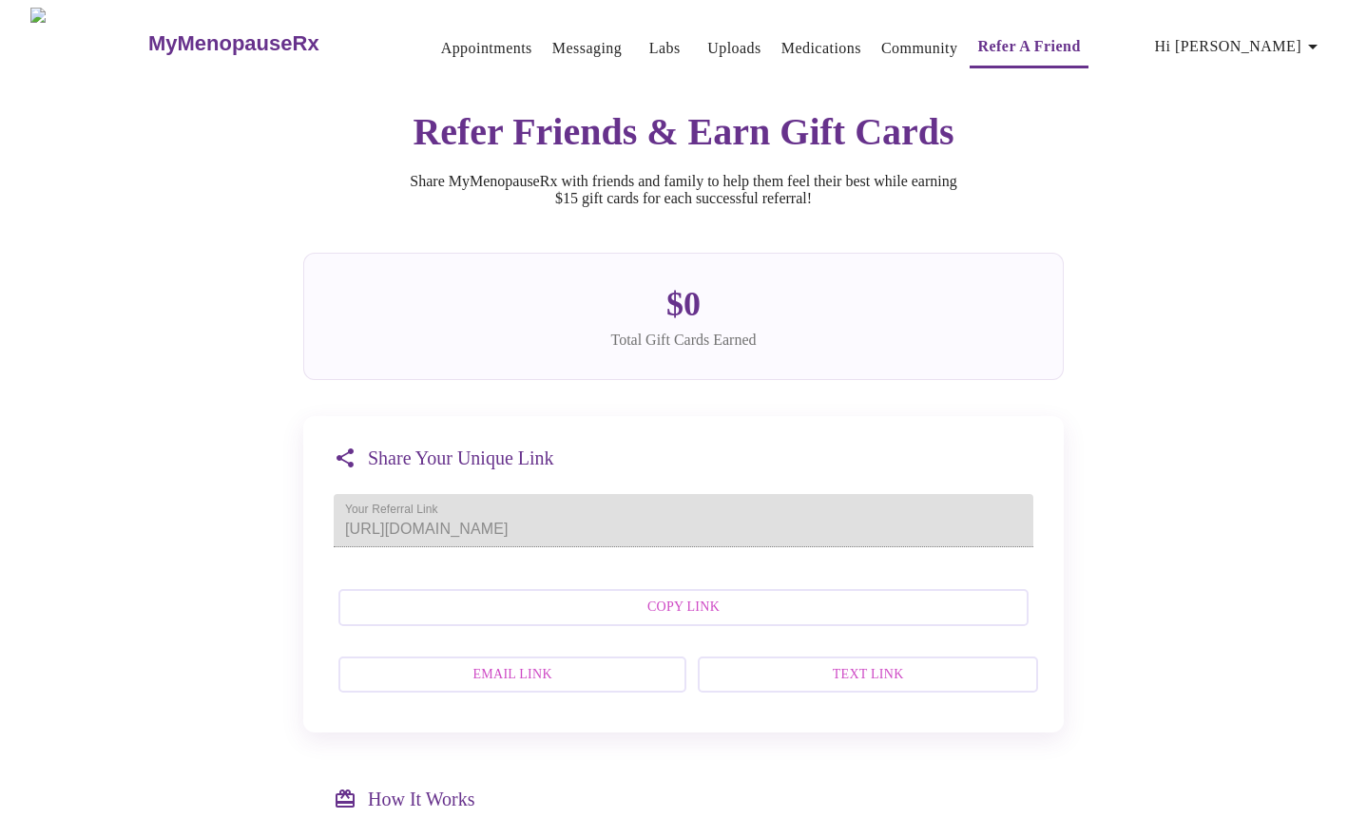
click at [810, 687] on span "Text Link" at bounding box center [868, 675] width 298 height 24
